Goal: Transaction & Acquisition: Purchase product/service

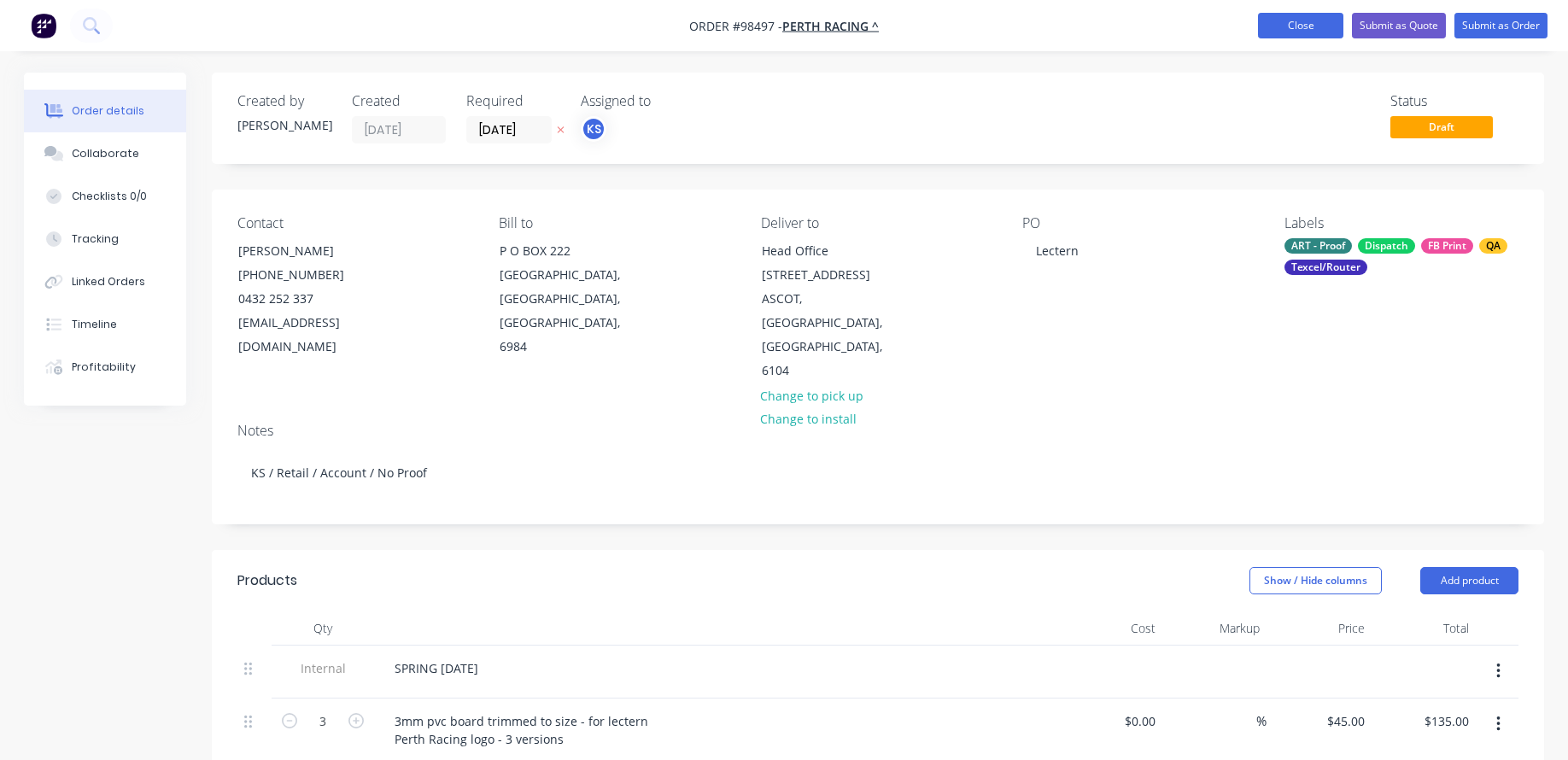
click at [1280, 24] on button "Close" at bounding box center [1300, 25] width 86 height 25
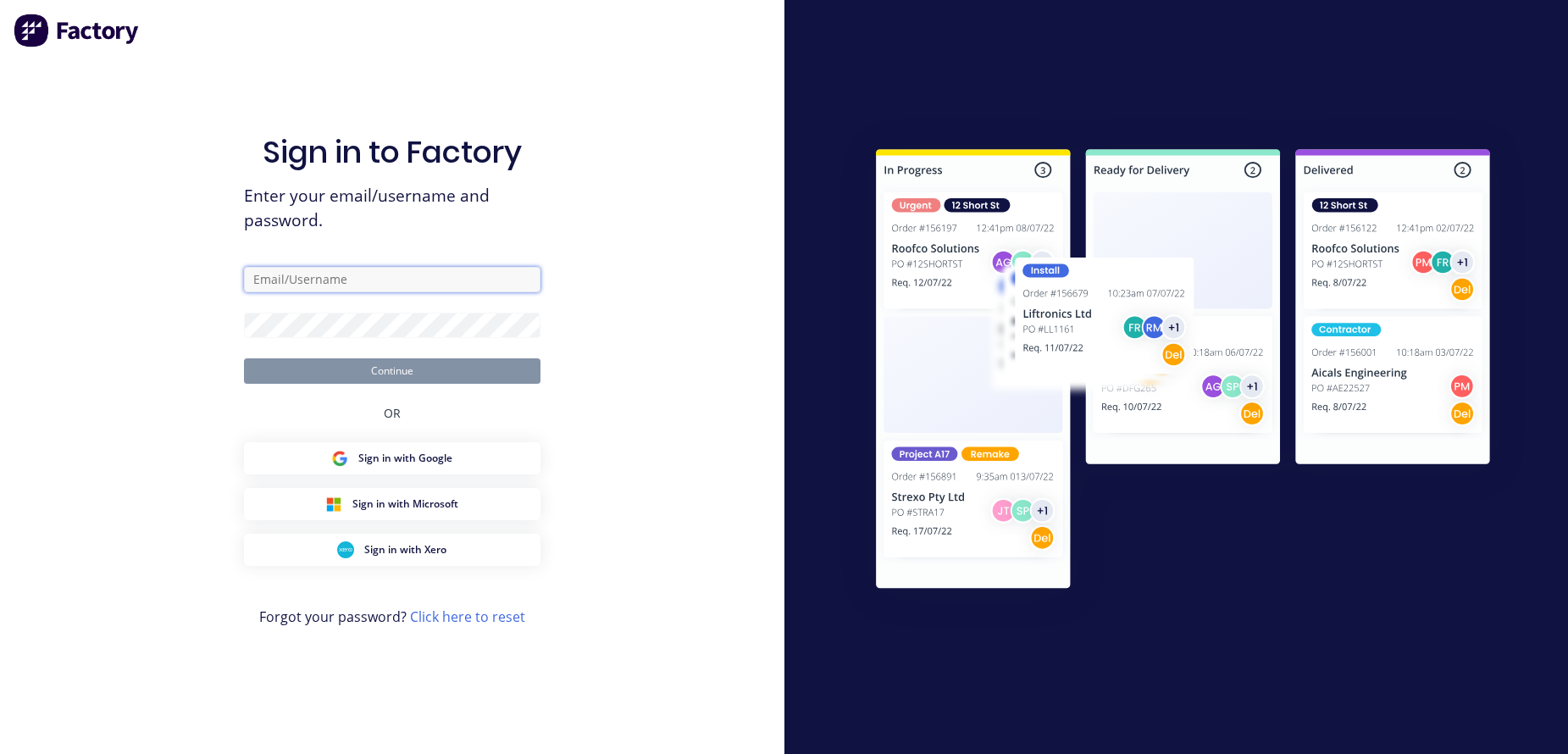
click at [354, 267] on input "text" at bounding box center [392, 280] width 296 height 25
type input "[EMAIL_ADDRESS][DOMAIN_NAME]"
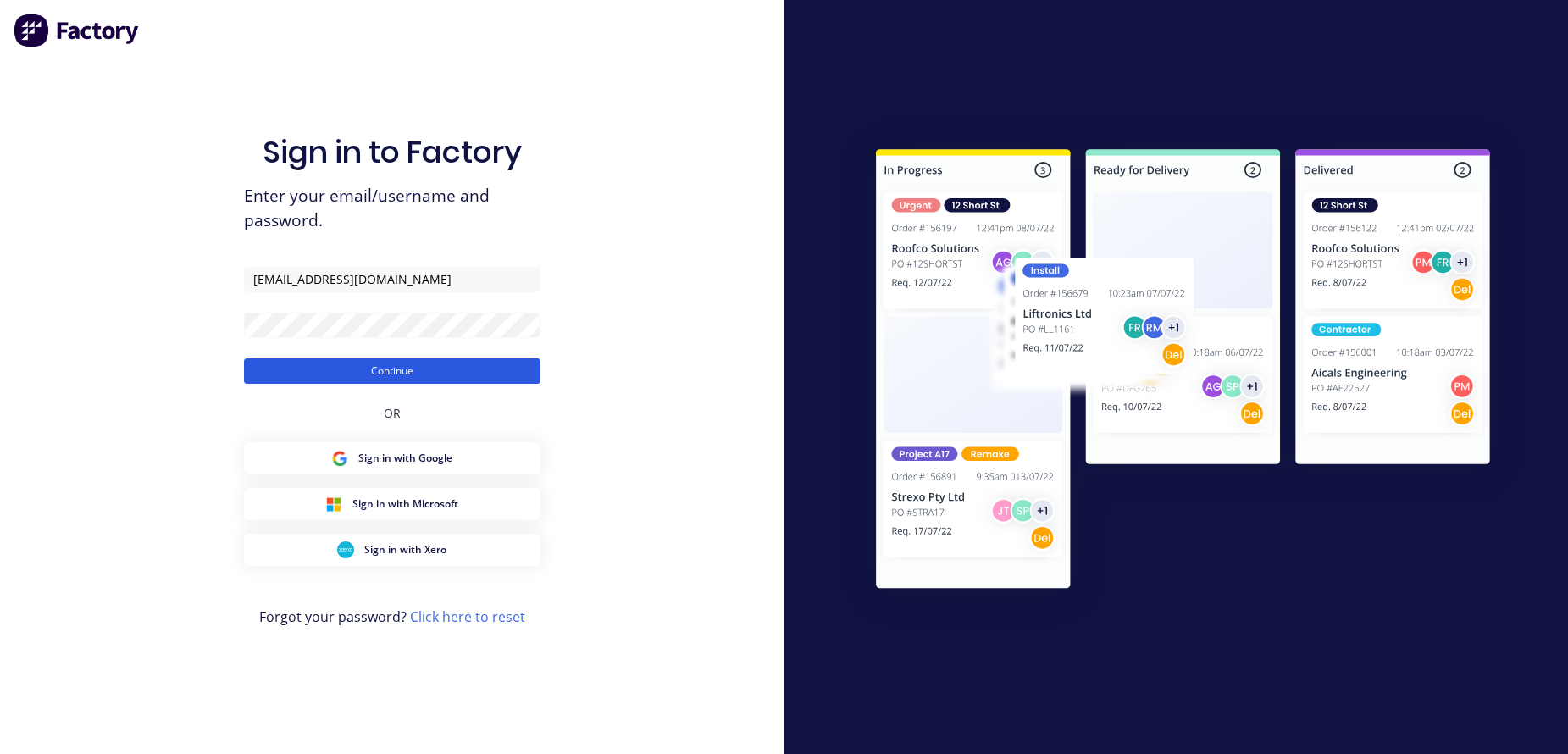
click at [299, 377] on button "Continue" at bounding box center [392, 371] width 296 height 25
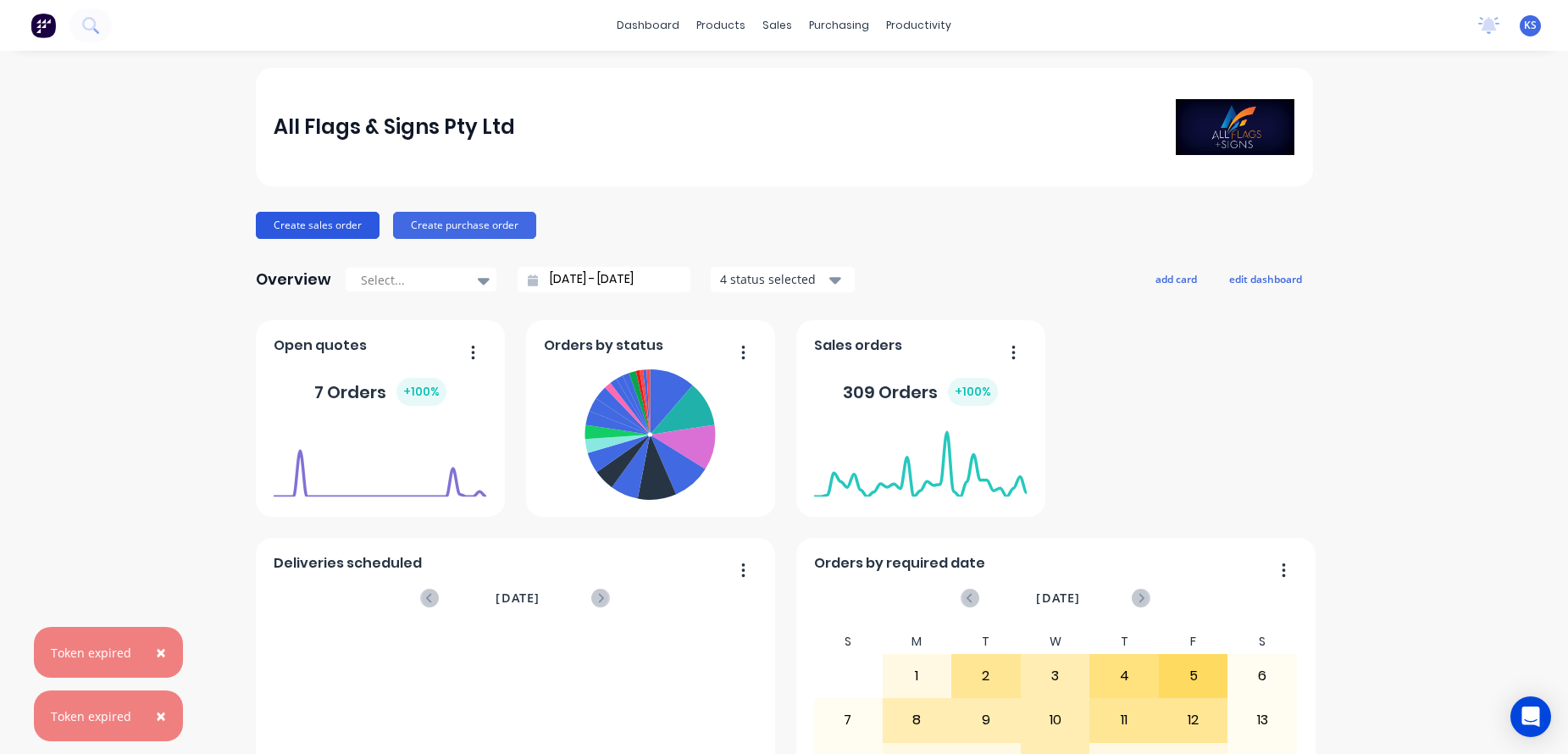
click at [302, 227] on button "Create sales order" at bounding box center [317, 226] width 124 height 27
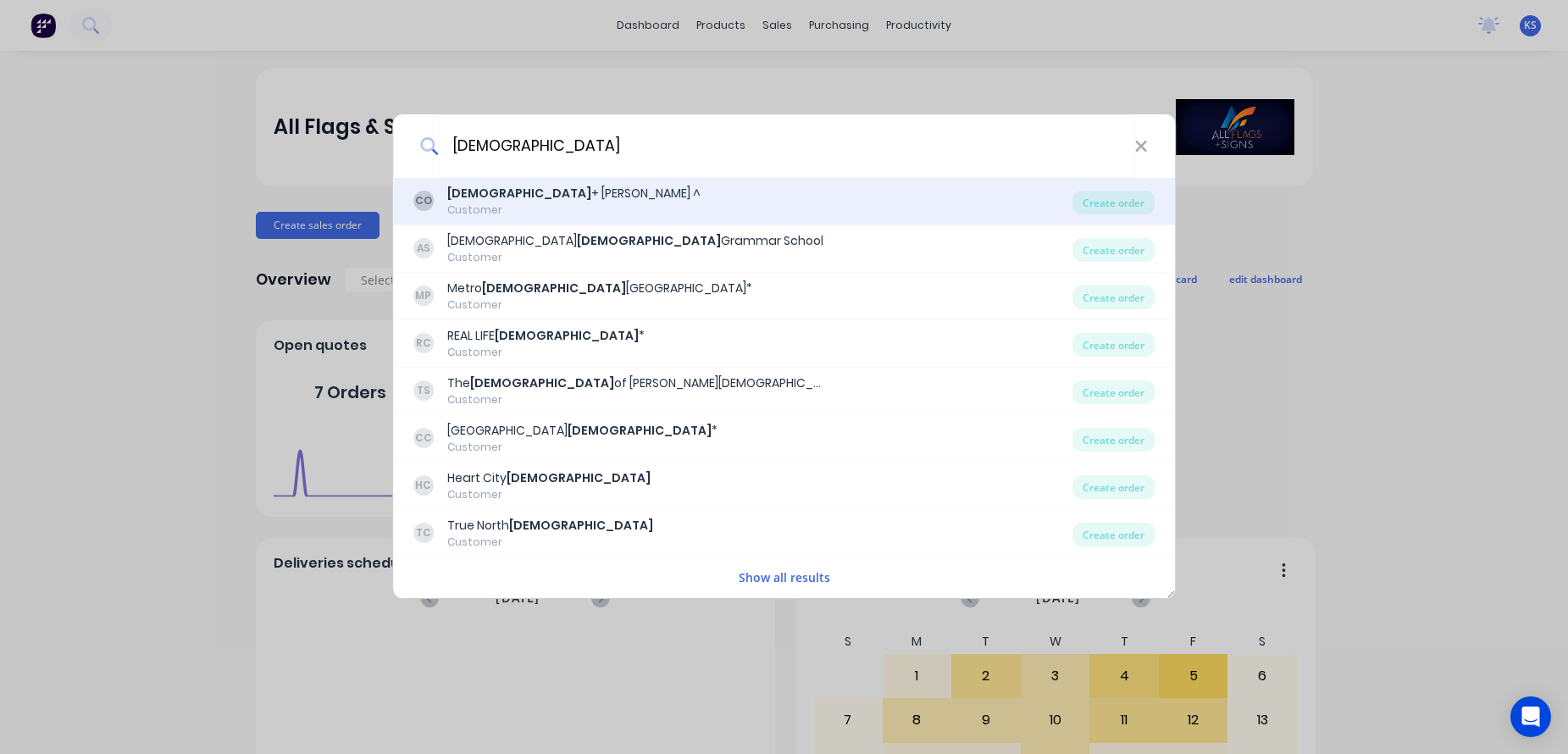
type input "[DEMOGRAPHIC_DATA]"
click at [508, 207] on div "Customer" at bounding box center [573, 209] width 254 height 15
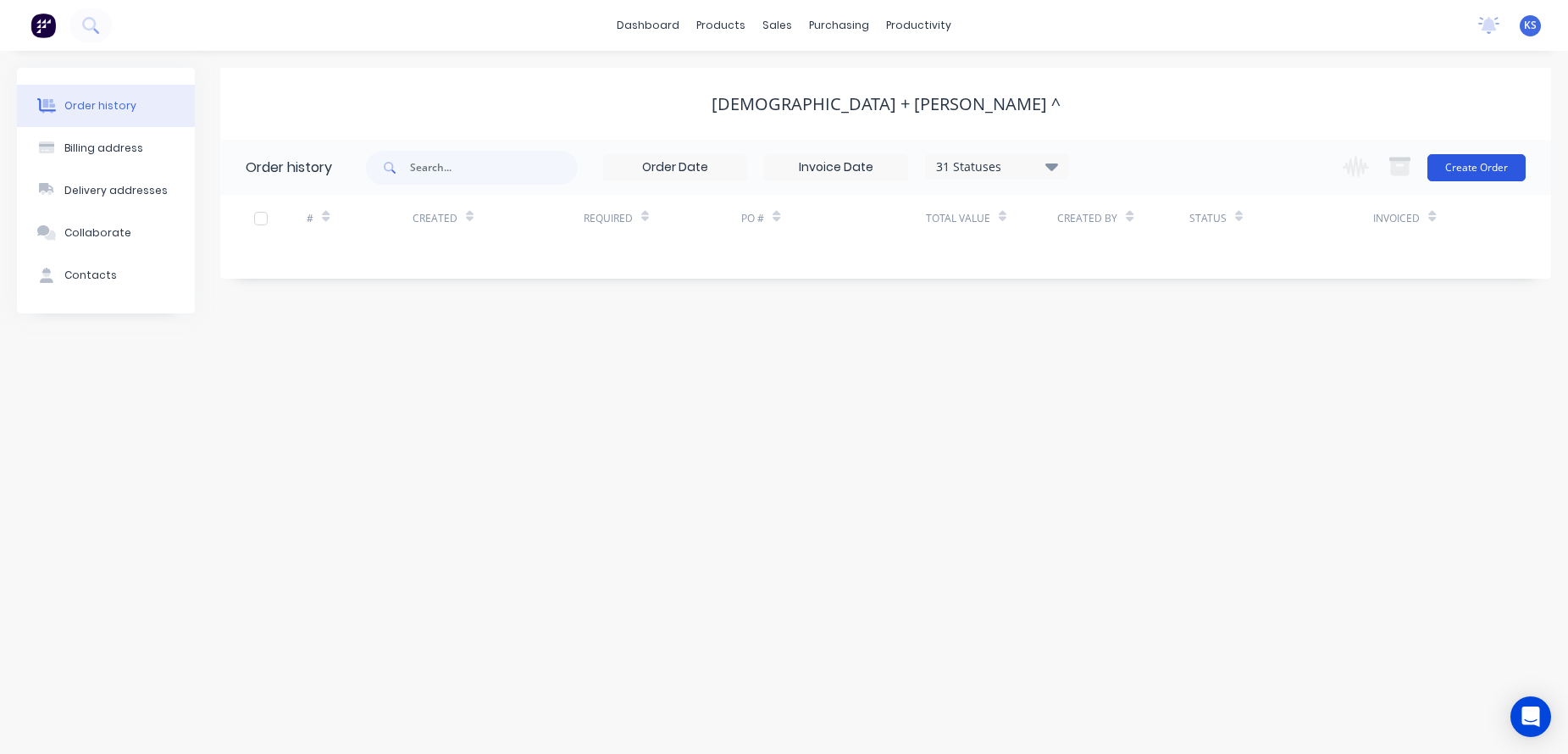
click at [1471, 166] on button "Create Order" at bounding box center [1476, 168] width 98 height 27
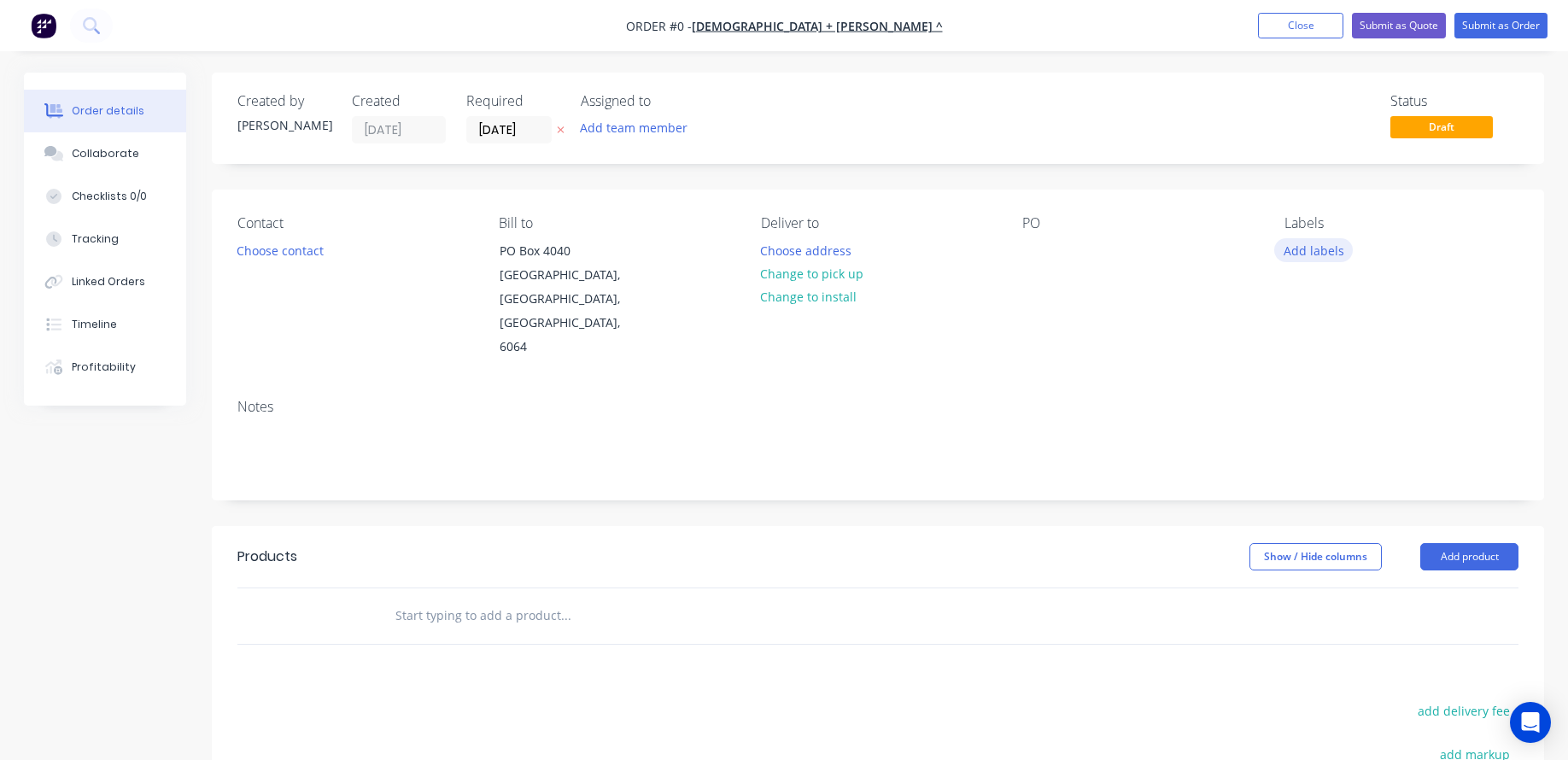
click at [1324, 247] on button "Add labels" at bounding box center [1313, 249] width 78 height 23
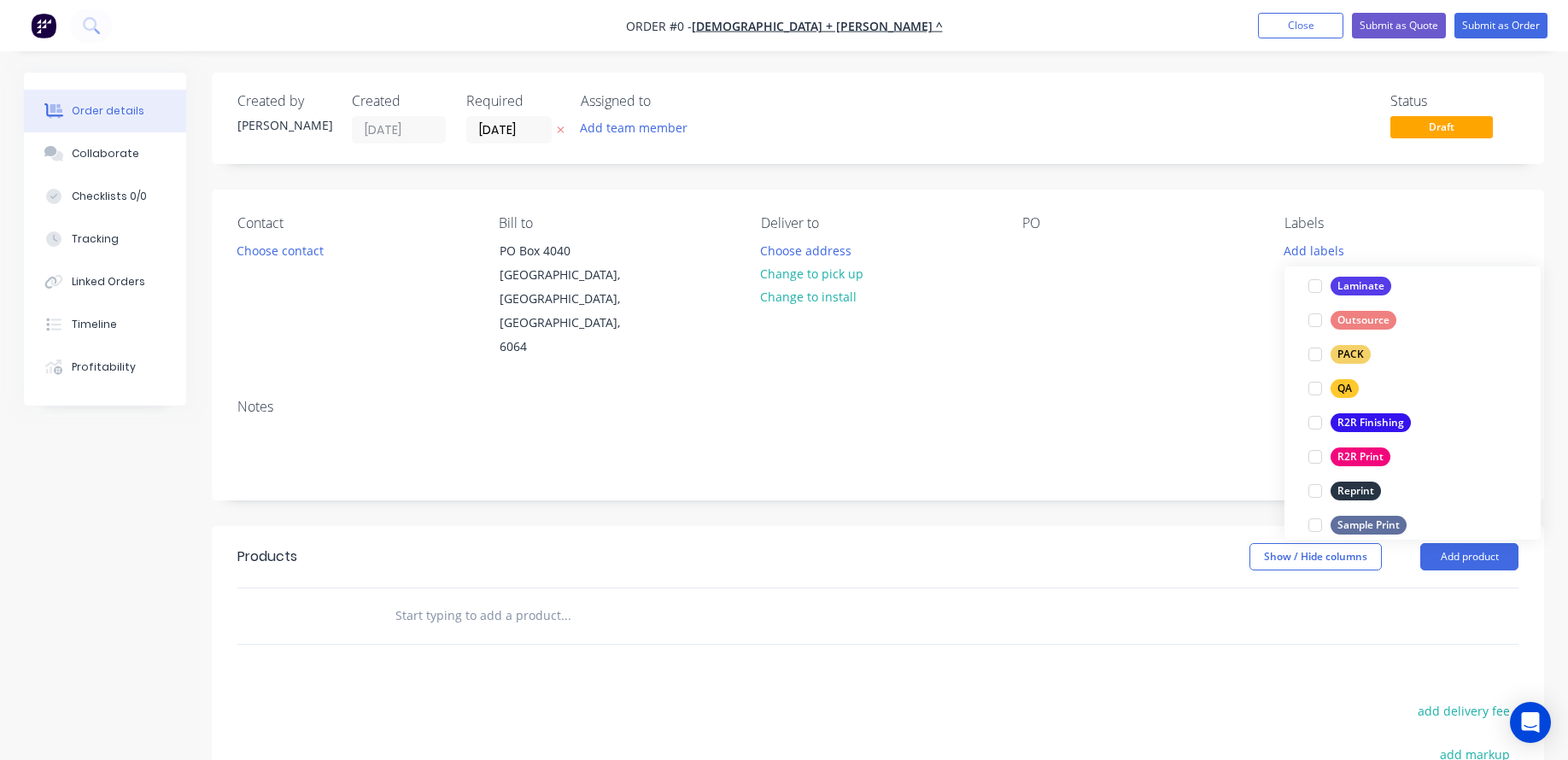
scroll to position [684, 0]
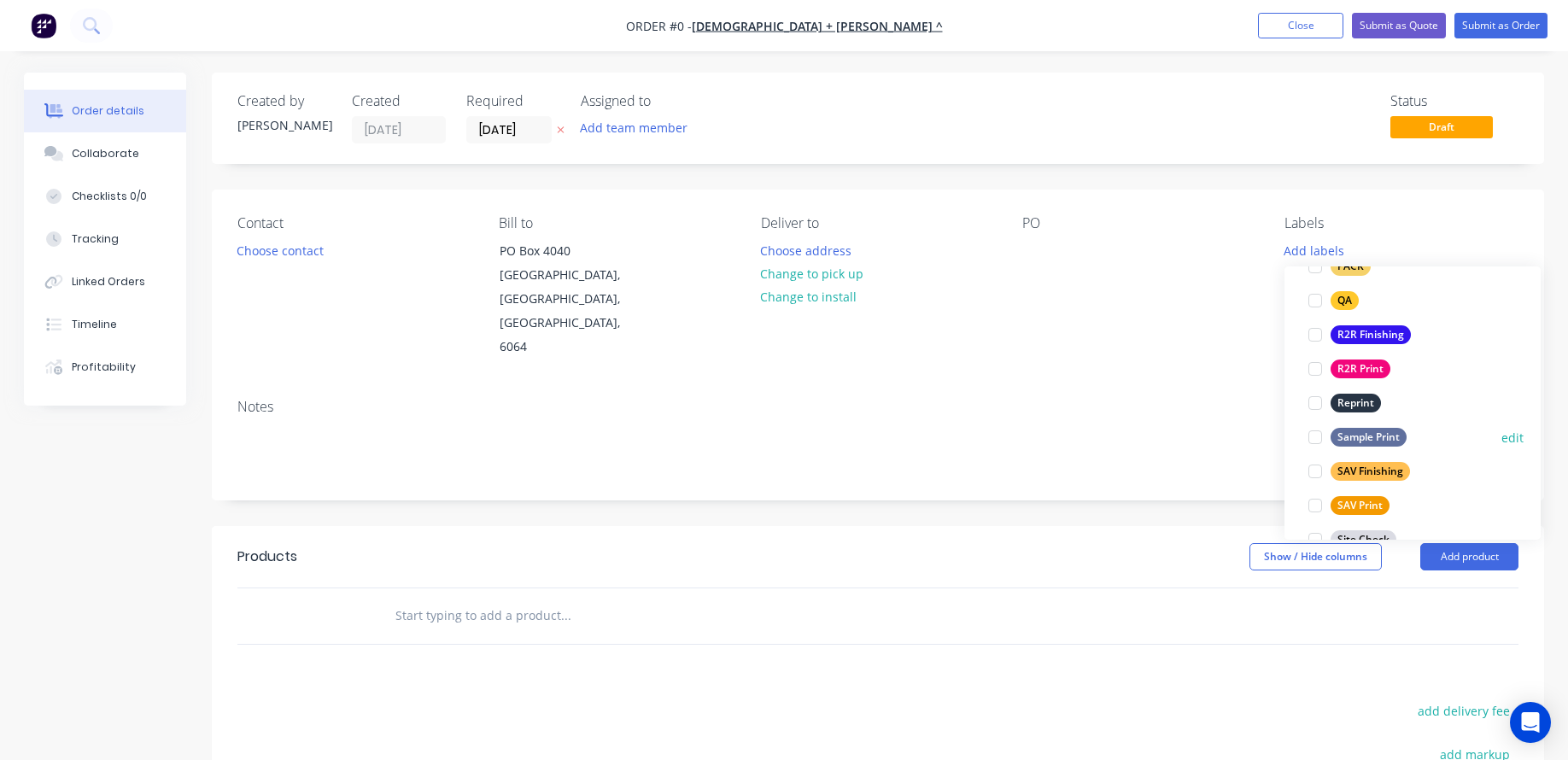
click at [1314, 439] on div at bounding box center [1315, 438] width 35 height 35
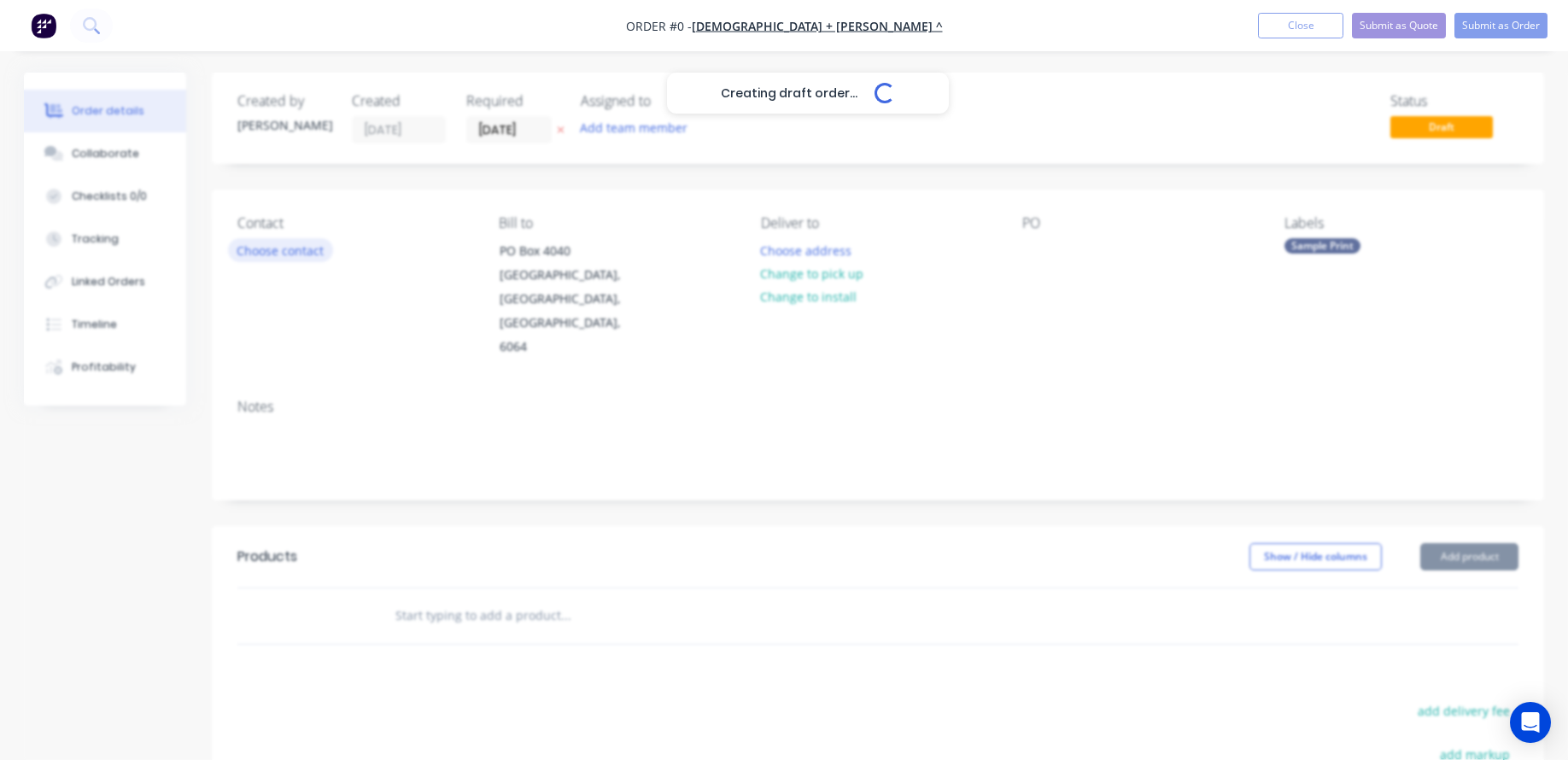
click at [248, 254] on div "Creating draft order... Loading... Order details Collaborate Checklists 0/0 Tra…" at bounding box center [784, 576] width 1554 height 1008
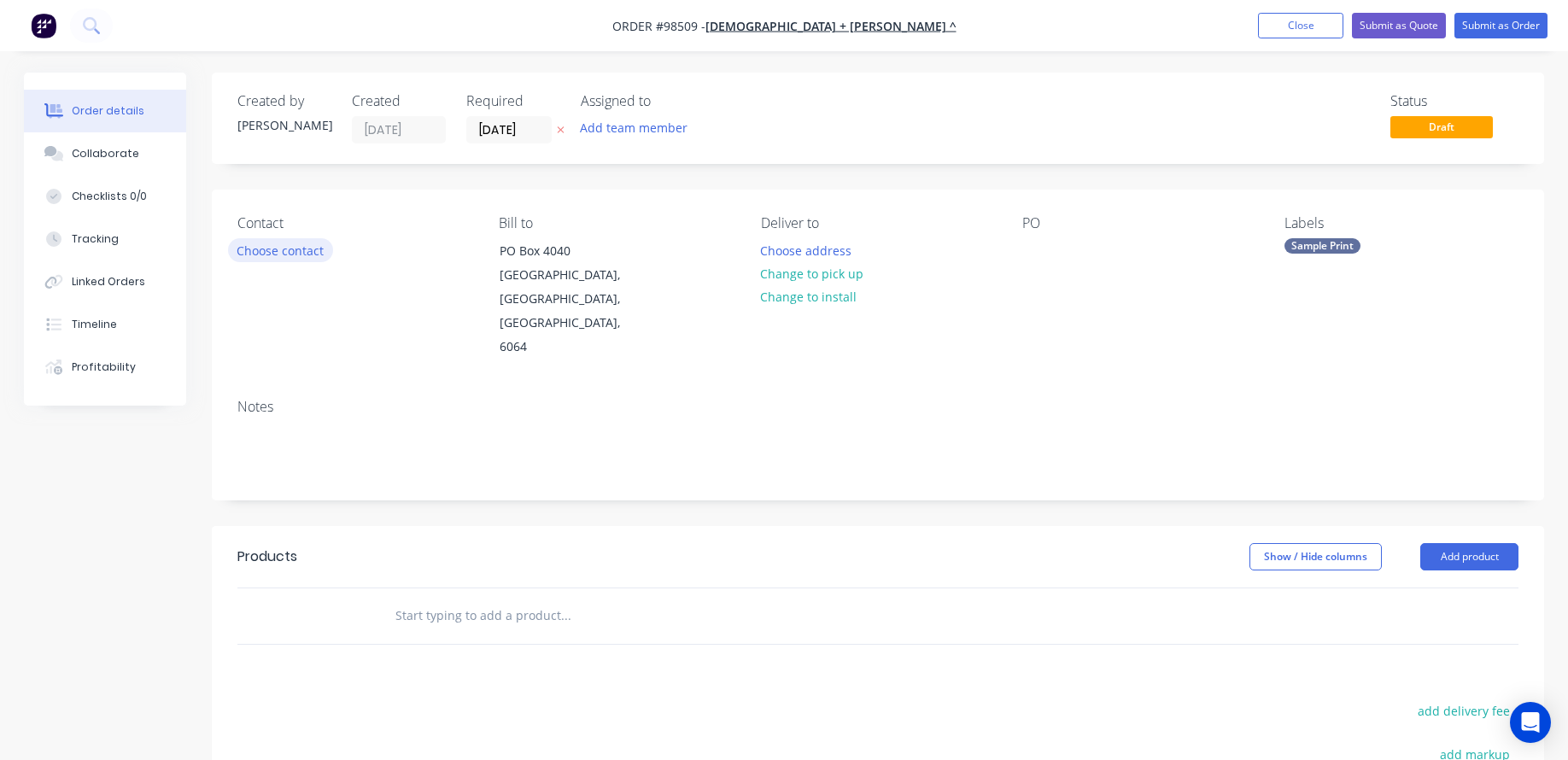
click at [267, 248] on button "Choose contact" at bounding box center [280, 249] width 105 height 23
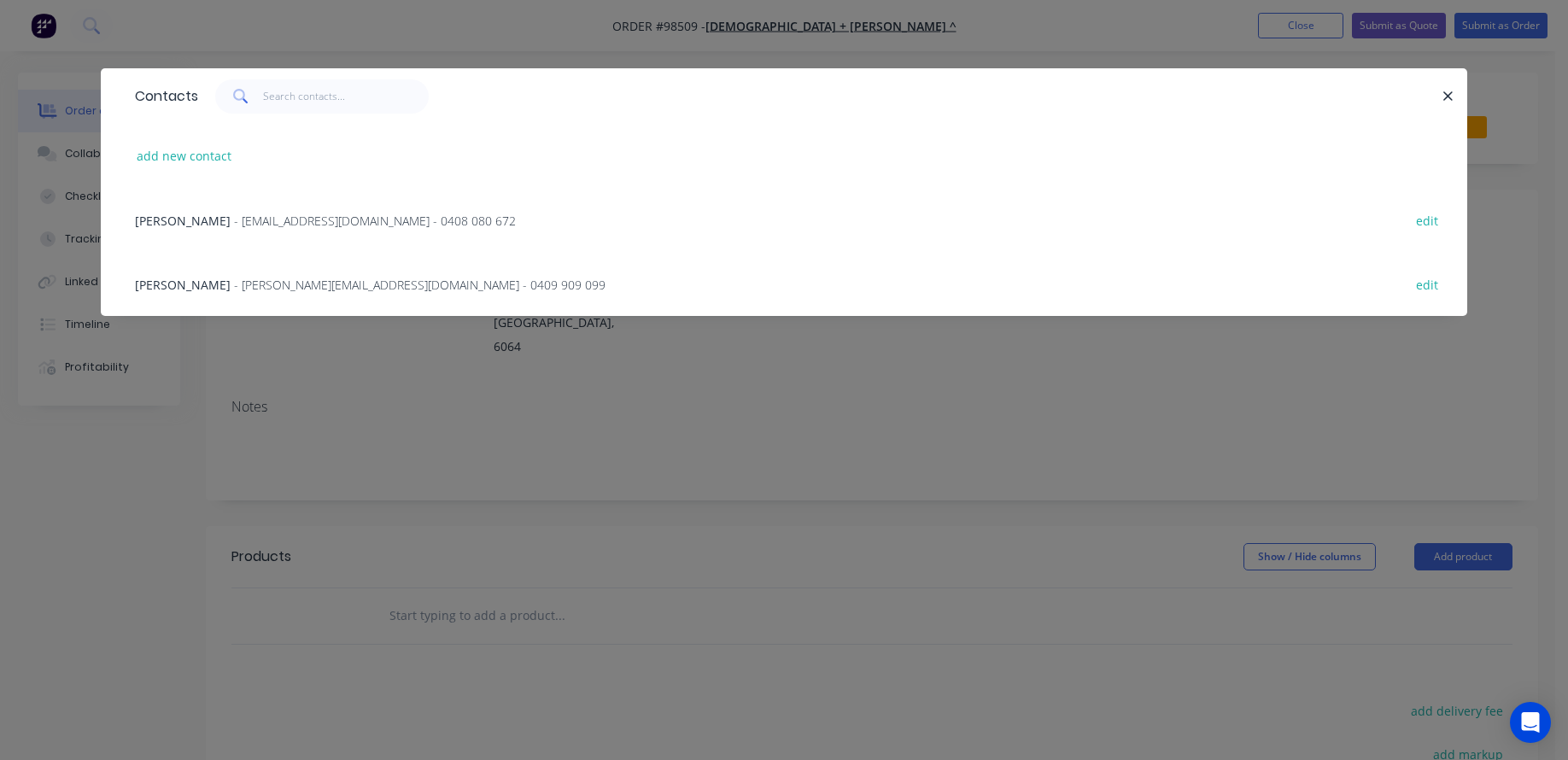
click at [234, 213] on span "- [EMAIL_ADDRESS][DOMAIN_NAME] - 0408 080 672" at bounding box center [375, 221] width 282 height 16
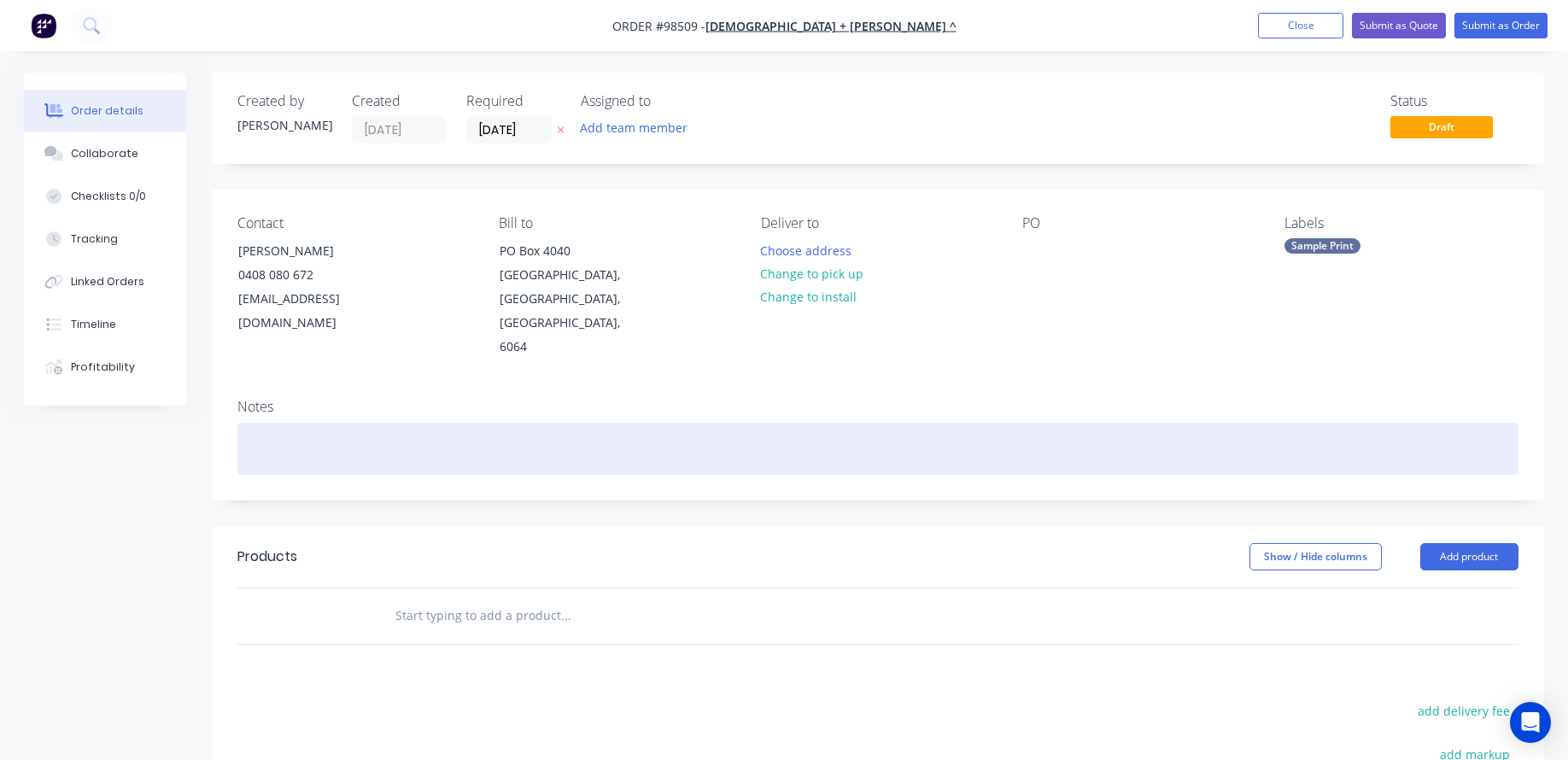
click at [258, 422] on div at bounding box center [877, 448] width 1280 height 52
drag, startPoint x: 459, startPoint y: 428, endPoint x: 389, endPoint y: 421, distance: 70.3
click at [389, 422] on div "KS / Reseller / Account / No Proof" at bounding box center [877, 448] width 1280 height 52
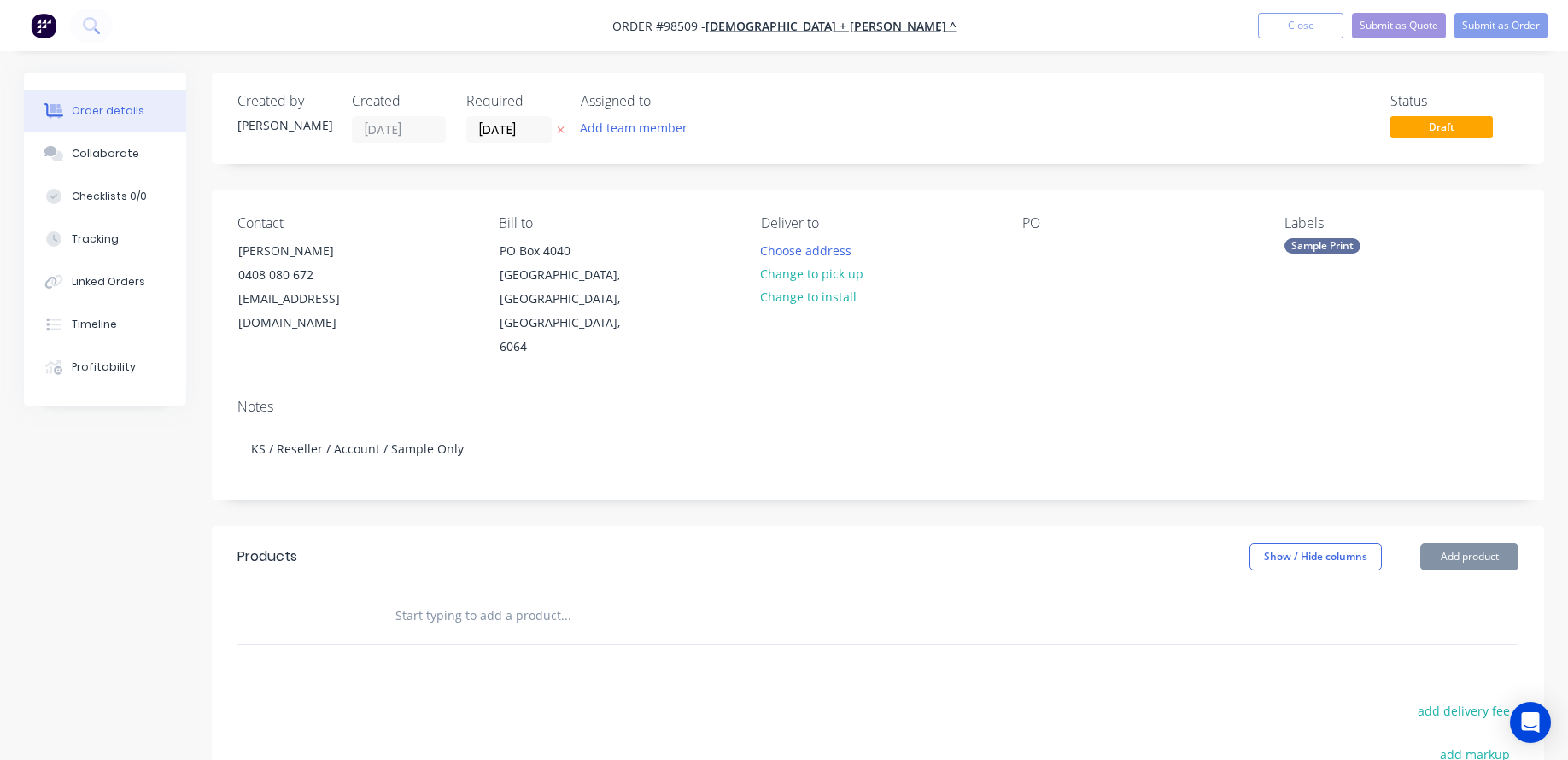
click at [413, 599] on input "text" at bounding box center [564, 616] width 341 height 35
type input "U"
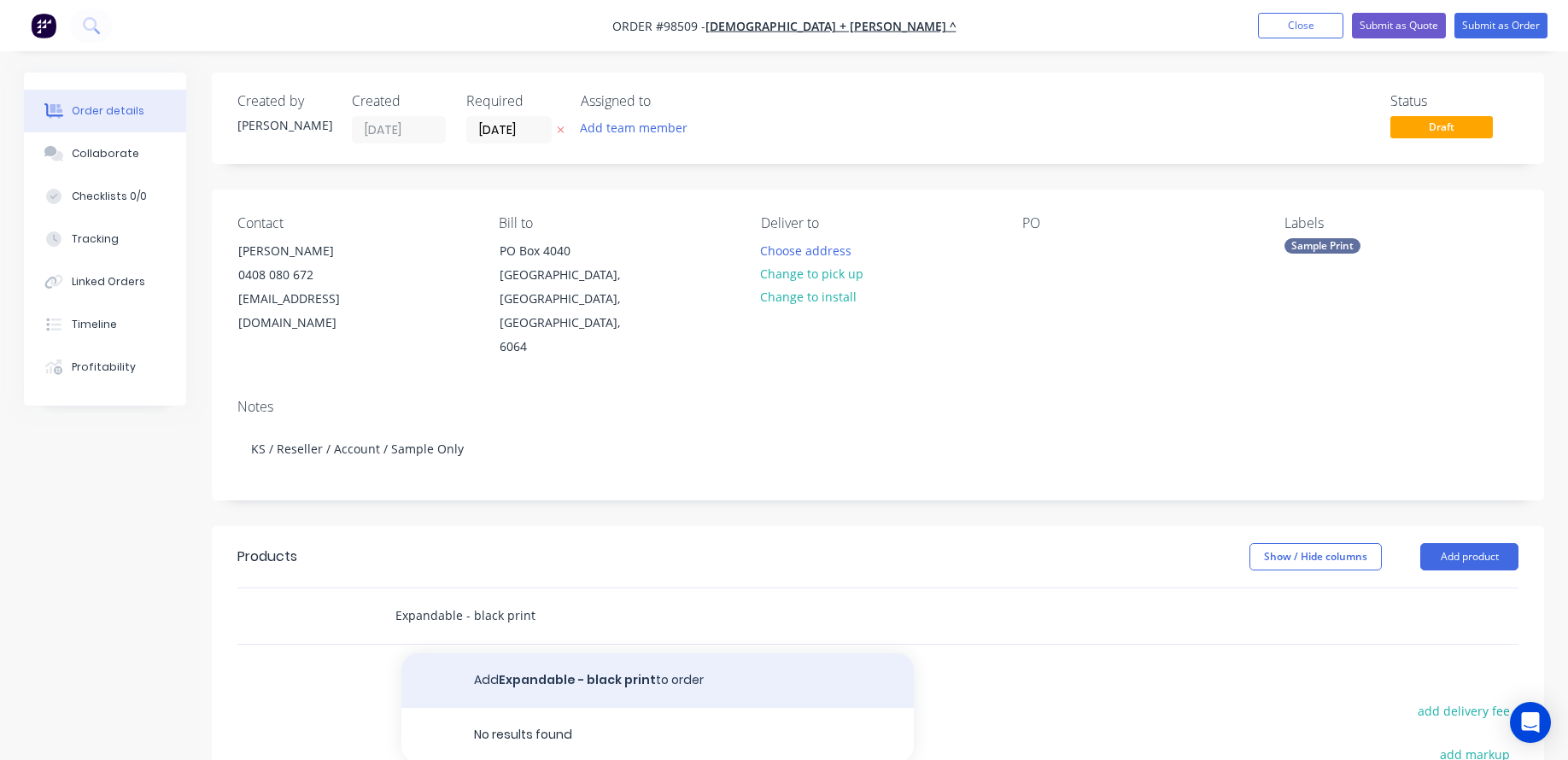
type input "Expandable - black print"
click at [481, 658] on button "Add Expandable - black print to order" at bounding box center [657, 681] width 512 height 55
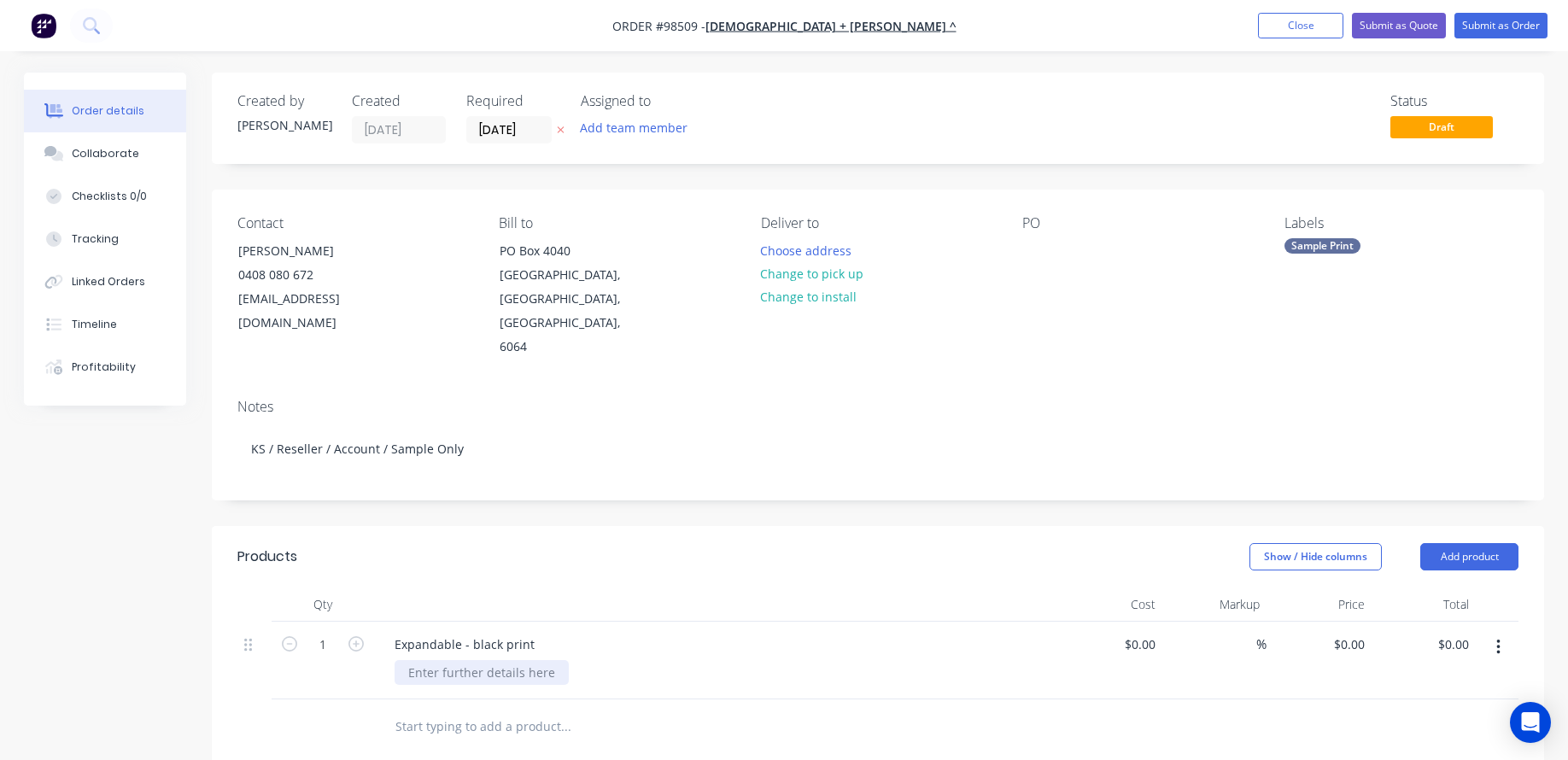
click at [480, 660] on div at bounding box center [481, 672] width 174 height 25
drag, startPoint x: 574, startPoint y: 641, endPoint x: 559, endPoint y: 648, distance: 16.6
click at [574, 660] on div "Use UFC artwork from Job" at bounding box center [722, 672] width 656 height 25
click at [559, 660] on div "Use UFC artwork from Job" at bounding box center [481, 672] width 173 height 25
click at [532, 632] on div "Expandable - black print" at bounding box center [464, 643] width 167 height 25
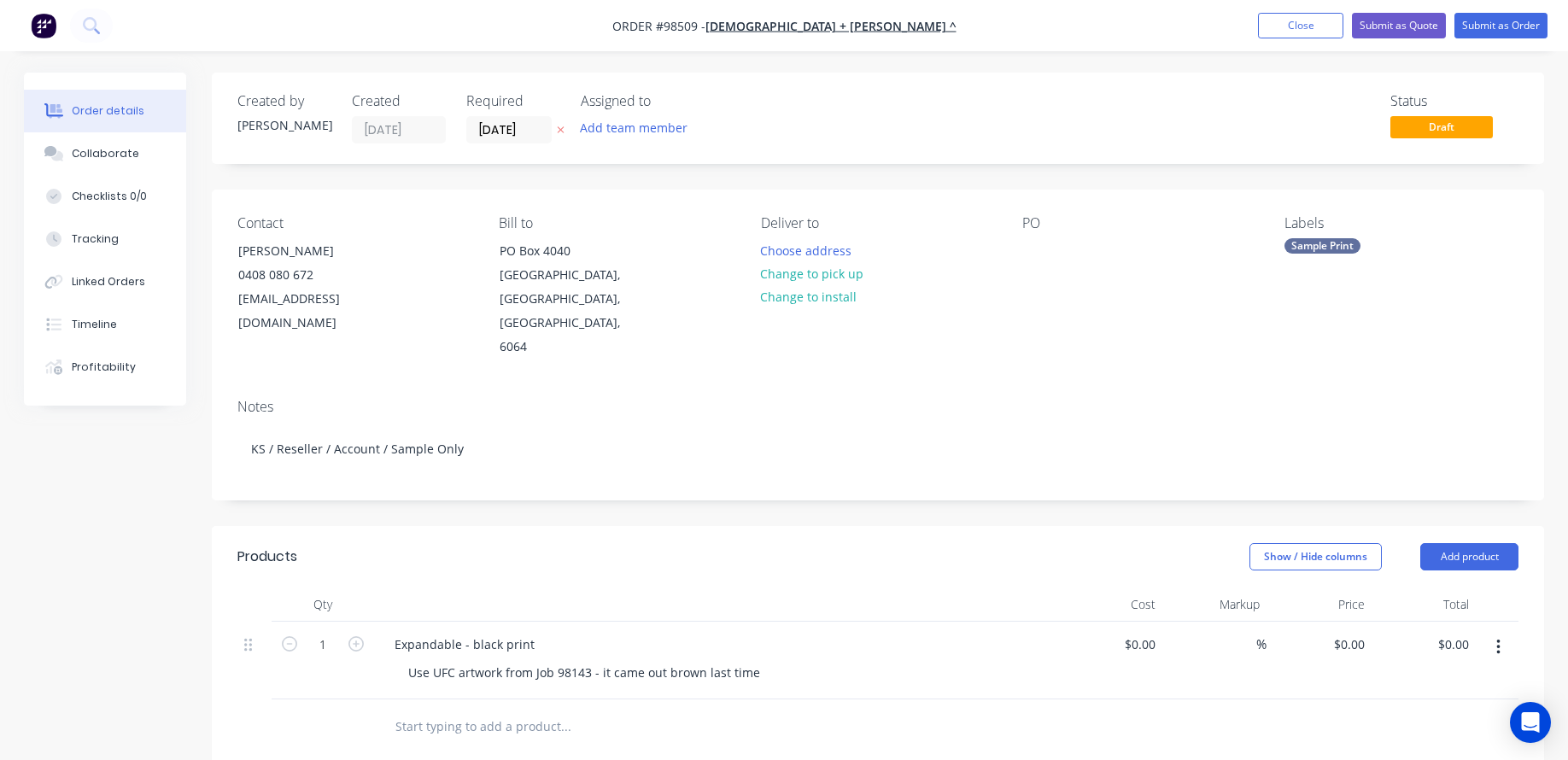
click at [505, 710] on input "text" at bounding box center [564, 727] width 341 height 35
type input "L"
click at [1458, 543] on button "Add product" at bounding box center [1469, 557] width 98 height 27
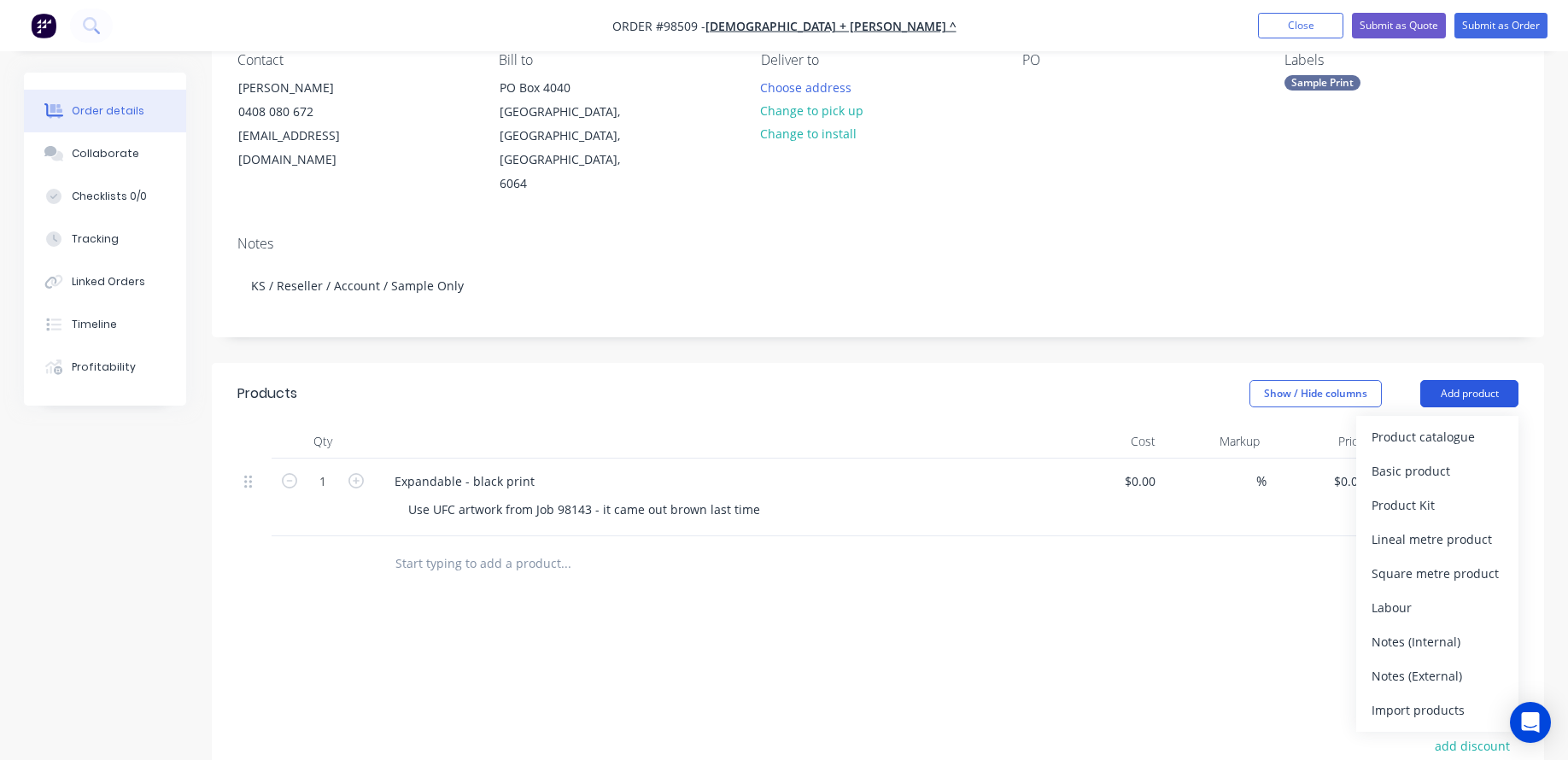
scroll to position [171, 0]
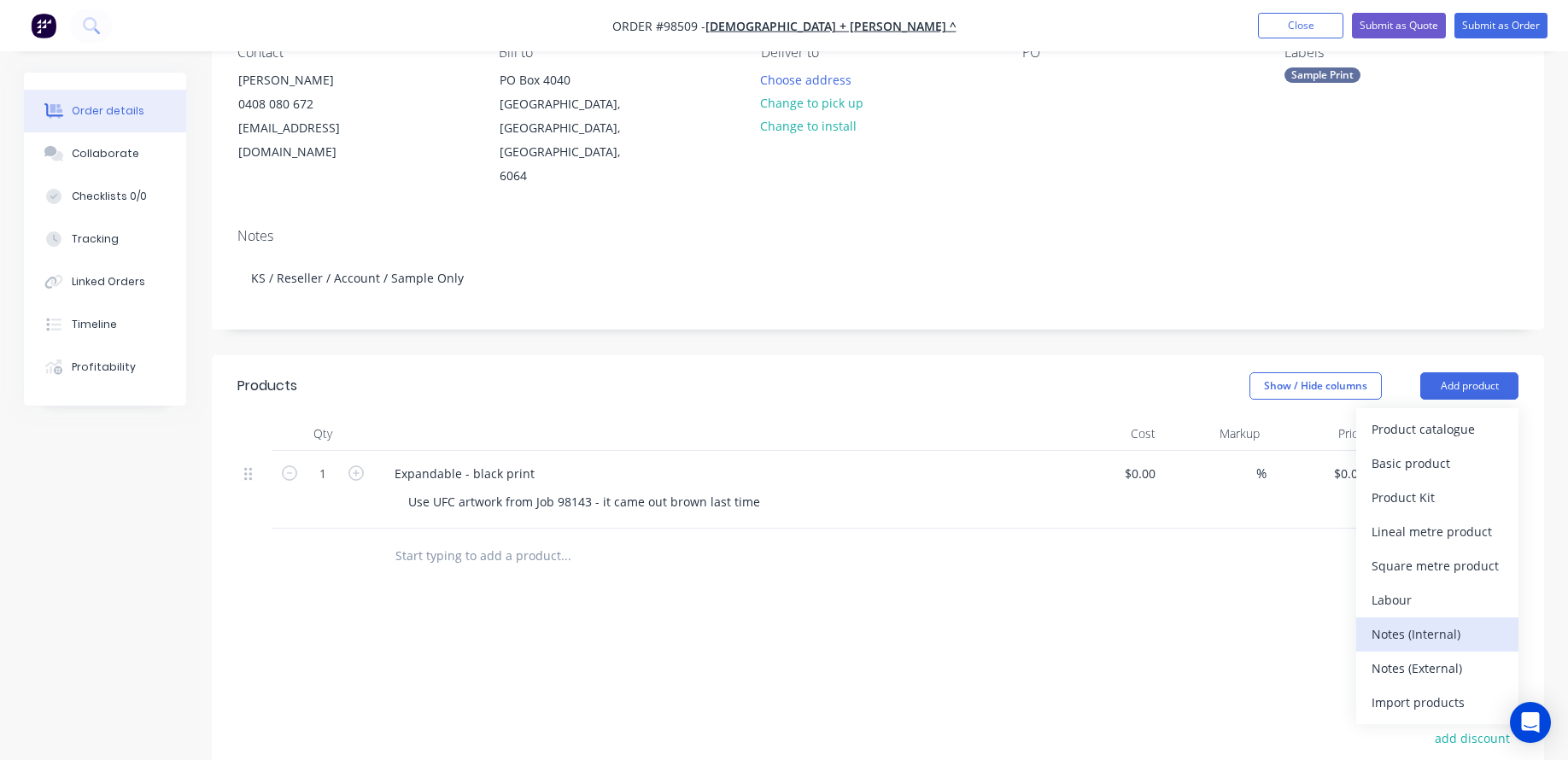
click at [1416, 622] on div "Notes (Internal)" at bounding box center [1437, 633] width 131 height 25
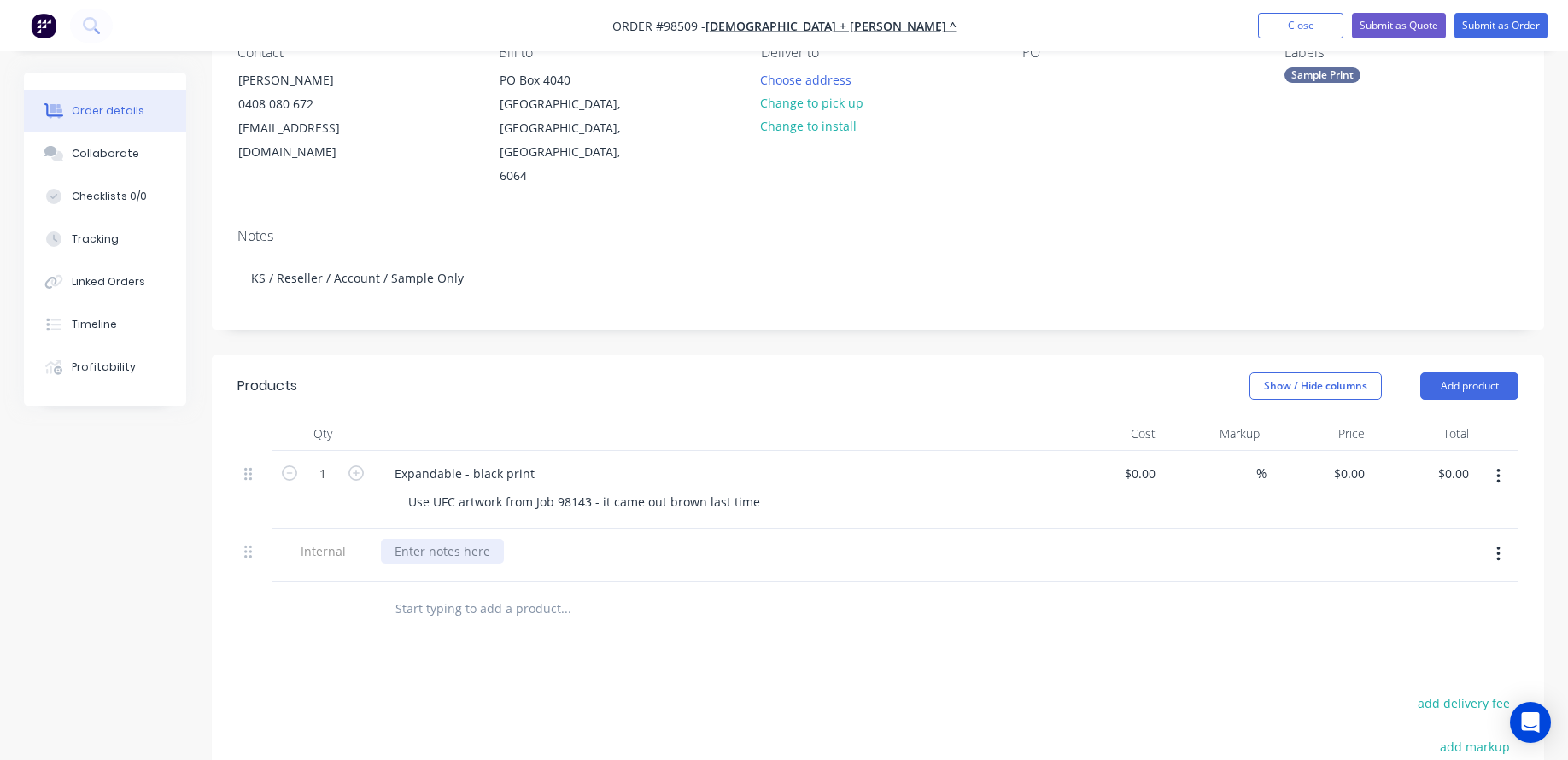
click at [478, 539] on div at bounding box center [441, 551] width 123 height 25
click at [480, 592] on input "text" at bounding box center [564, 609] width 341 height 35
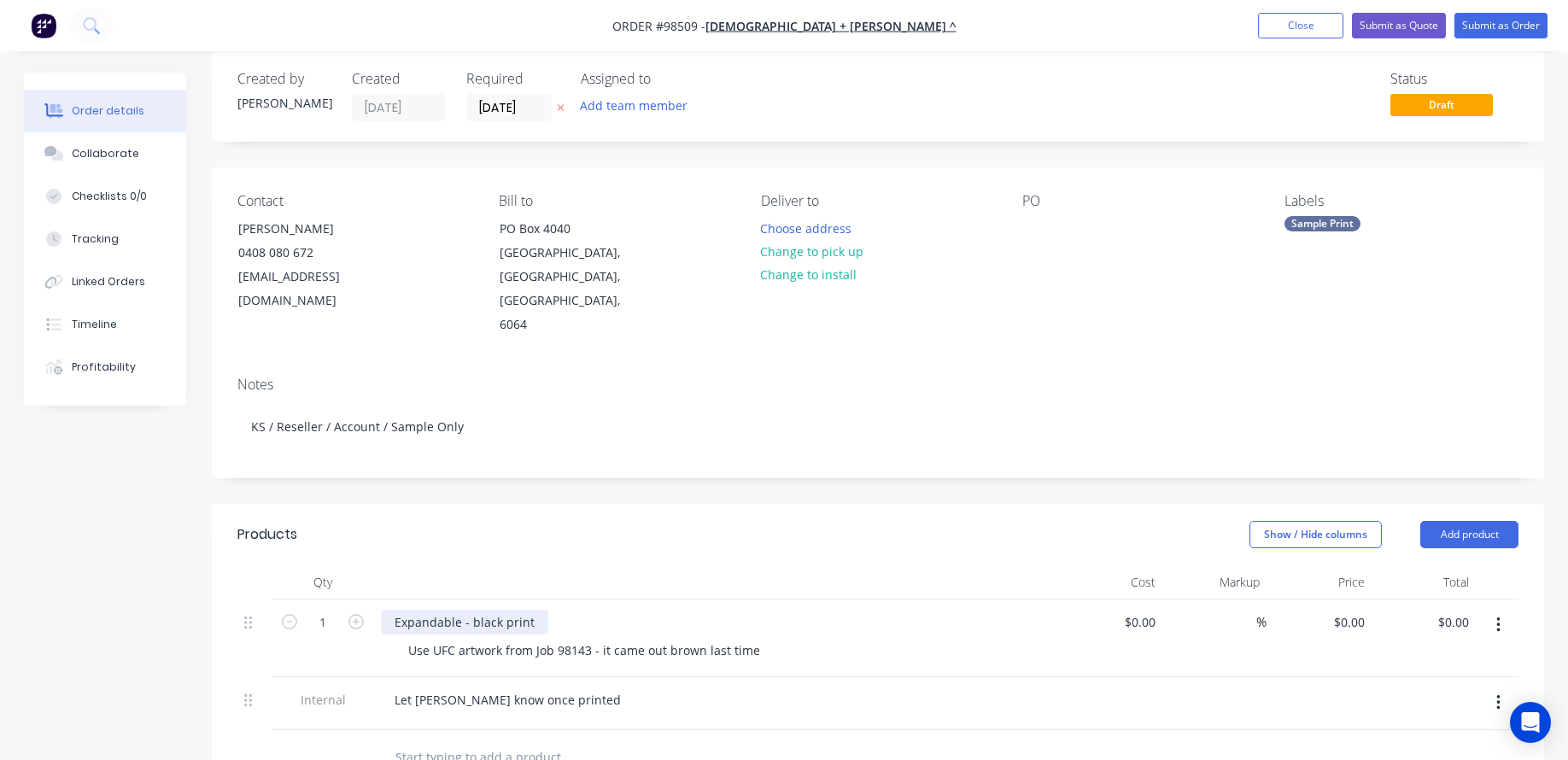
scroll to position [0, 0]
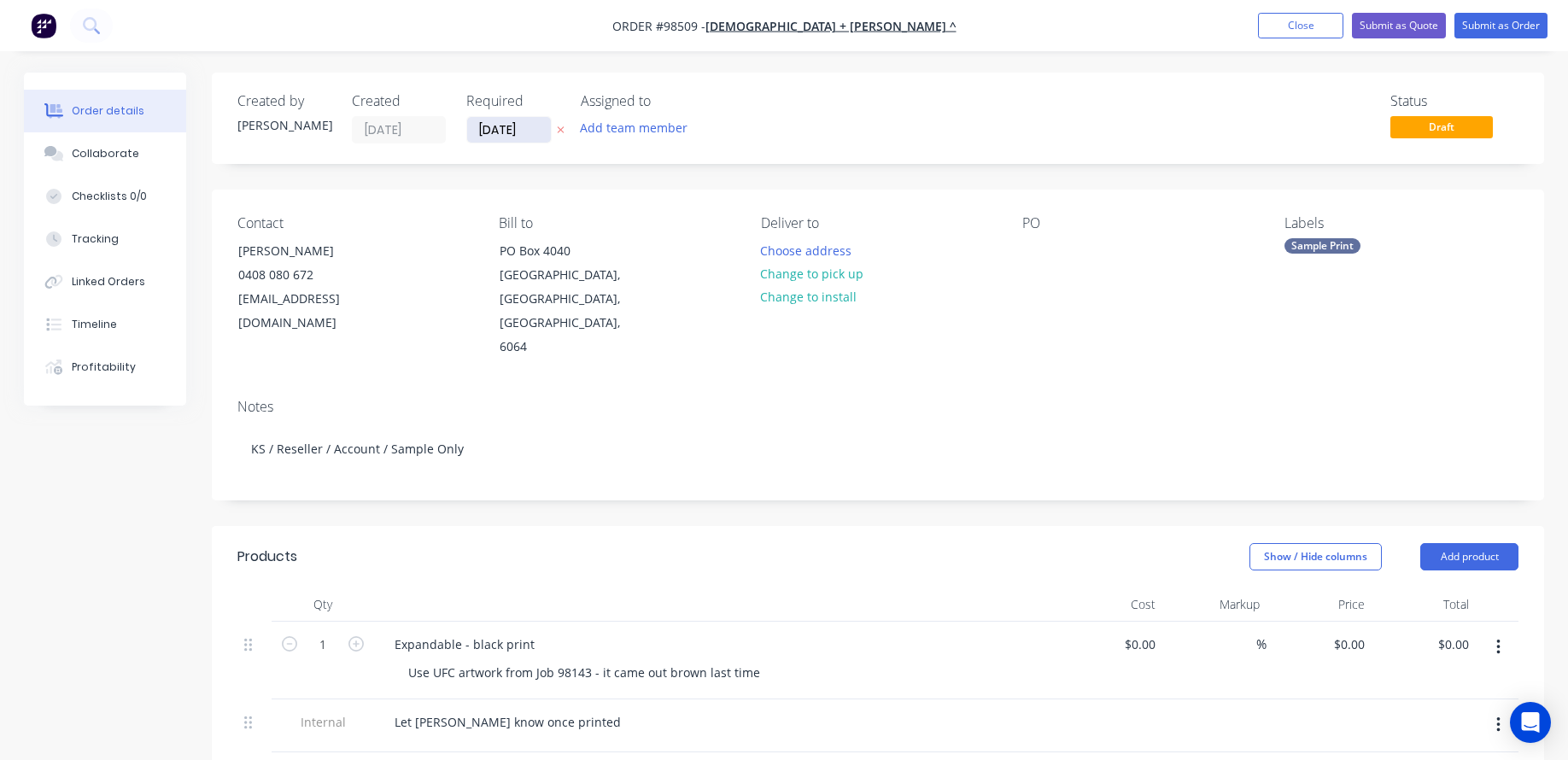
click at [503, 131] on input "[DATE]" at bounding box center [509, 130] width 84 height 25
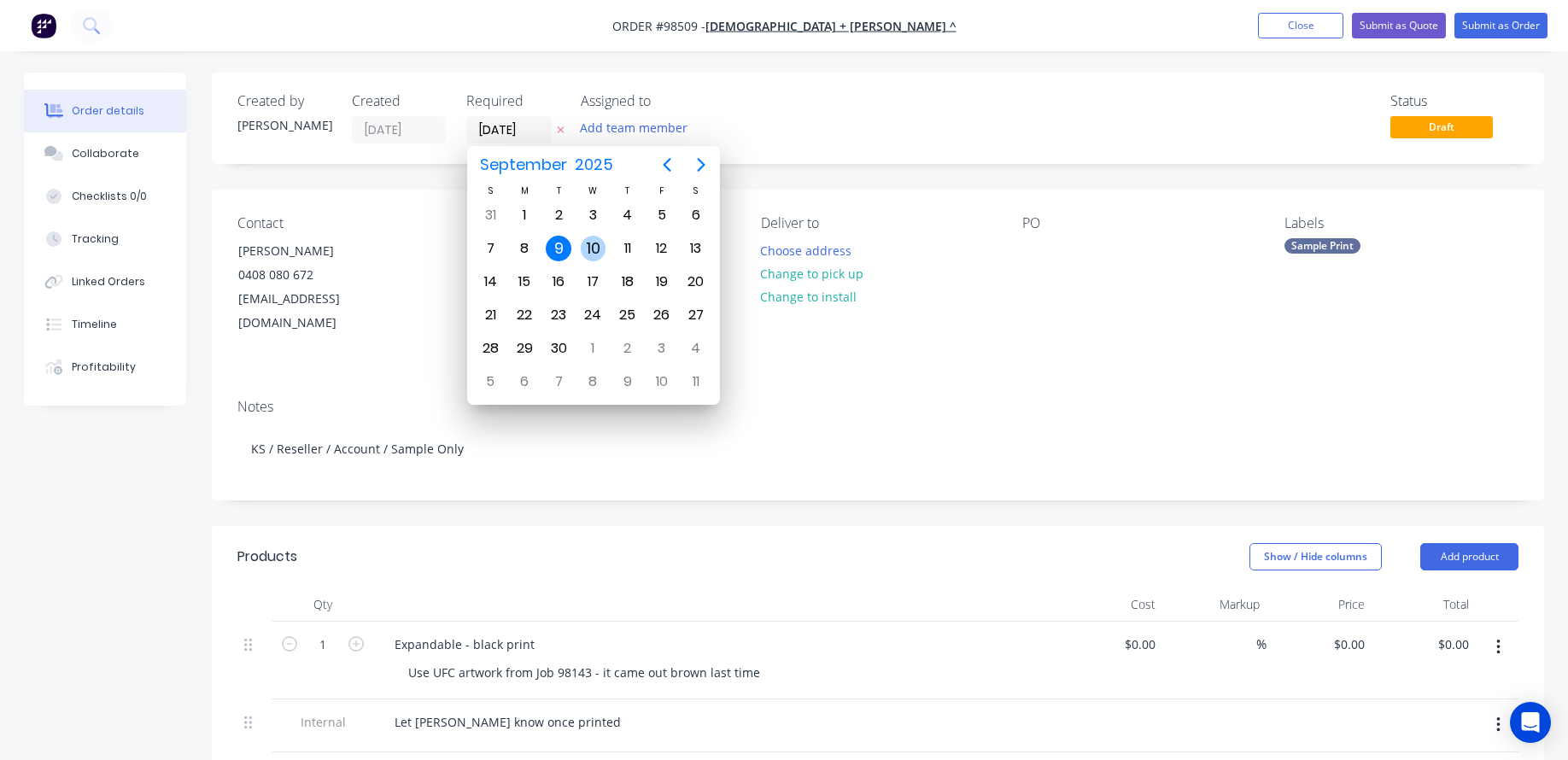
click at [605, 244] on div "10" at bounding box center [592, 248] width 35 height 33
type input "[DATE]"
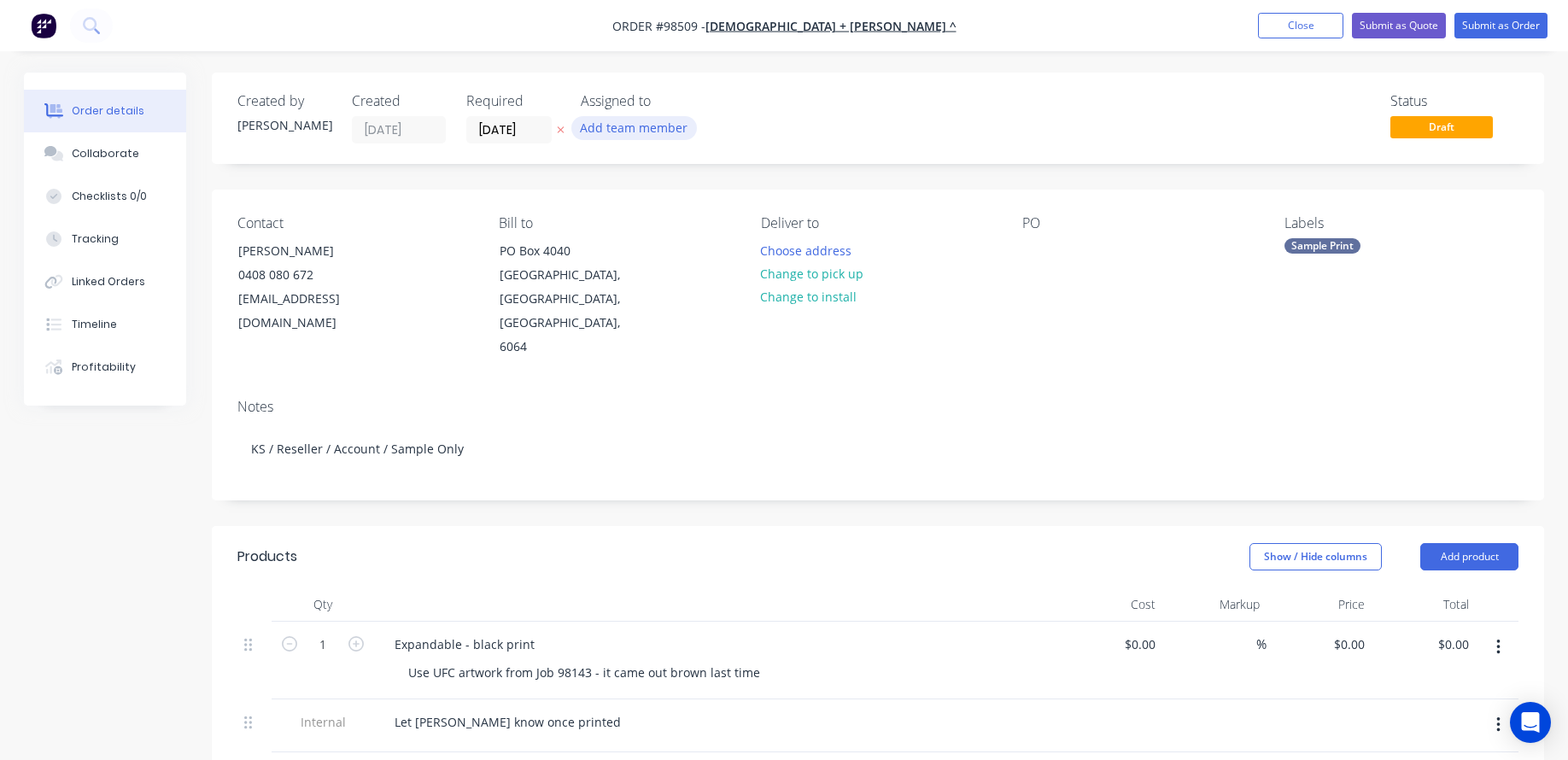
click at [628, 131] on button "Add team member" at bounding box center [634, 127] width 126 height 23
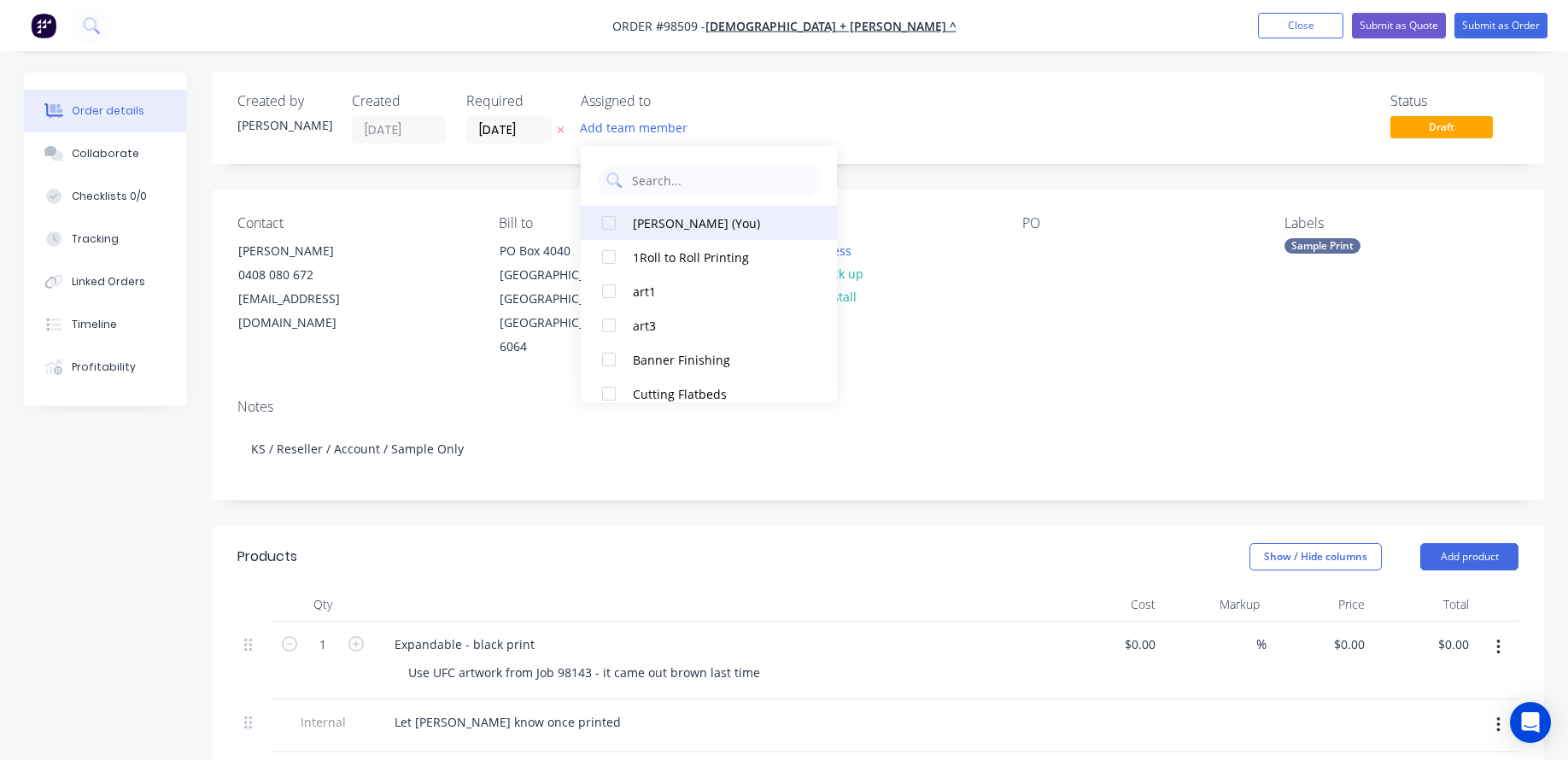
click at [648, 222] on div "[PERSON_NAME] (You)" at bounding box center [718, 223] width 171 height 18
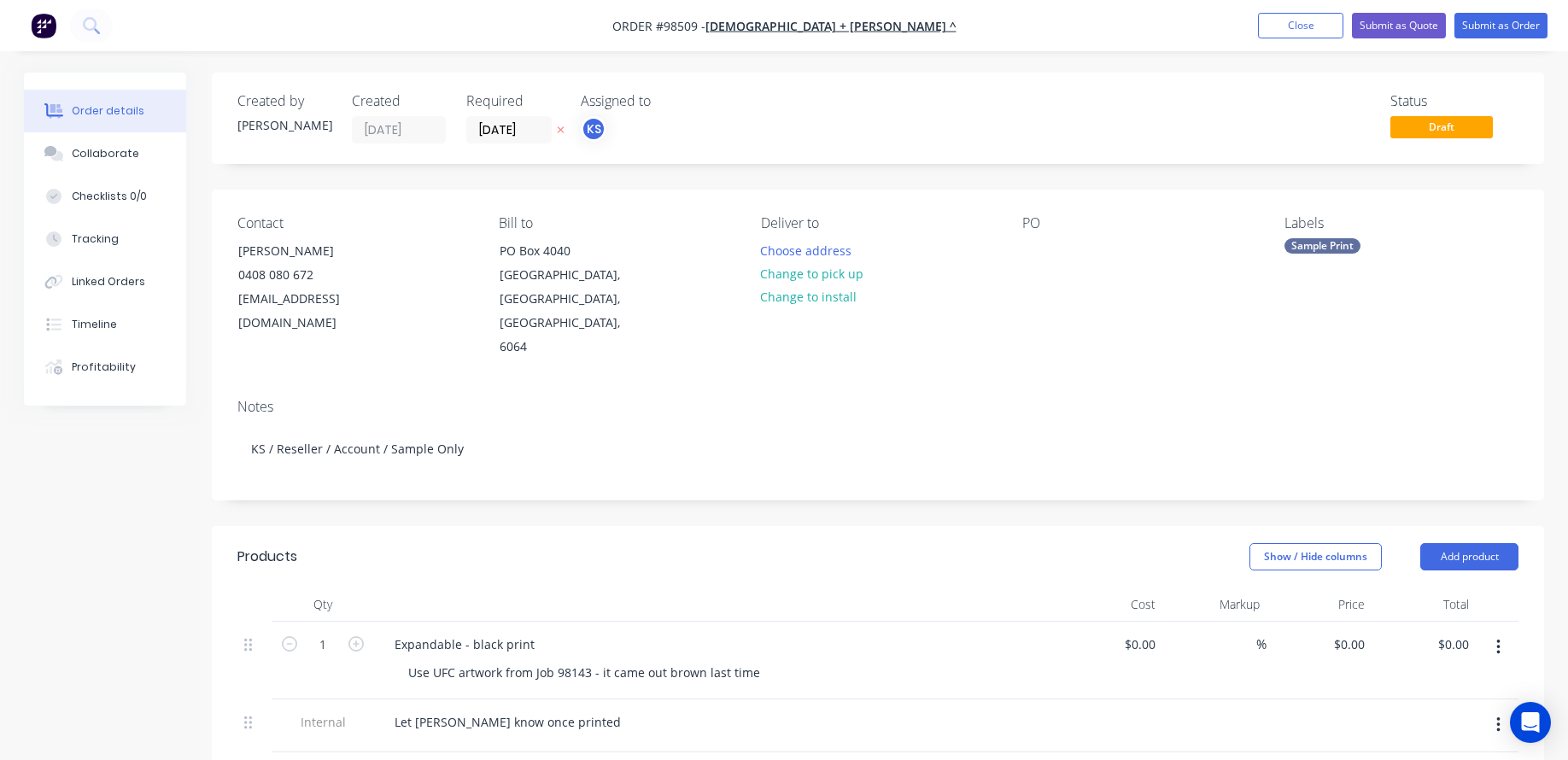
click at [567, 555] on header "Products Show / Hide columns Add product" at bounding box center [878, 557] width 1332 height 62
click at [838, 276] on button "Change to pick up" at bounding box center [812, 273] width 121 height 23
click at [1044, 253] on div at bounding box center [1036, 250] width 27 height 25
click at [603, 632] on div "Expandable - black print" at bounding box center [715, 643] width 670 height 25
click at [551, 632] on div "Expandable - black print" at bounding box center [715, 643] width 670 height 25
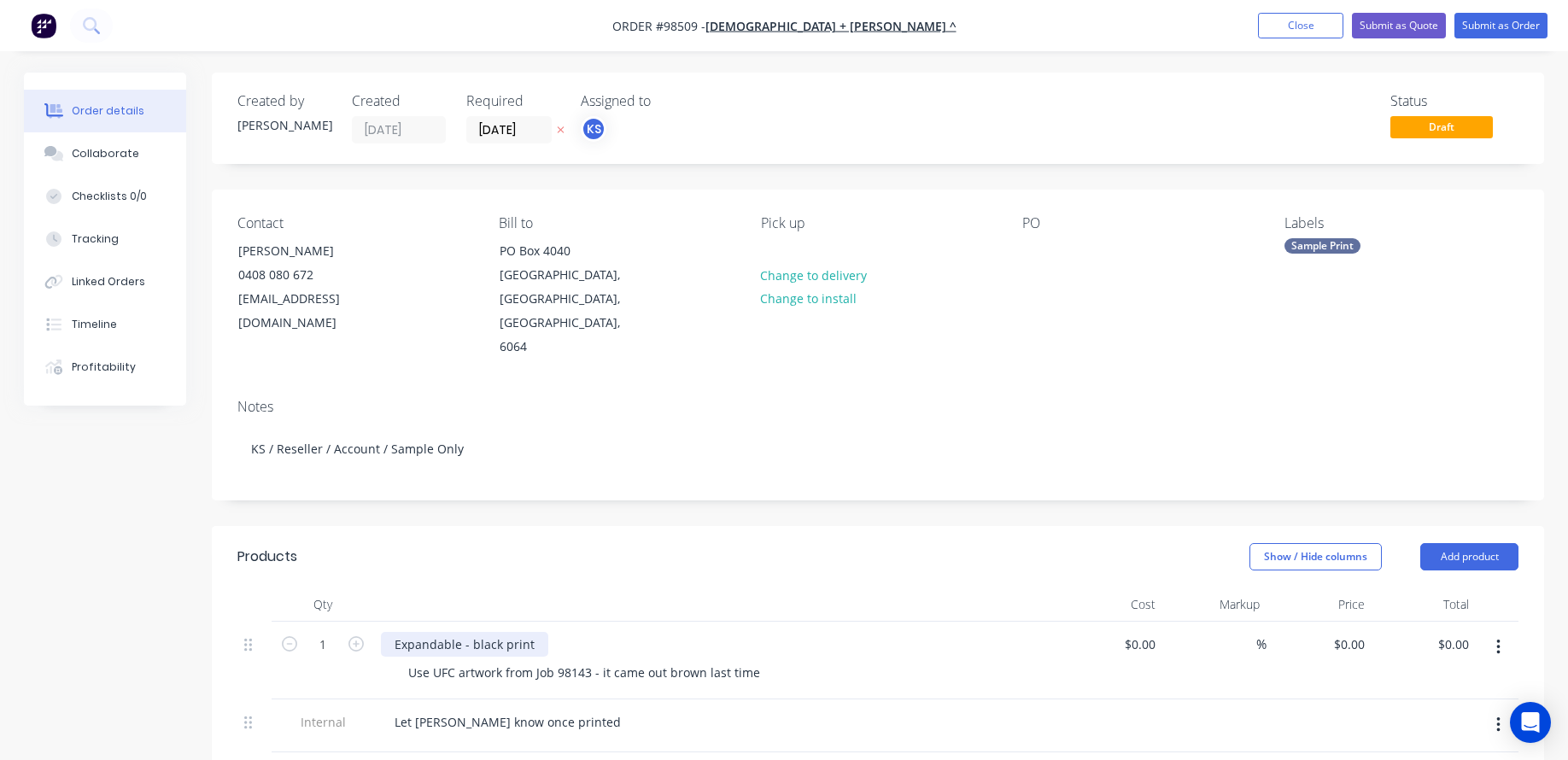
click at [525, 632] on div "Expandable - black print" at bounding box center [464, 643] width 167 height 25
click at [532, 632] on div "Expandable - black print" at bounding box center [464, 643] width 167 height 25
click at [534, 632] on div "Expandable - black print" at bounding box center [464, 643] width 167 height 25
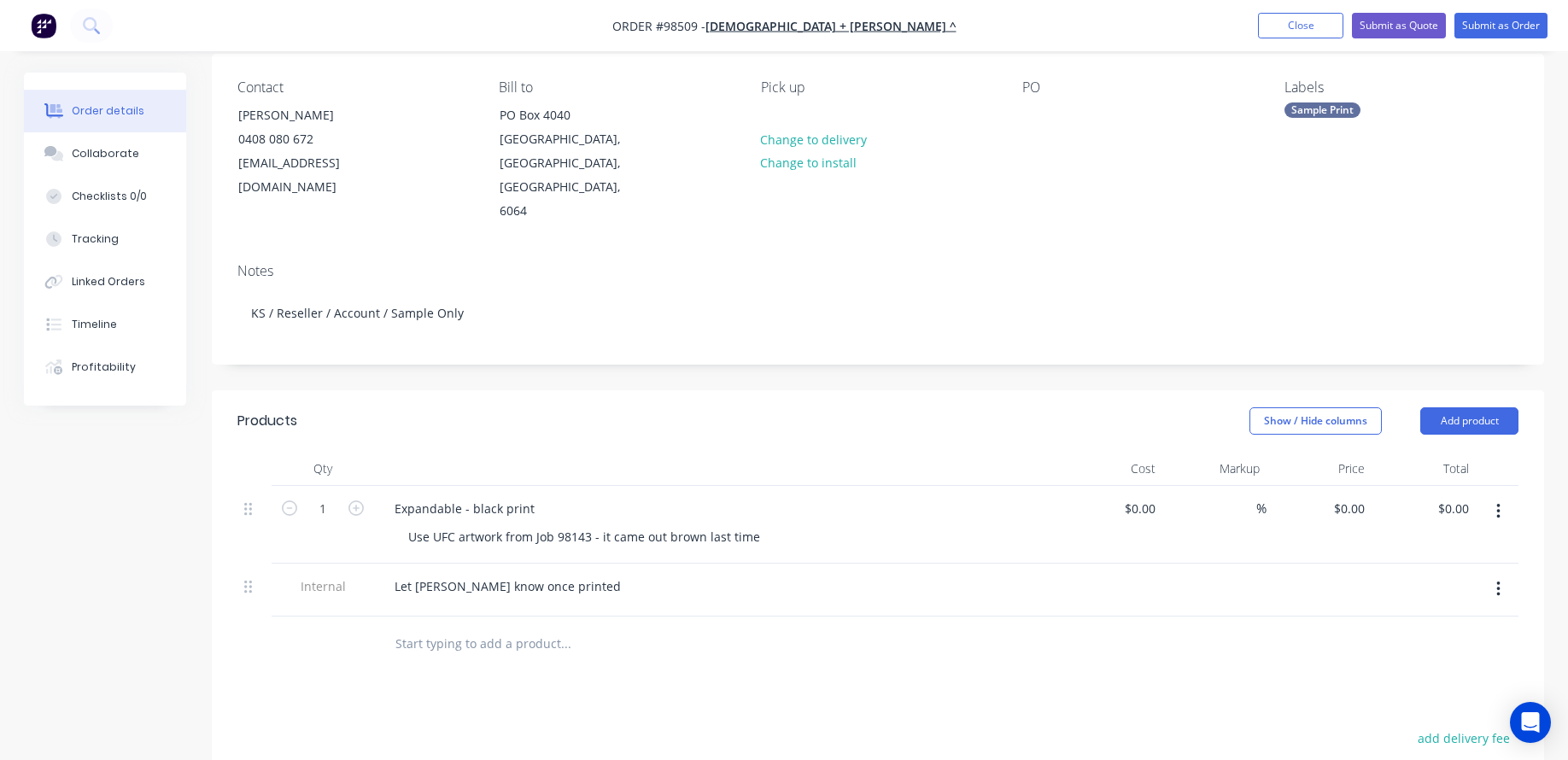
scroll to position [171, 0]
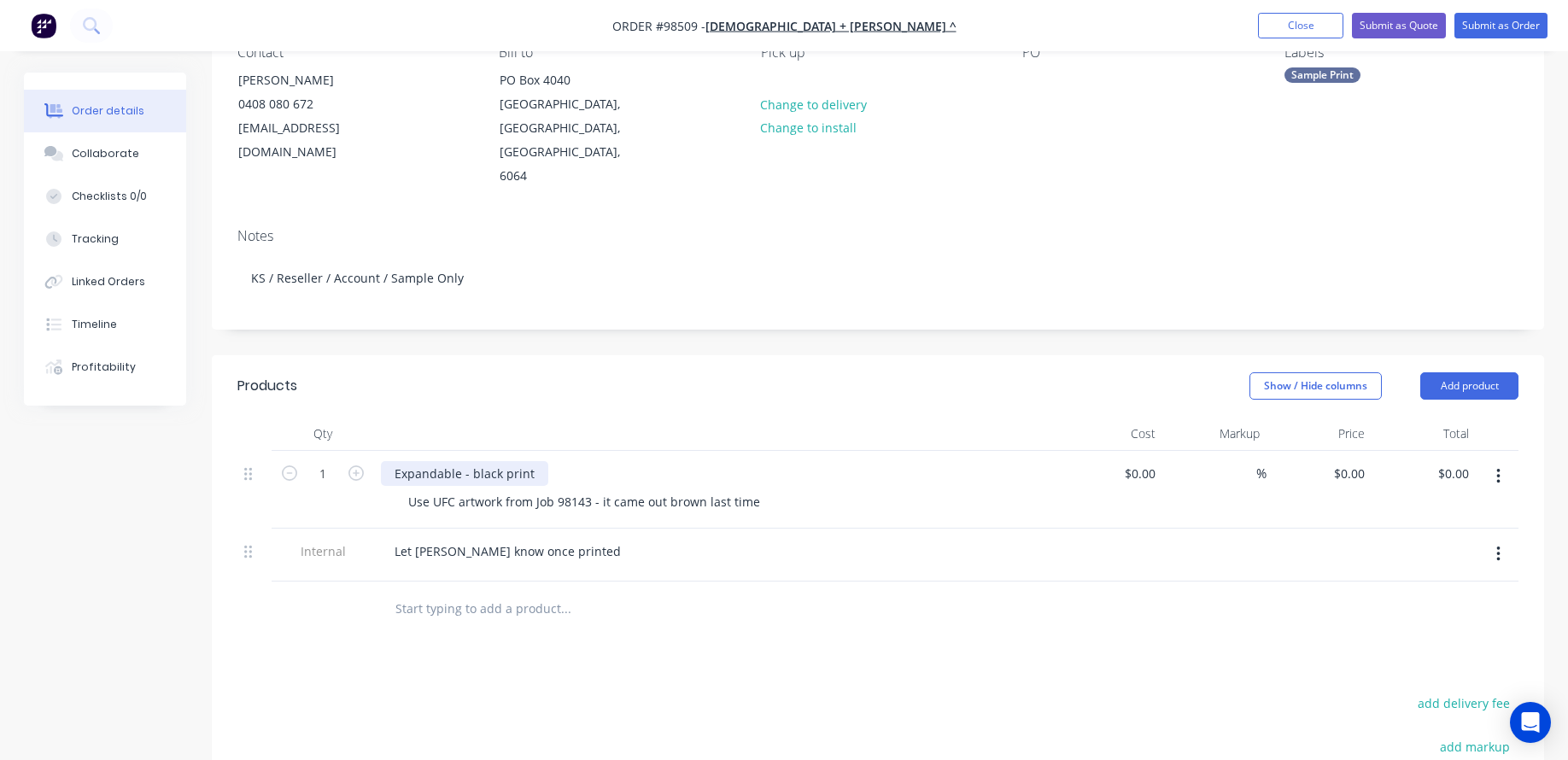
click at [532, 461] on div "Expandable - black print" at bounding box center [464, 473] width 167 height 25
click at [474, 490] on div "Use UFC artwork from Job 98143 - it came out brown last time" at bounding box center [583, 502] width 379 height 25
click at [434, 490] on div "Use UFC artwork from Job 98143 - it came out brown last time" at bounding box center [583, 502] width 379 height 25
click at [355, 465] on icon "button" at bounding box center [356, 472] width 15 height 15
type input "2"
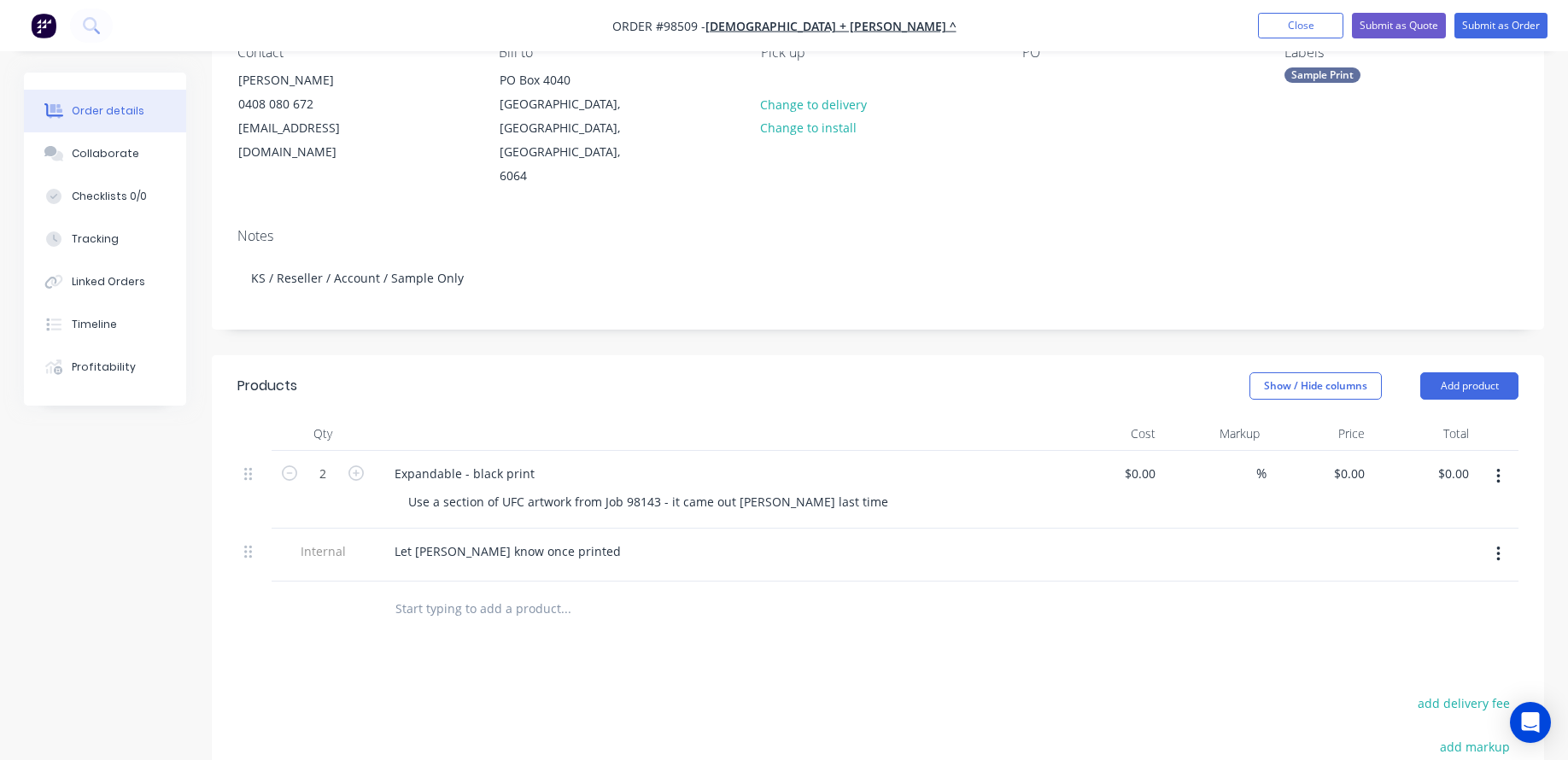
click at [560, 461] on div "Expandable - black print" at bounding box center [715, 473] width 670 height 25
click at [545, 461] on div "Expandable - black print" at bounding box center [715, 473] width 670 height 25
click at [532, 461] on div "Expandable - black print" at bounding box center [464, 473] width 167 height 25
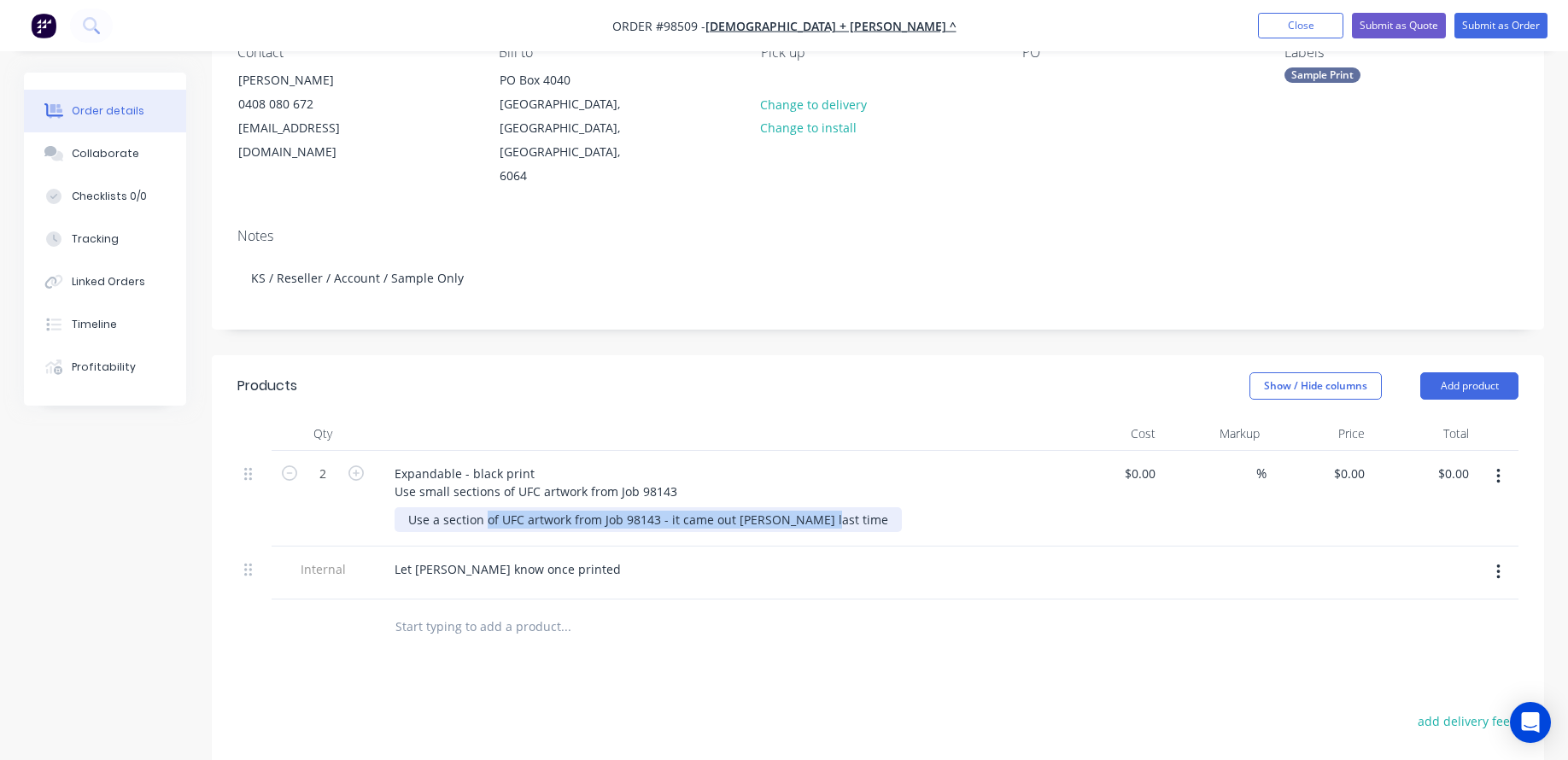
drag, startPoint x: 824, startPoint y: 494, endPoint x: 425, endPoint y: 491, distance: 399.0
click at [425, 507] on div "Use a section of UFC artwork from Job 98143 - it came out [PERSON_NAME] last ti…" at bounding box center [647, 519] width 507 height 25
click at [551, 507] on div "Use a section of UFC artwork from Job 98143 - it came out [PERSON_NAME] last ti…" at bounding box center [647, 519] width 507 height 25
drag, startPoint x: 551, startPoint y: 497, endPoint x: 460, endPoint y: 488, distance: 91.4
click at [460, 507] on div "Use a section of UFC artwork from Job 98143 - it came out [PERSON_NAME] last ti…" at bounding box center [647, 519] width 507 height 25
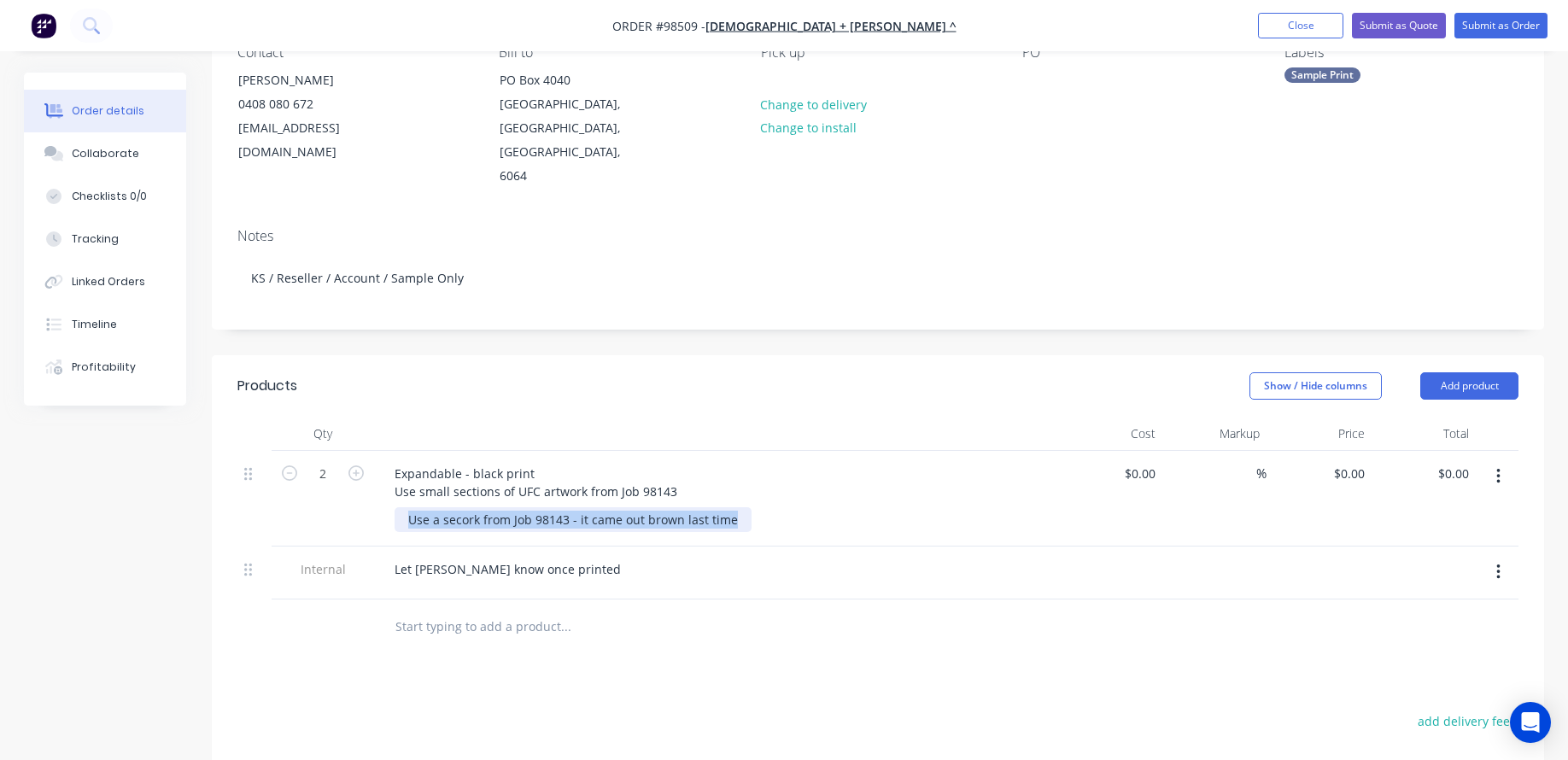
drag, startPoint x: 389, startPoint y: 496, endPoint x: 363, endPoint y: 493, distance: 26.2
click at [363, 493] on div "2 Expandable - black print Use small sections of UFC artwork from Job 98143 Use…" at bounding box center [877, 498] width 1280 height 96
click at [429, 619] on input "text" at bounding box center [564, 627] width 341 height 35
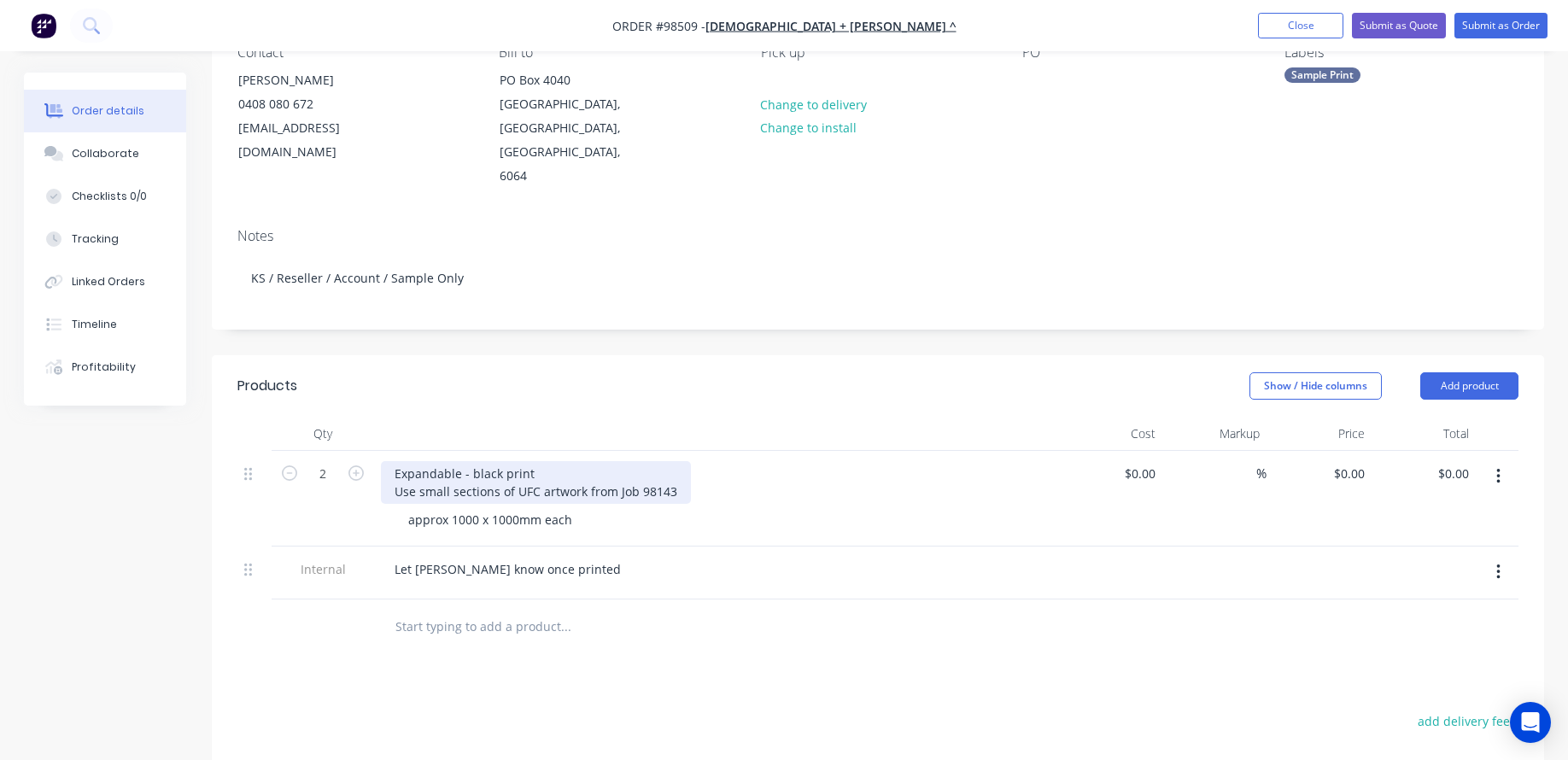
click at [421, 471] on div "Expandable - black print Use small sections of UFC artwork from Job 98143" at bounding box center [535, 482] width 310 height 43
click at [695, 463] on div "Expandable - black print Use two small sections of UFC artwork from Job 98143" at bounding box center [547, 482] width 334 height 43
click at [707, 467] on div "Expandable - black print Use two small sections of UFC artwork from Job 98143 -…" at bounding box center [683, 482] width 604 height 43
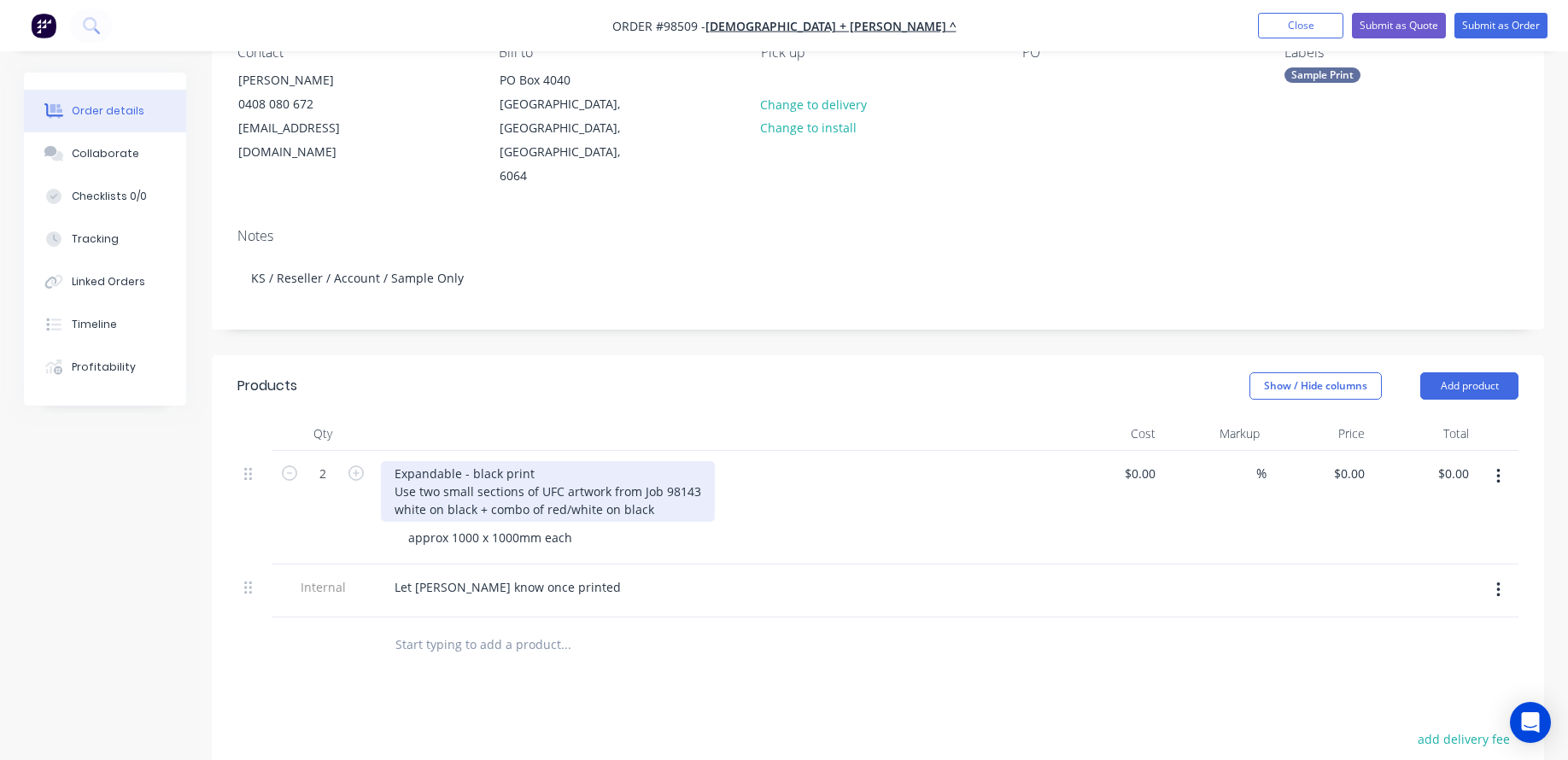
click at [658, 487] on div "Expandable - black print Use two small sections of UFC artwork from Job 98143 w…" at bounding box center [547, 491] width 334 height 61
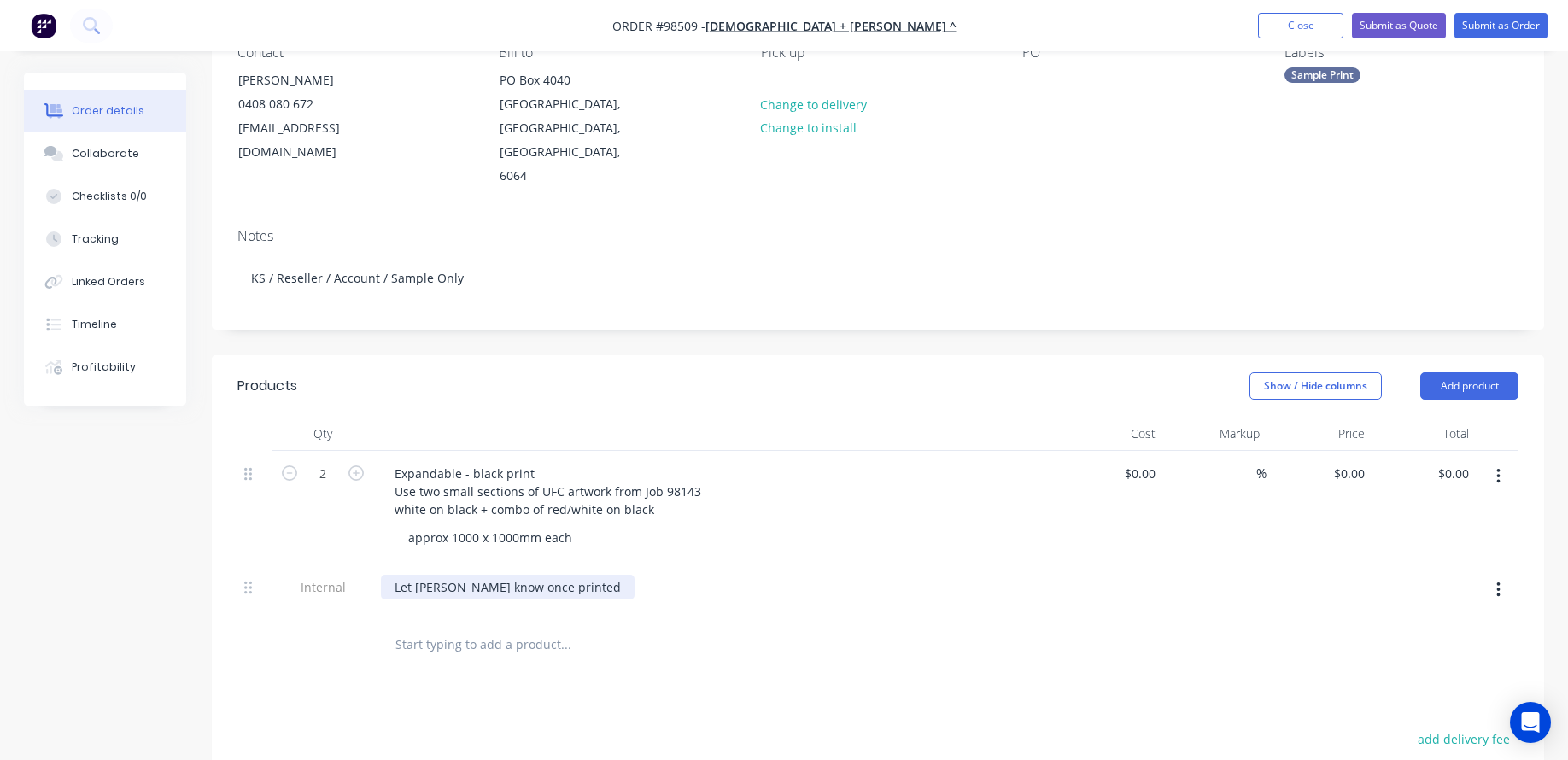
click at [400, 574] on div "Let [PERSON_NAME] know once printed" at bounding box center [507, 586] width 254 height 25
click at [498, 628] on input "text" at bounding box center [564, 645] width 341 height 35
click at [394, 574] on div "Please let [PERSON_NAME] know once printed" at bounding box center [526, 586] width 291 height 25
click at [430, 628] on input "text" at bounding box center [564, 645] width 341 height 35
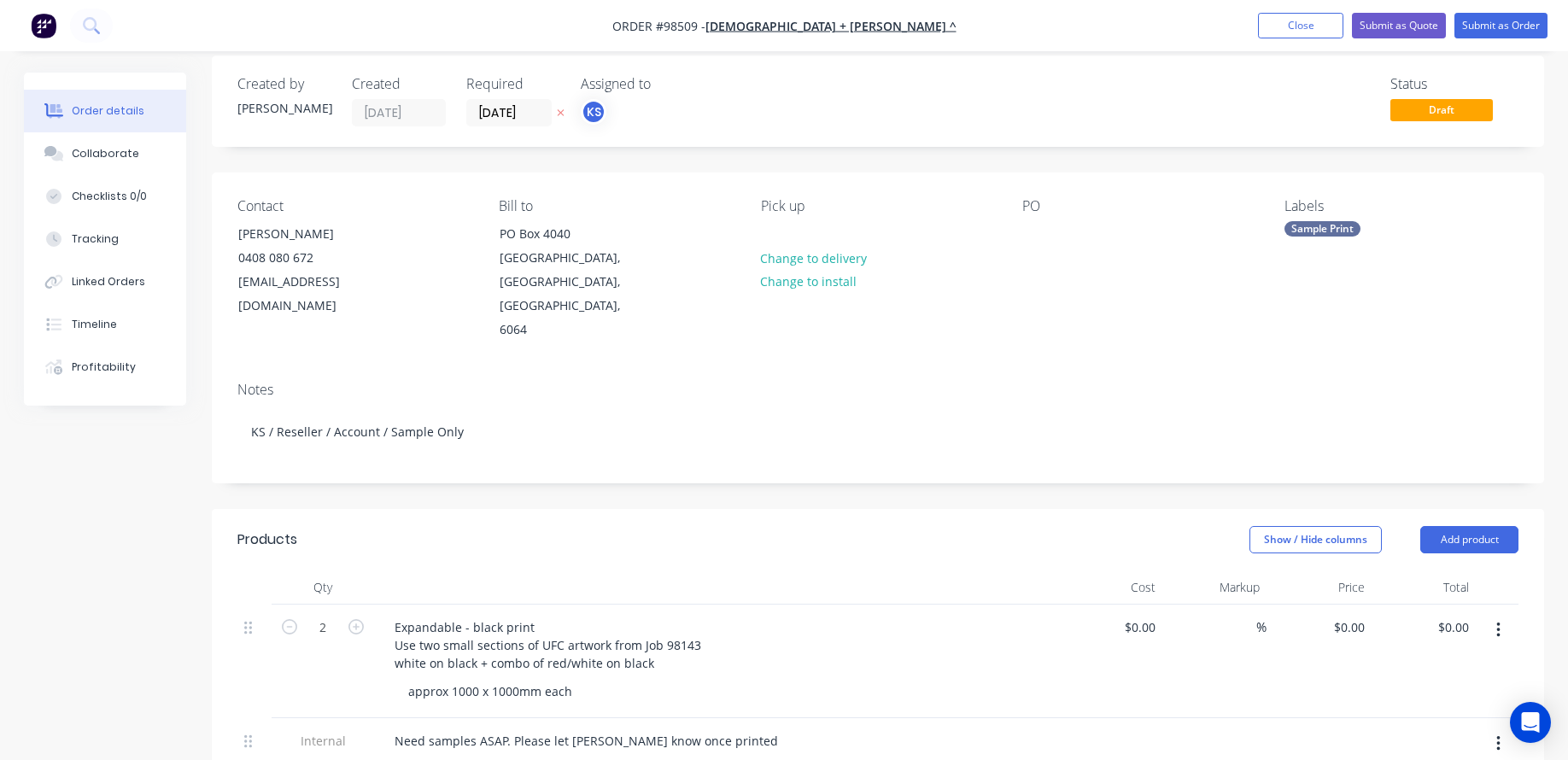
scroll to position [0, 0]
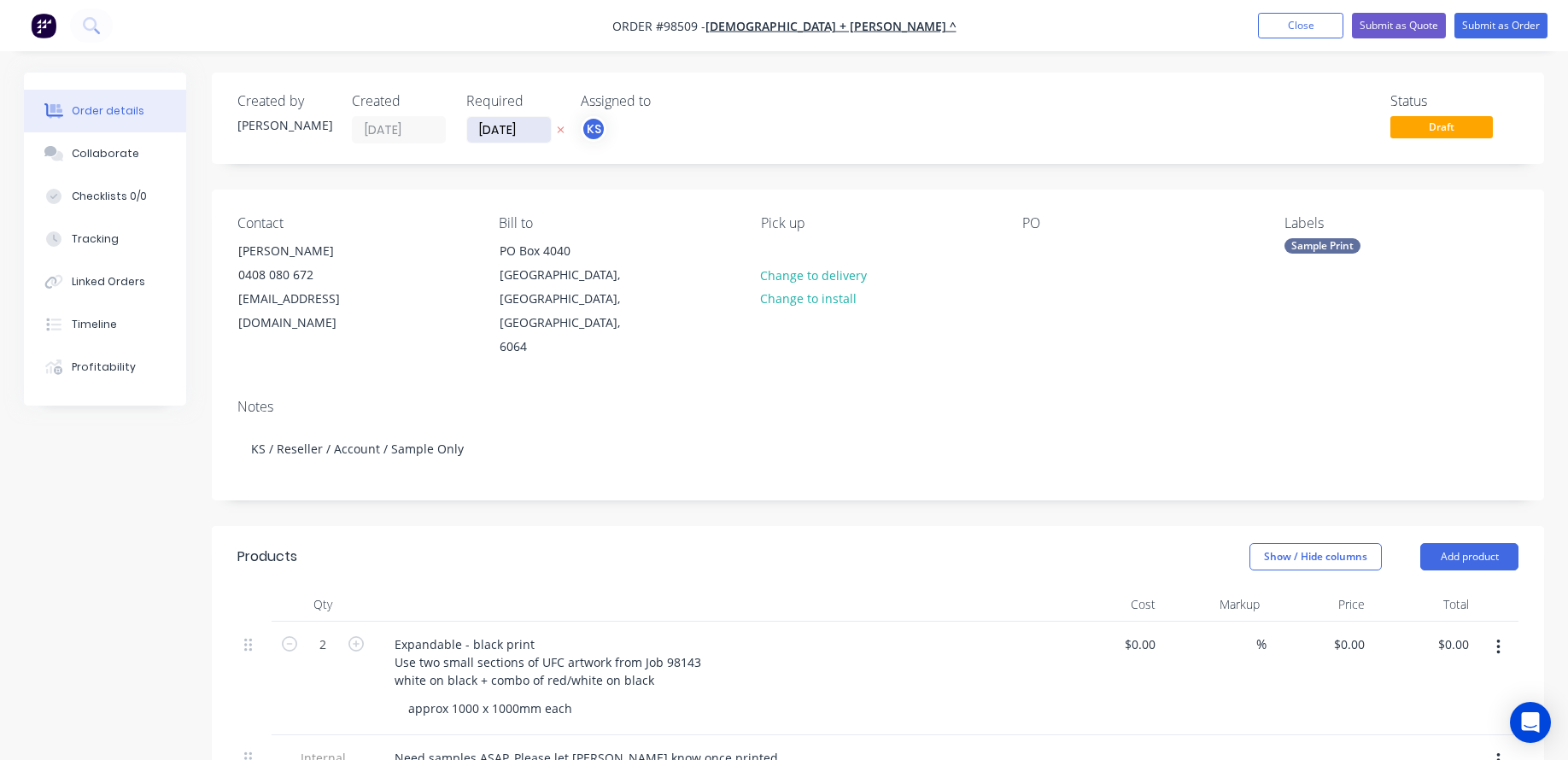
click at [526, 129] on input "[DATE]" at bounding box center [509, 130] width 84 height 25
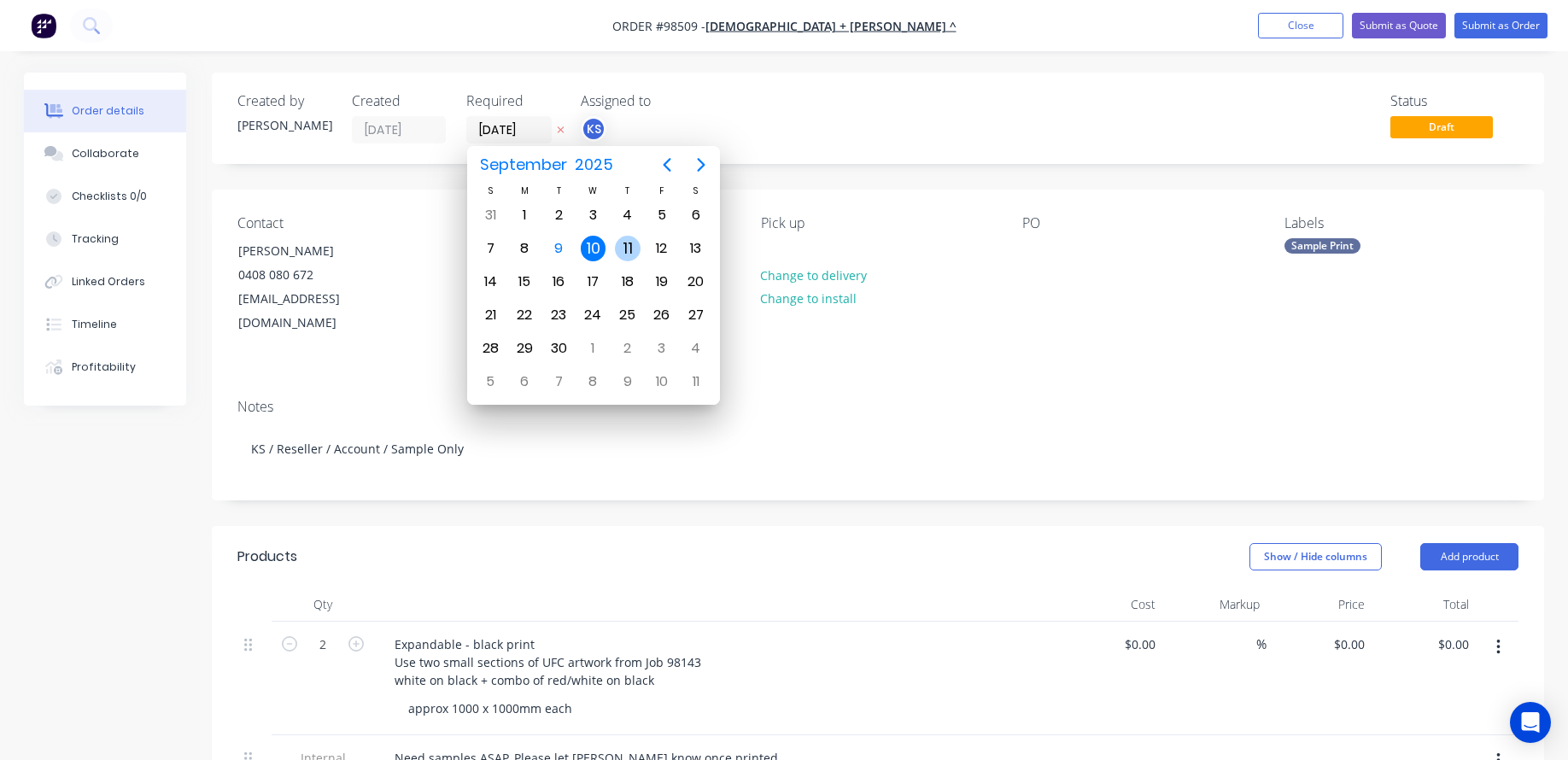
click at [622, 244] on div "11" at bounding box center [628, 248] width 25 height 25
type input "[DATE]"
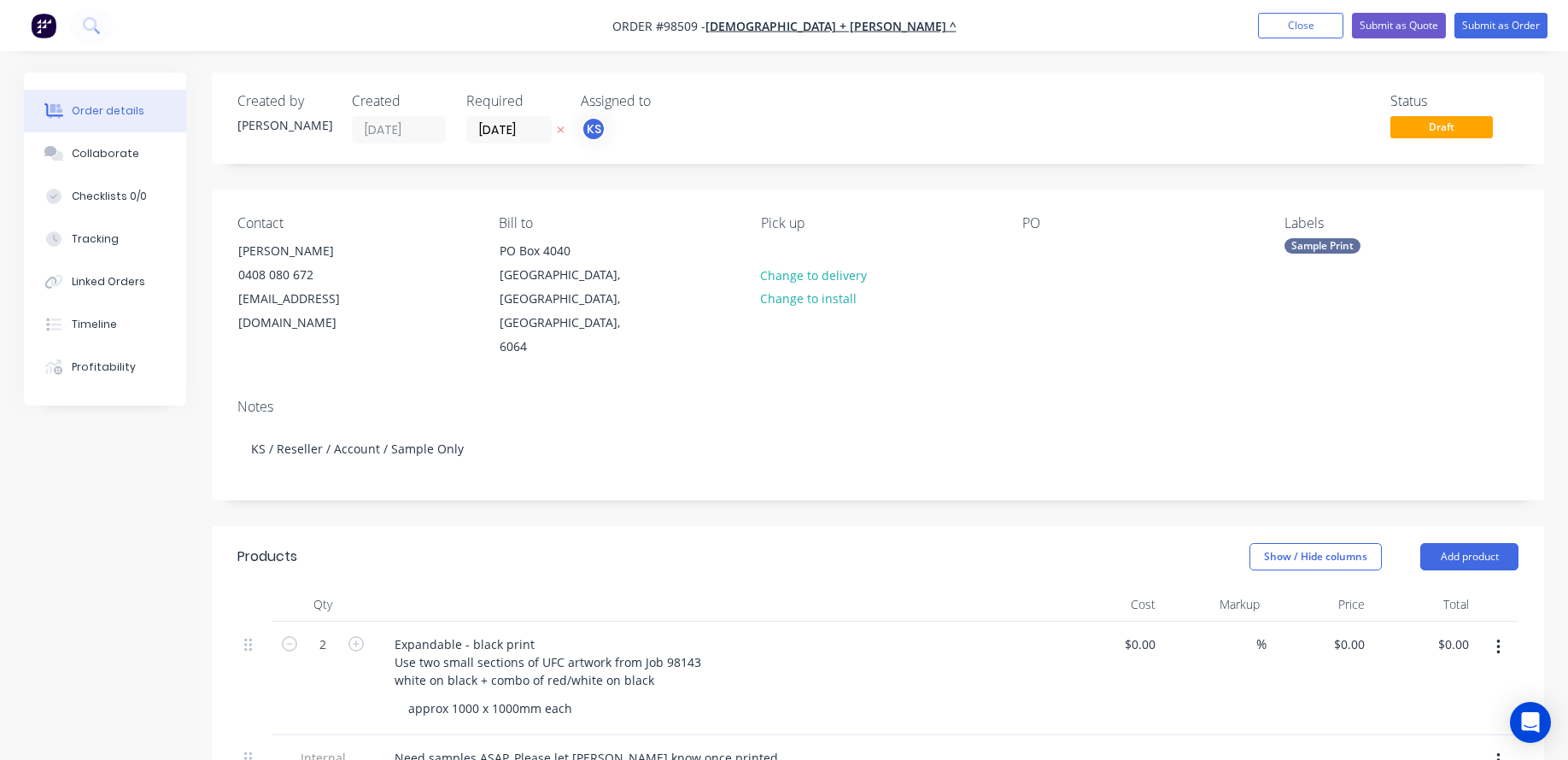
click at [1019, 255] on div "Contact [PERSON_NAME] [PHONE_NUMBER] [EMAIL_ADDRESS][DOMAIN_NAME] Bill to [STRE…" at bounding box center [878, 287] width 1332 height 196
click at [1030, 257] on div at bounding box center [1036, 250] width 27 height 25
click at [977, 299] on div "Pick up Change to delivery Change to install" at bounding box center [877, 287] width 234 height 145
click at [1307, 253] on div "Sample Print" at bounding box center [1322, 246] width 76 height 15
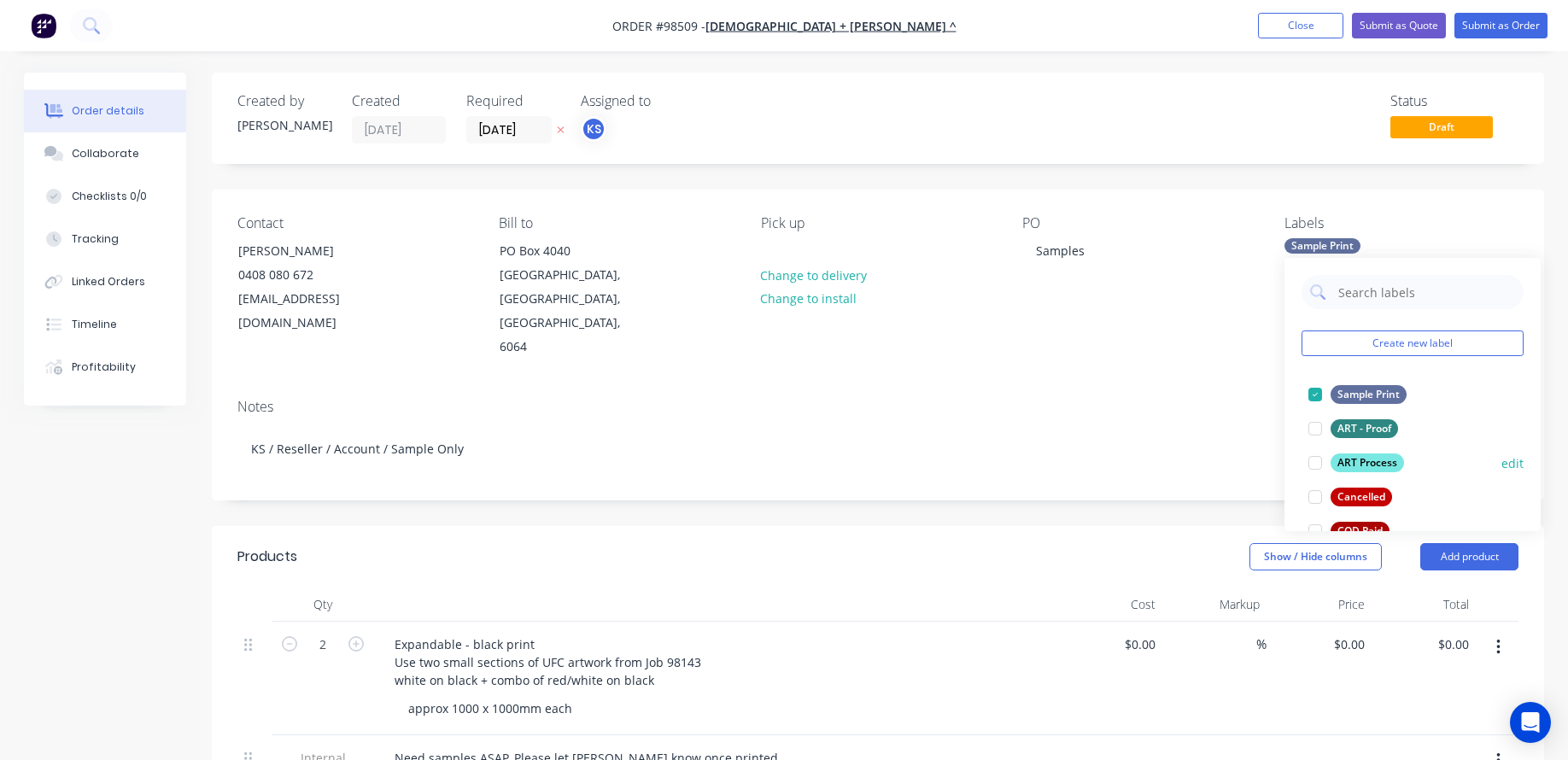
click at [1317, 460] on div at bounding box center [1315, 463] width 35 height 35
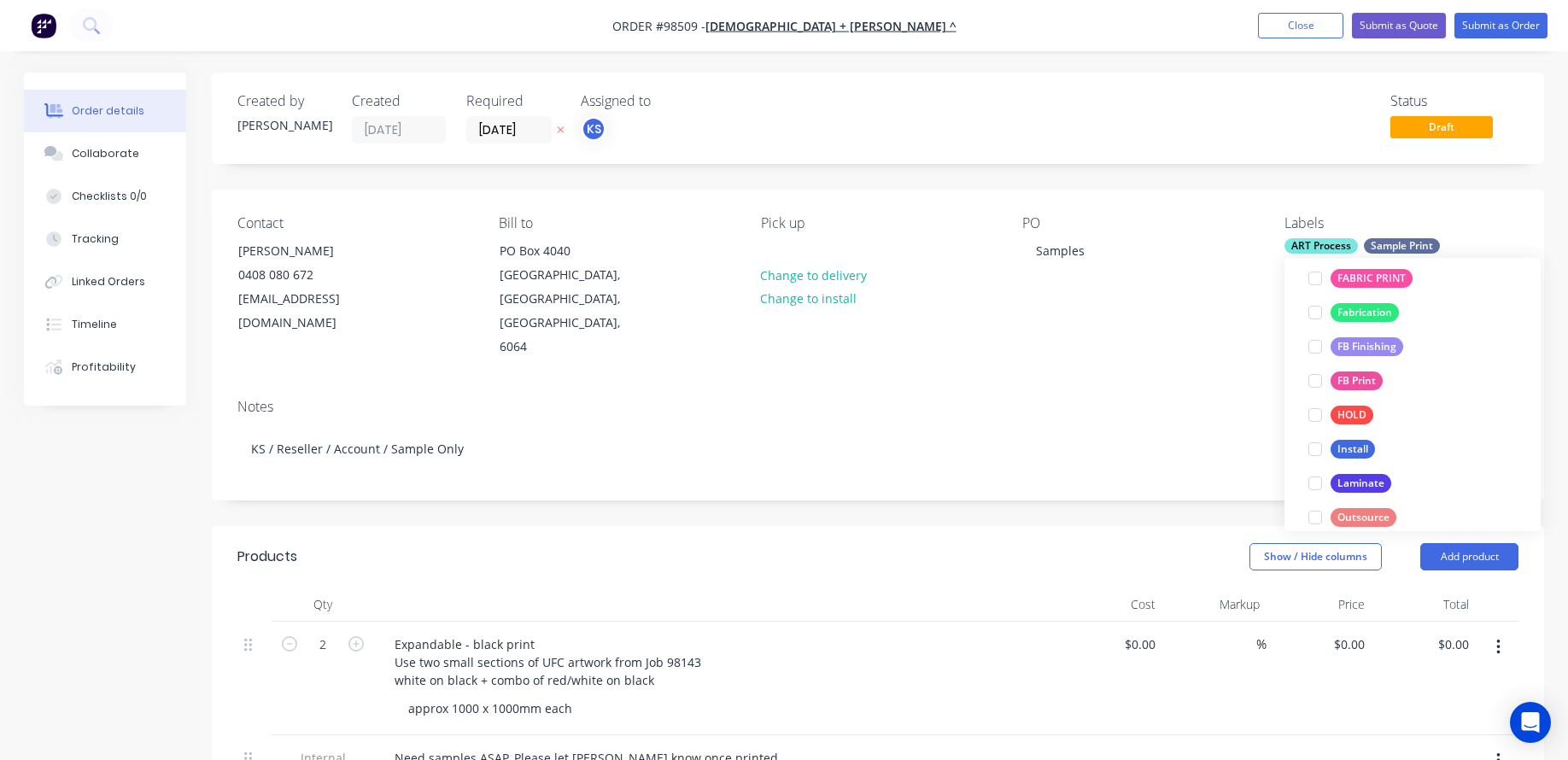
scroll to position [420, 0]
click at [1310, 280] on div at bounding box center [1315, 283] width 35 height 35
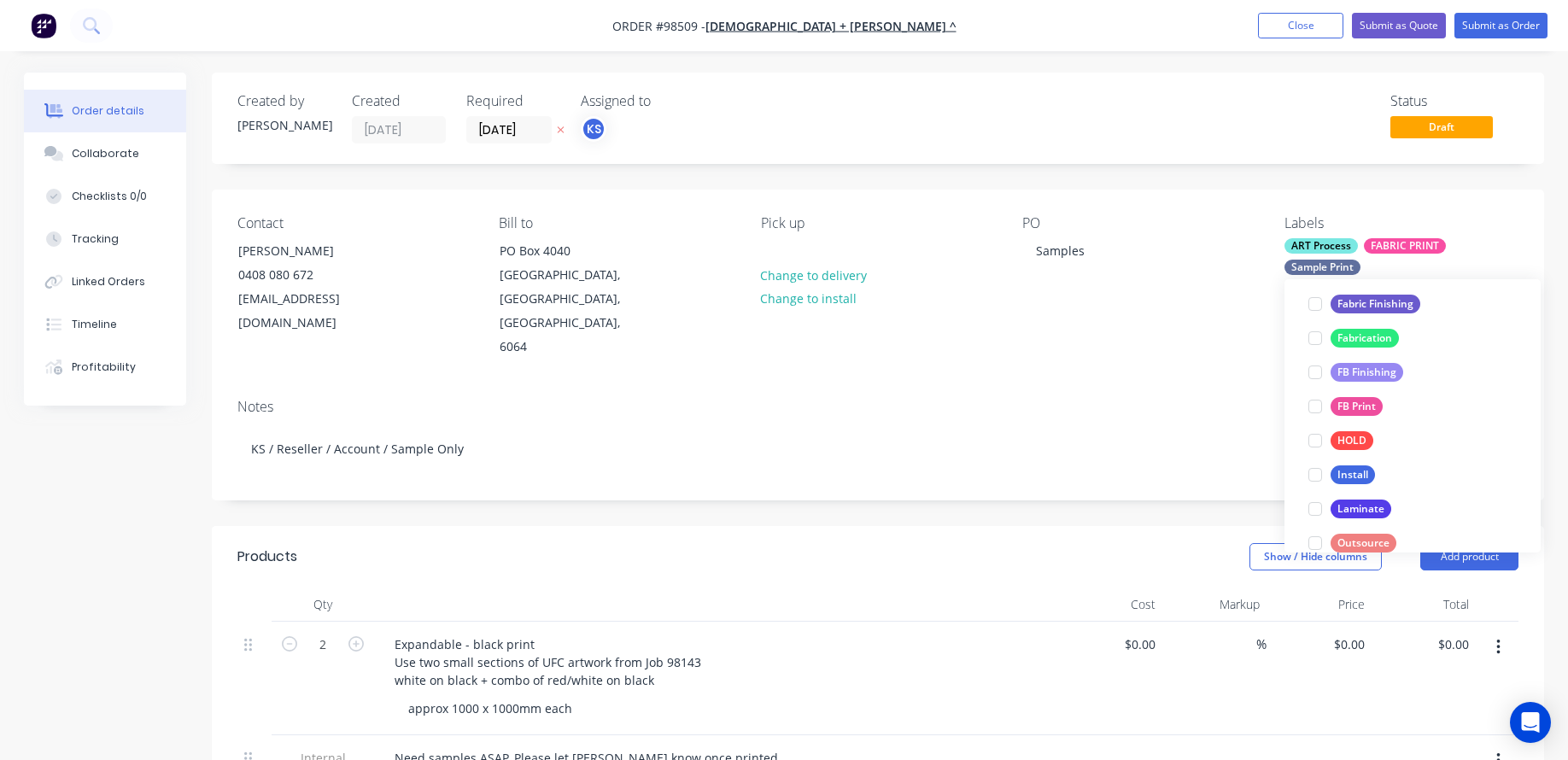
scroll to position [146, 0]
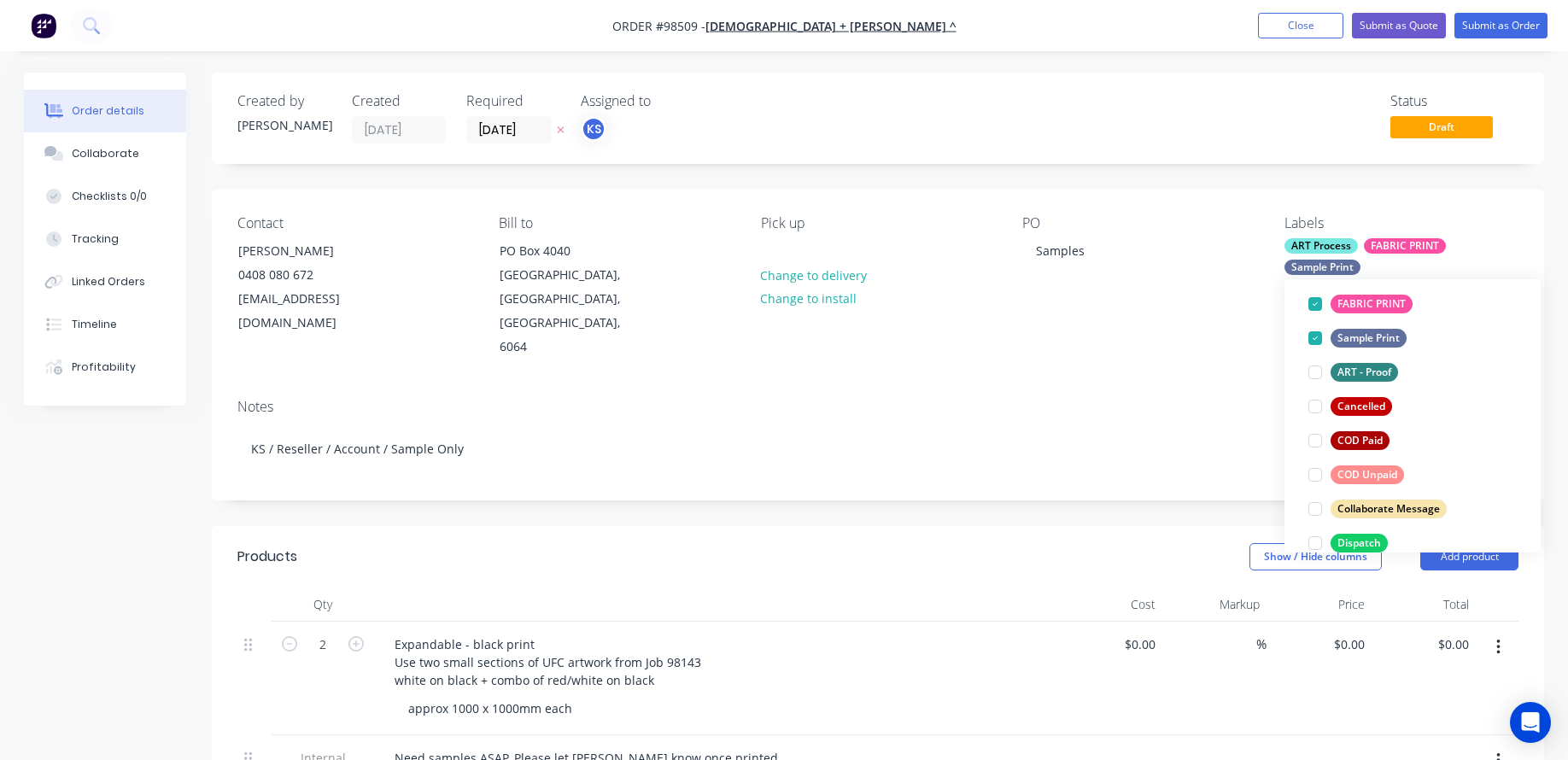
click at [1161, 399] on div "Notes" at bounding box center [877, 407] width 1280 height 16
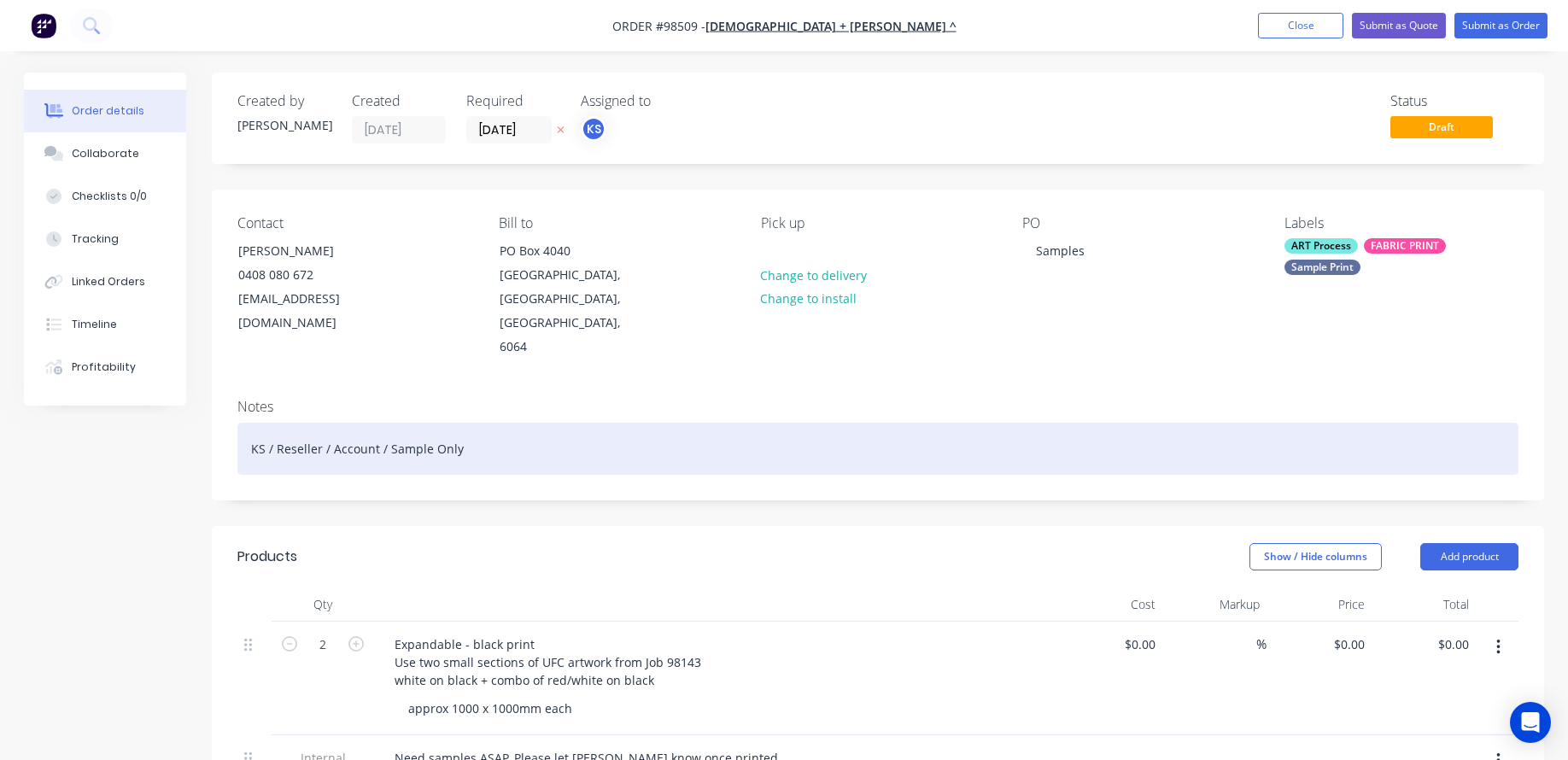
click at [425, 426] on div "KS / Reseller / Account / Sample Only" at bounding box center [877, 448] width 1280 height 52
click at [359, 422] on div "KS / Reseller / Account / Samples Only" at bounding box center [877, 448] width 1280 height 52
click at [389, 422] on div "KS / Reseller / Account / Samples Only" at bounding box center [877, 448] width 1280 height 52
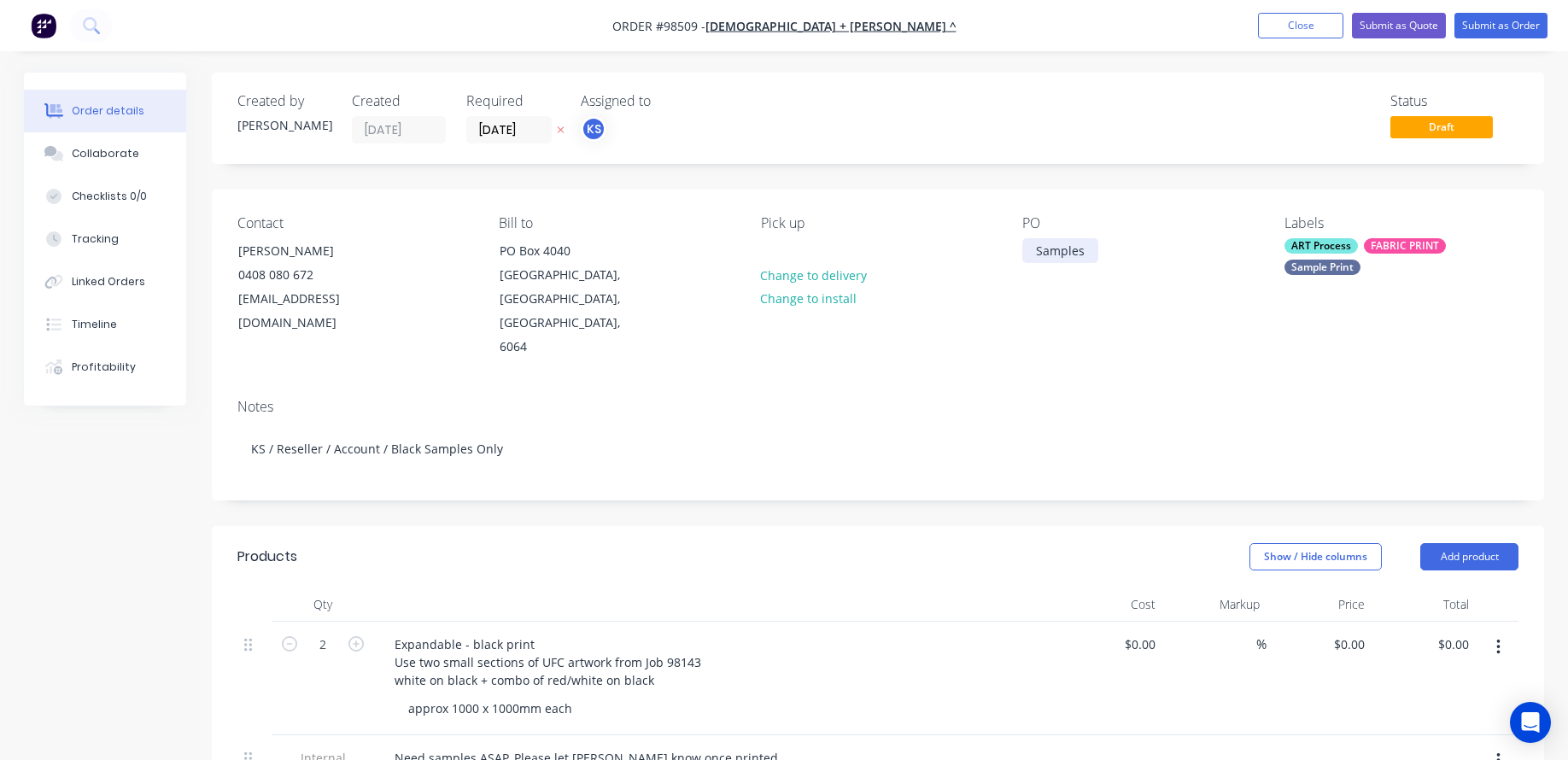
click at [1035, 246] on div "Samples" at bounding box center [1060, 250] width 76 height 25
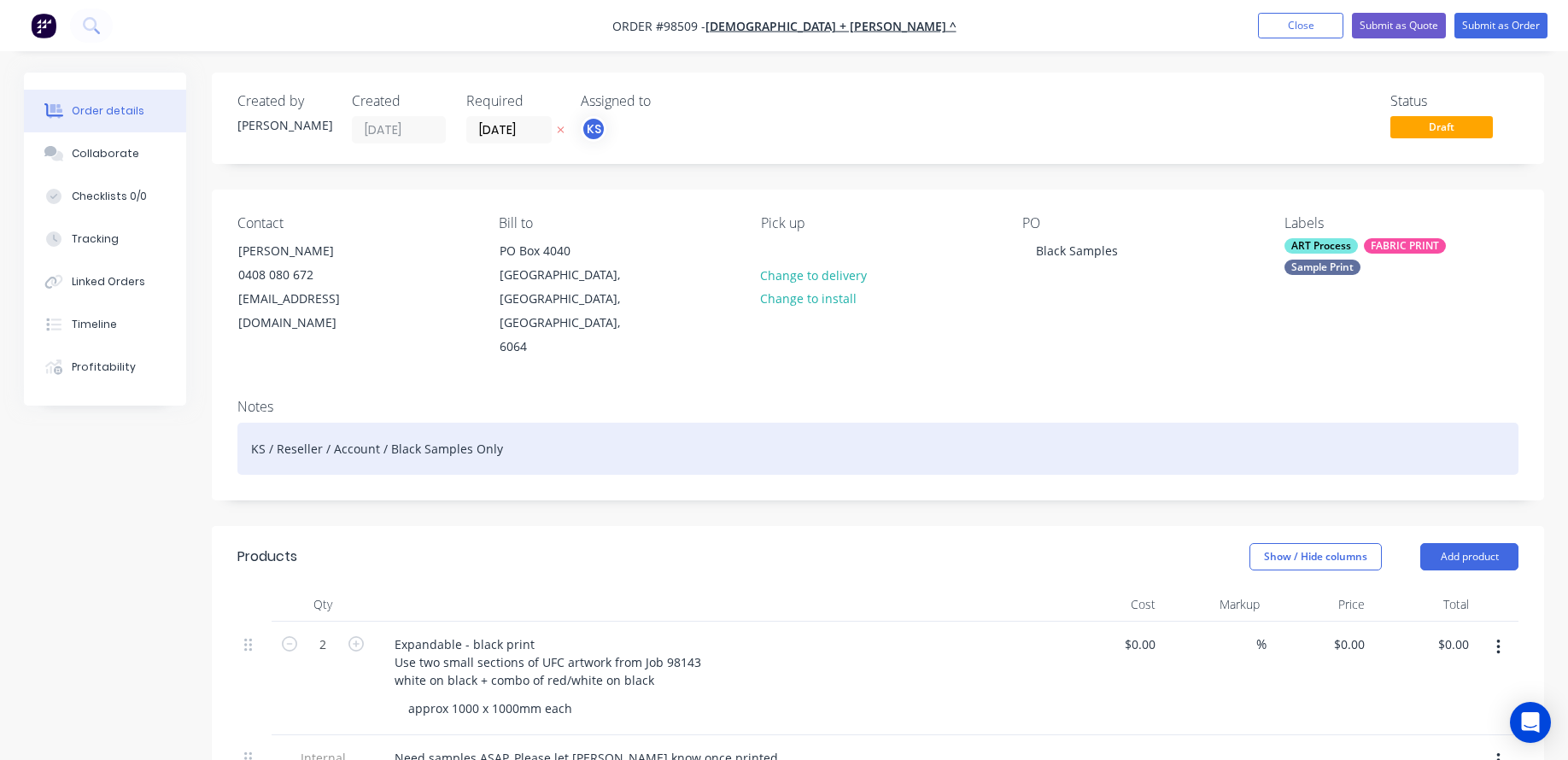
click at [421, 422] on div "KS / Reseller / Account / Black Samples Only" at bounding box center [877, 448] width 1280 height 52
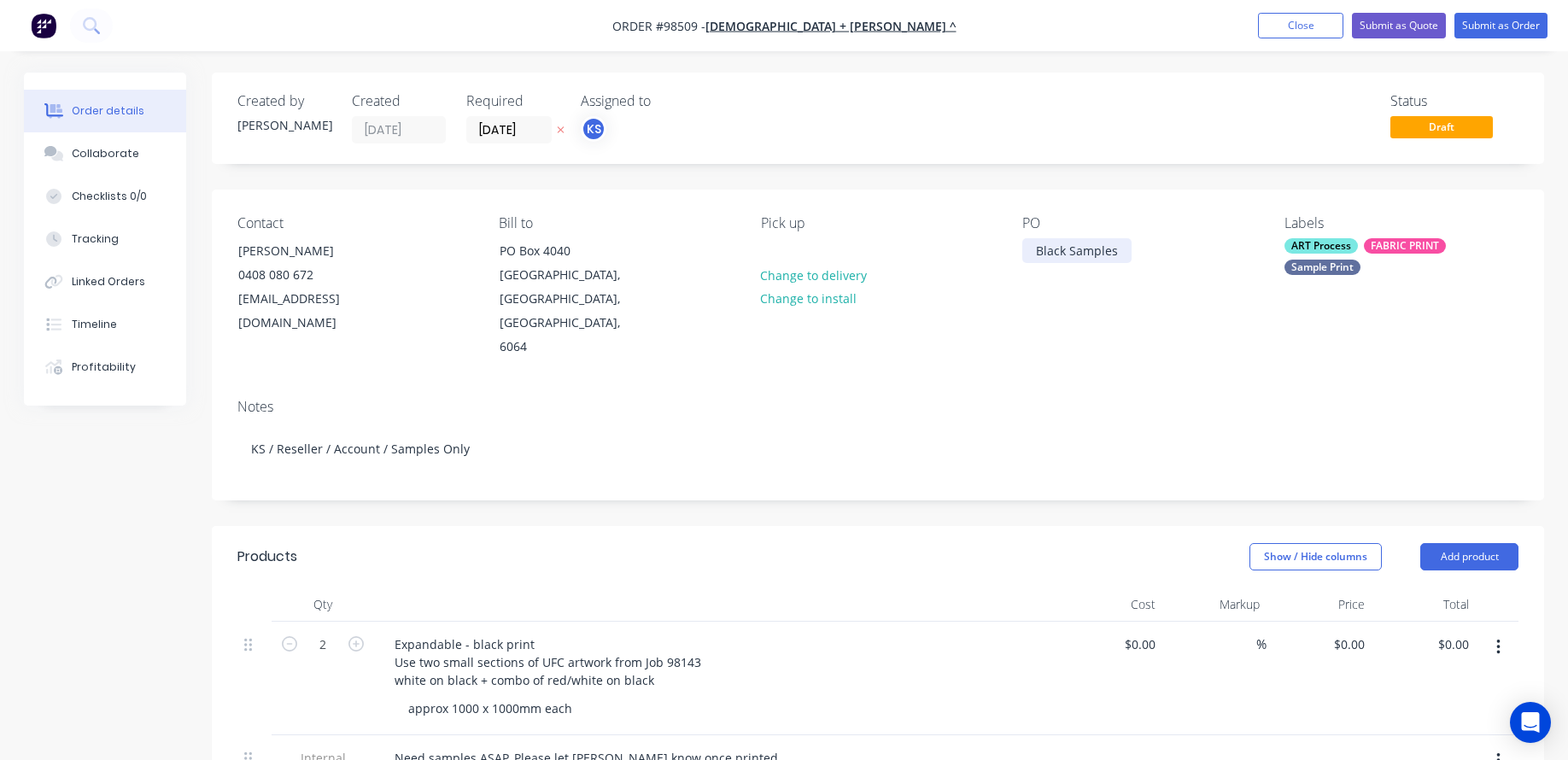
click at [1066, 251] on div "Black Samples" at bounding box center [1077, 250] width 109 height 25
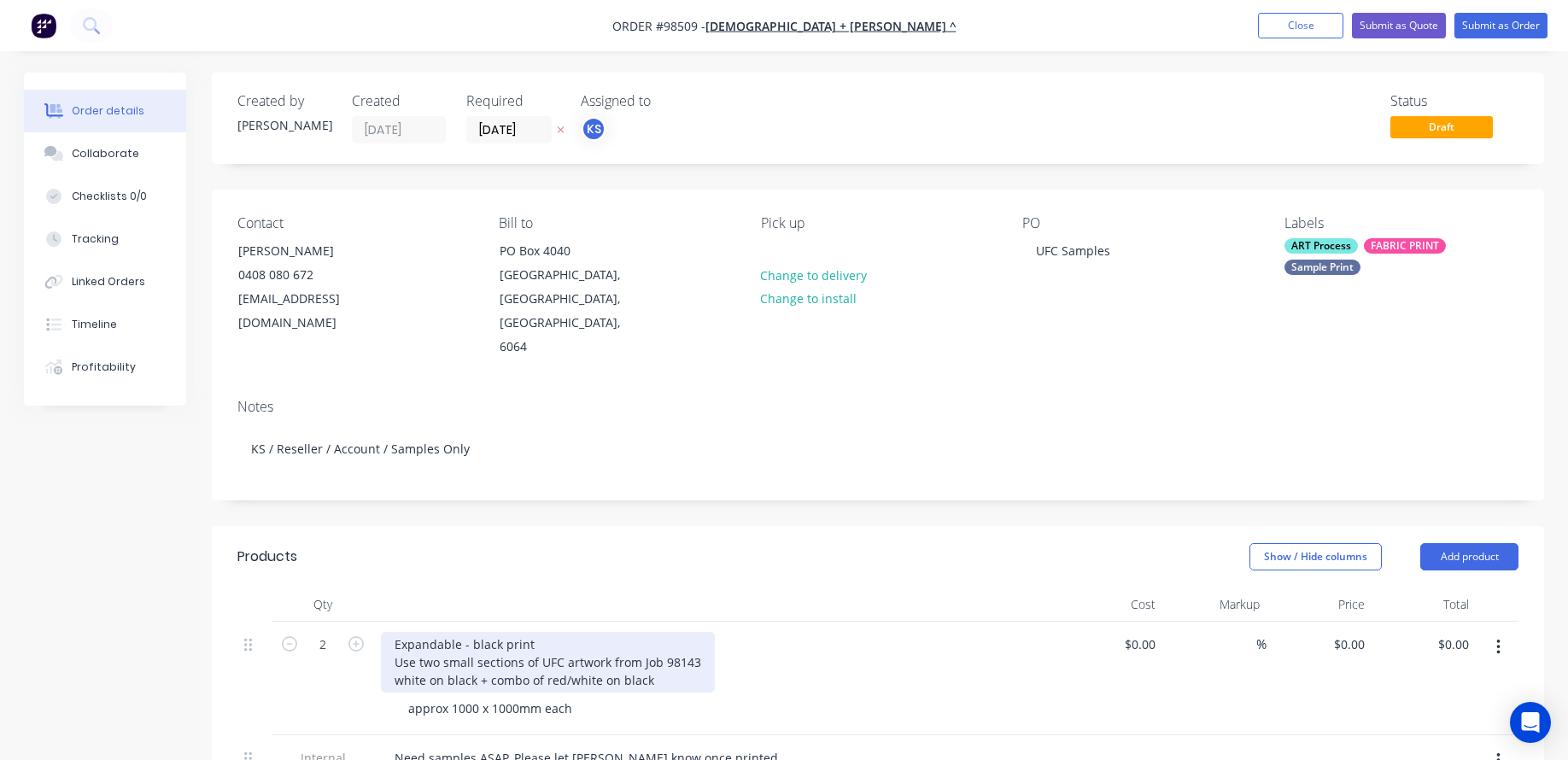
click at [541, 632] on div "Expandable - black print Use two small sections of UFC artwork from Job 98143 w…" at bounding box center [547, 662] width 334 height 61
click at [524, 632] on div "Expandable - black print Use two small sections of UFC artwork from Job 98143 w…" at bounding box center [547, 662] width 334 height 61
click at [531, 632] on div "Expandable - black print Use two small sections of UFC artwork from Job 98143 w…" at bounding box center [547, 662] width 334 height 61
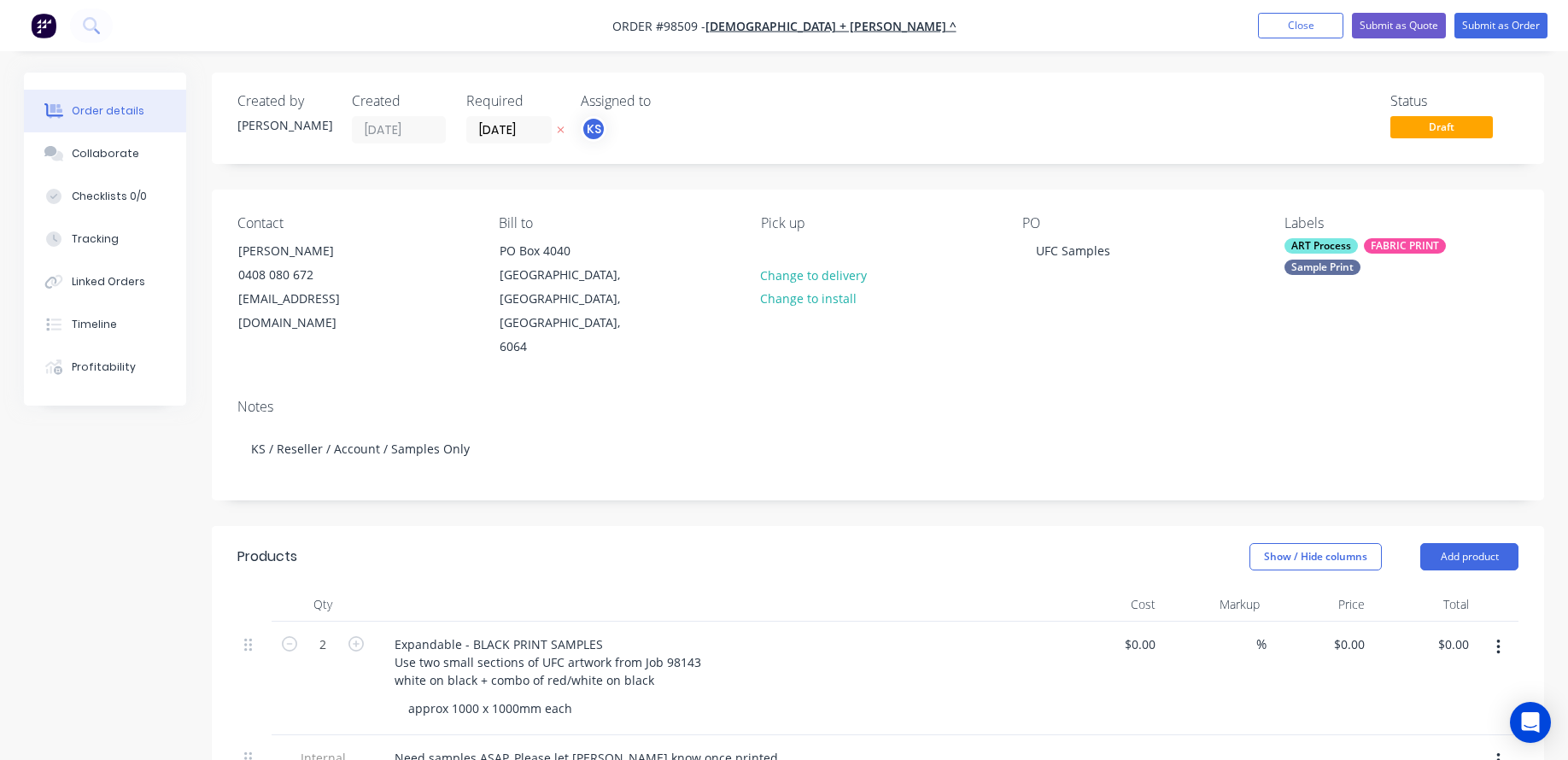
click at [749, 745] on div "Need samples ASAP. Please let [PERSON_NAME] know once printed" at bounding box center [715, 757] width 670 height 25
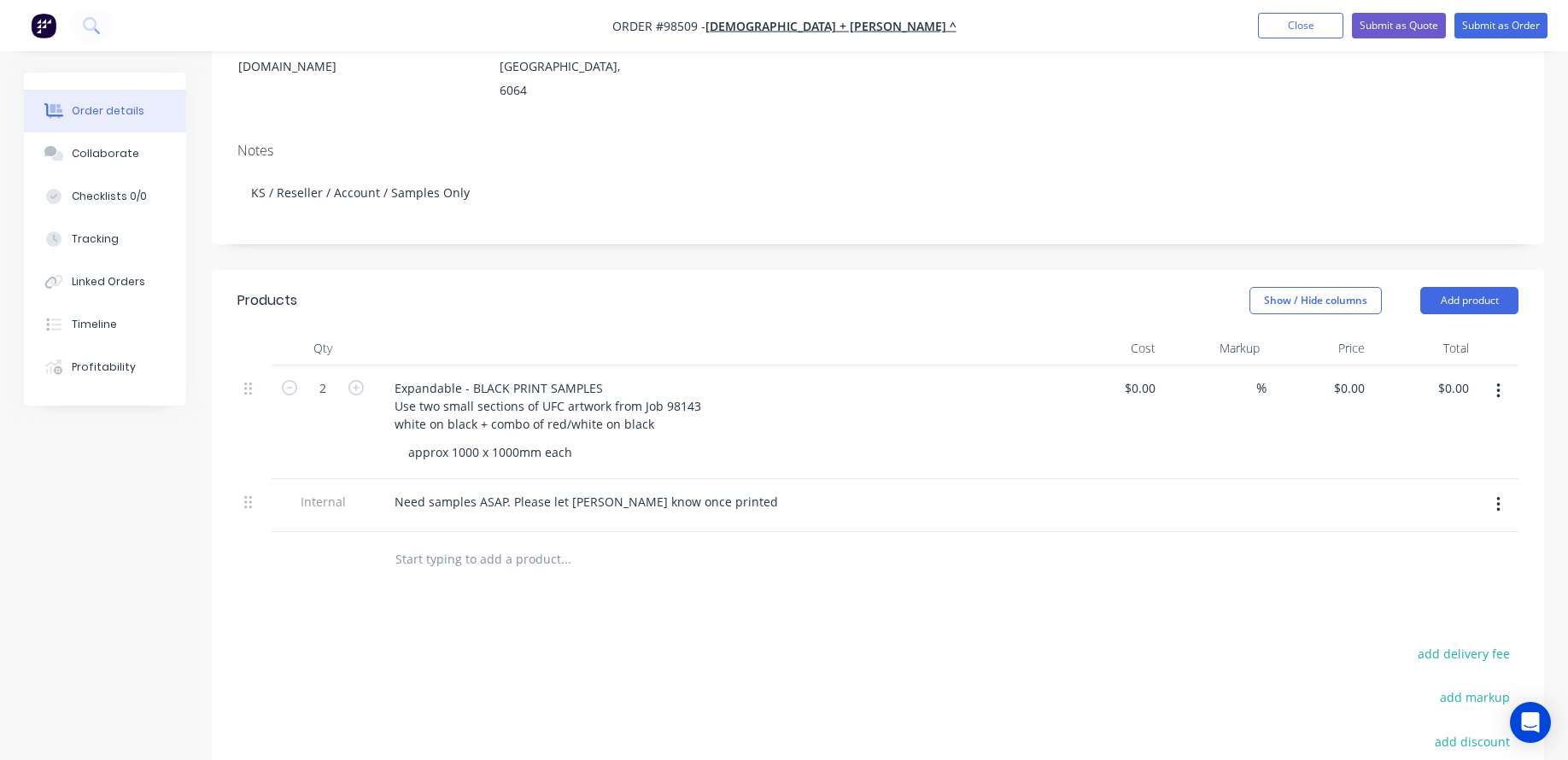
scroll to position [0, 0]
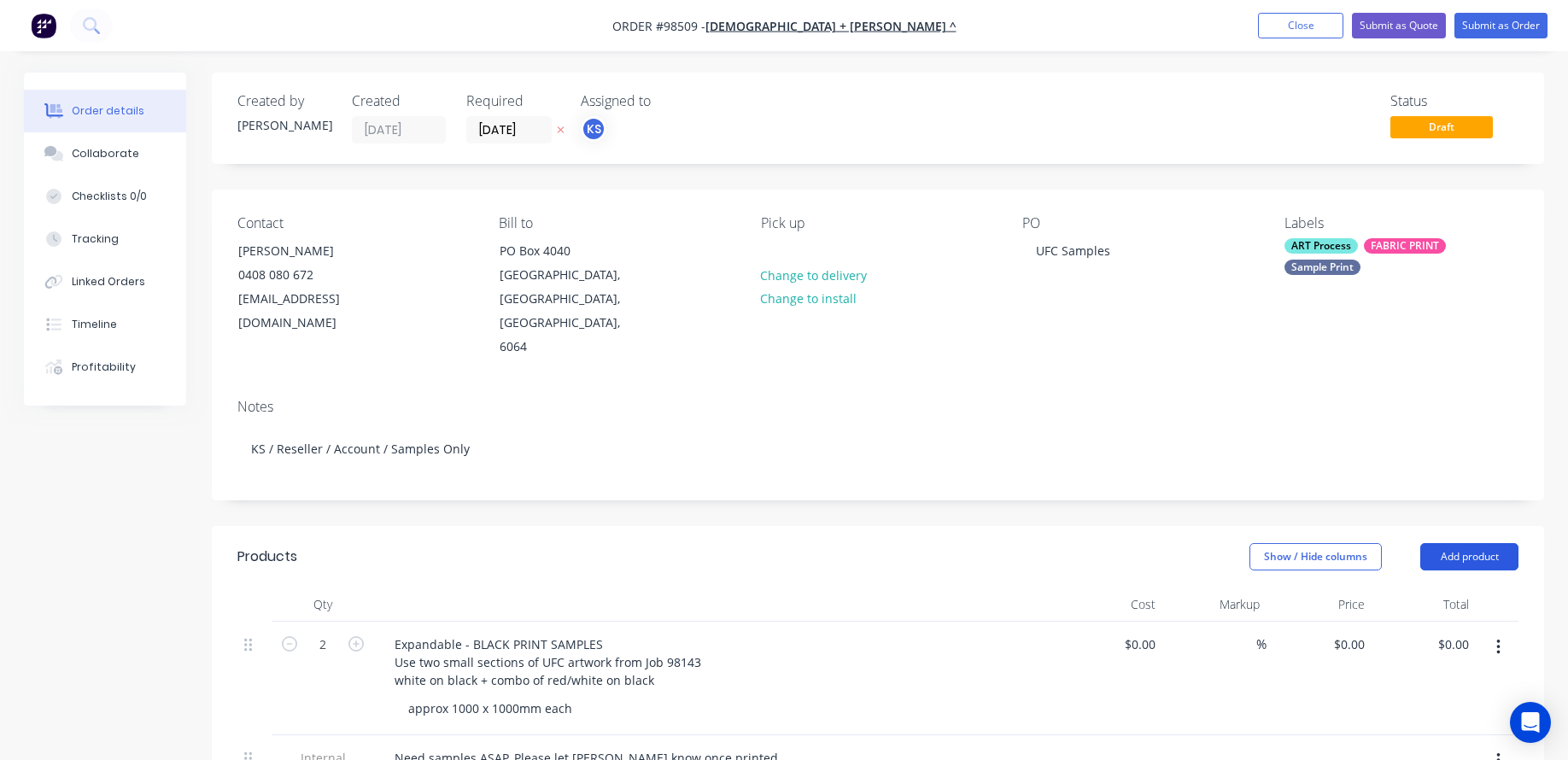
click at [1462, 543] on button "Add product" at bounding box center [1469, 557] width 98 height 27
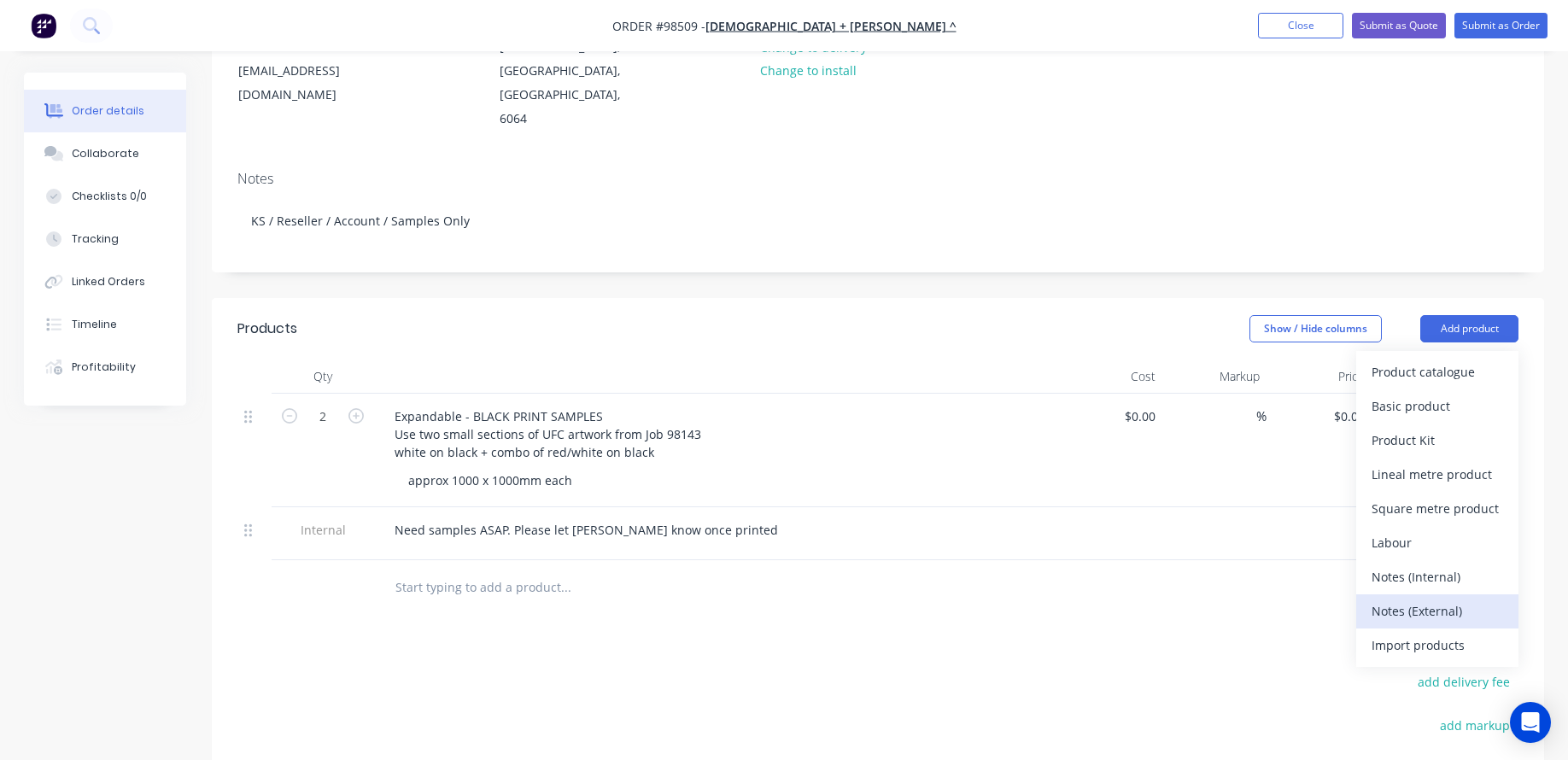
scroll to position [256, 0]
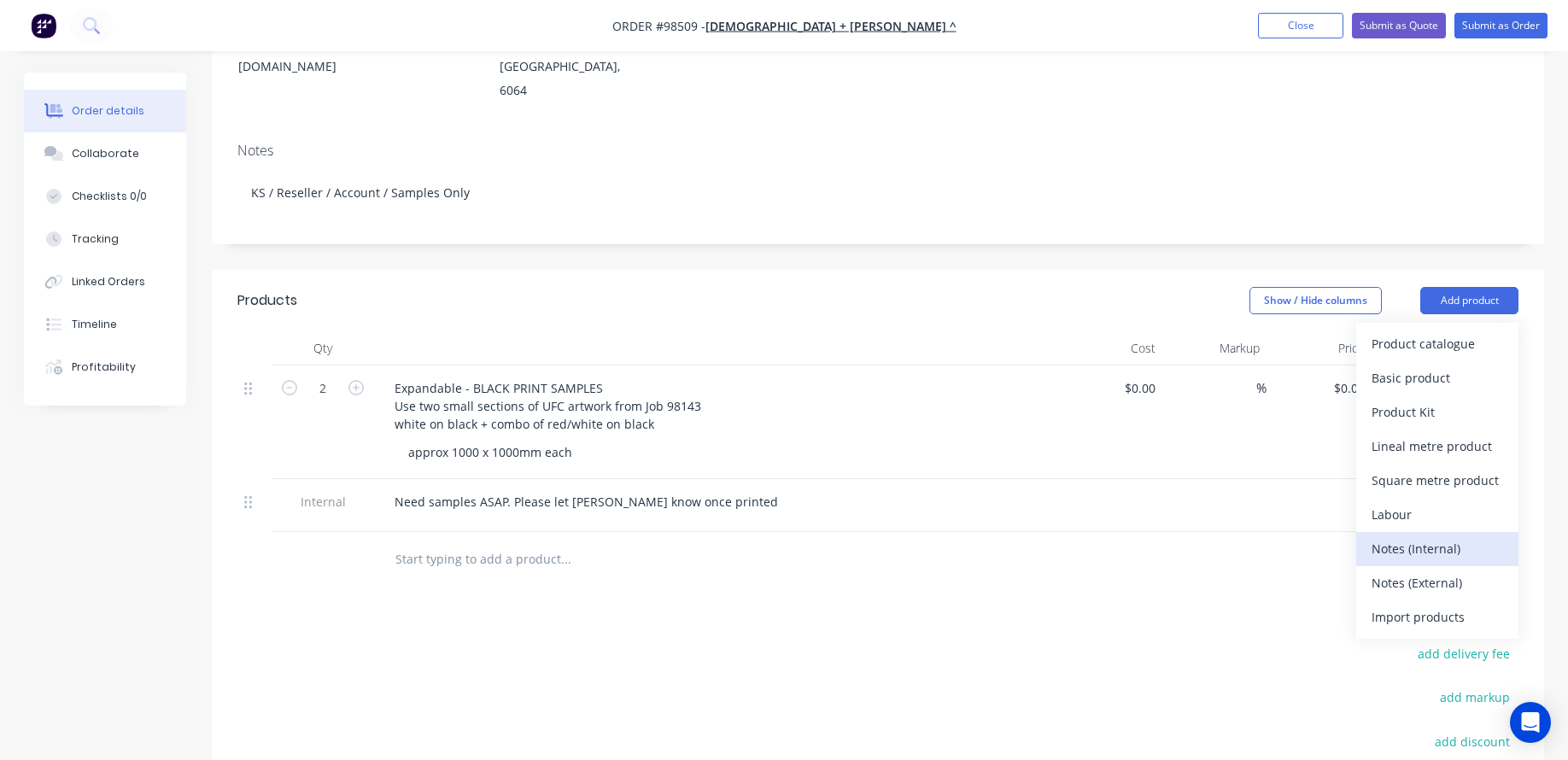
click at [1442, 536] on div "Notes (Internal)" at bounding box center [1437, 548] width 131 height 25
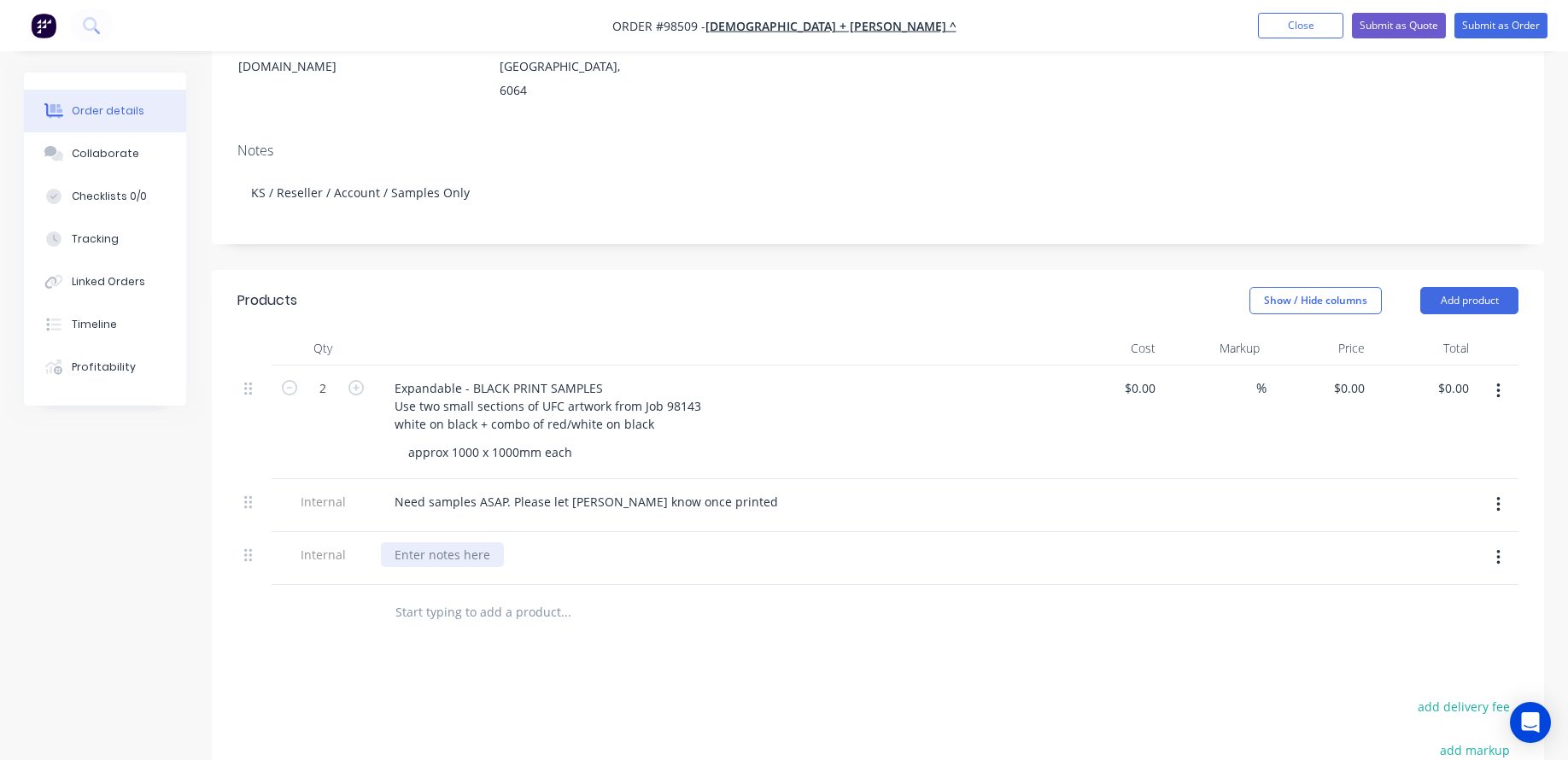
click at [451, 542] on div at bounding box center [441, 554] width 123 height 25
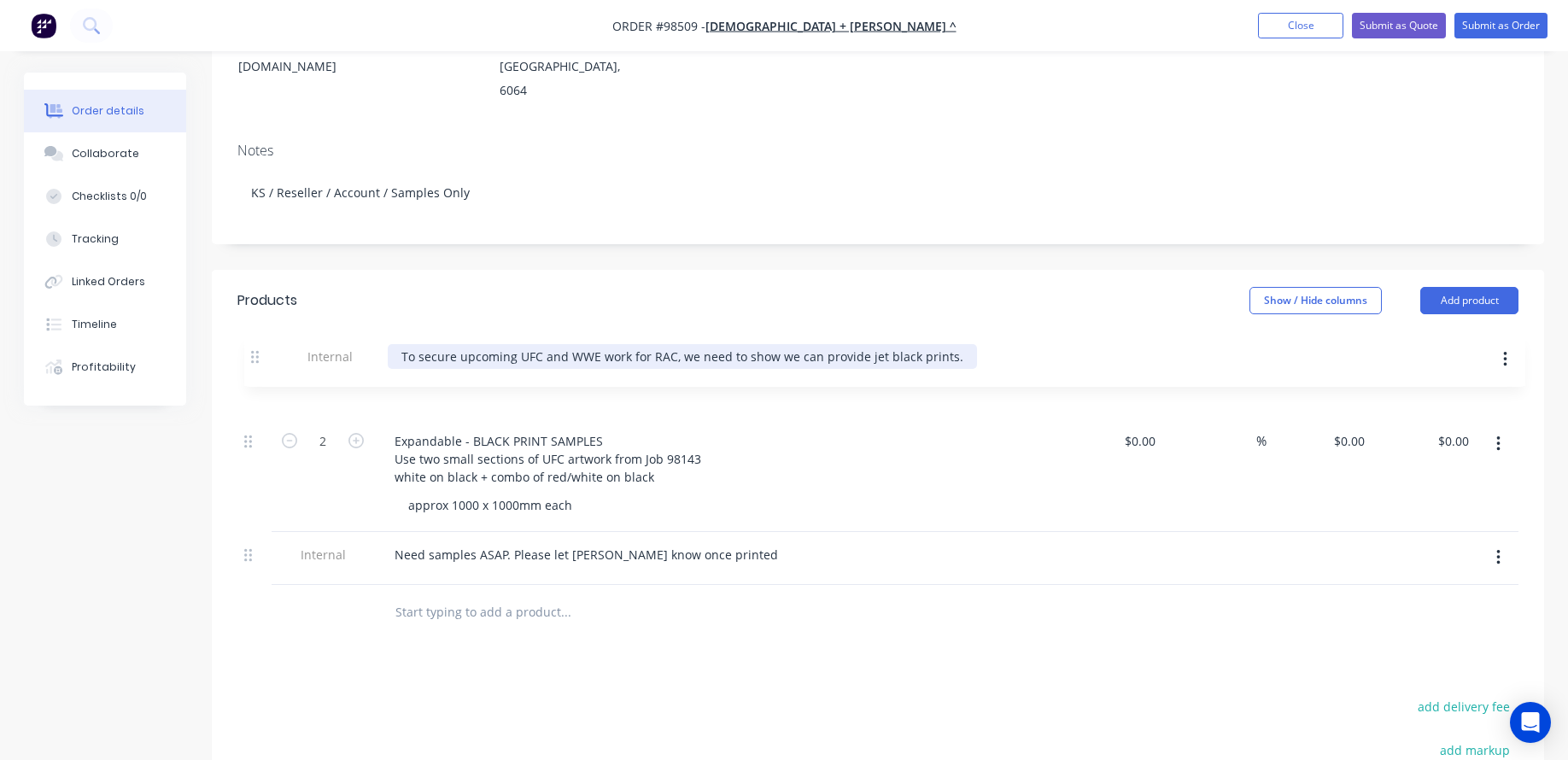
drag, startPoint x: 245, startPoint y: 541, endPoint x: 251, endPoint y: 362, distance: 179.1
click at [251, 366] on div "2 Expandable - BLACK PRINT SAMPLES Use two small sections of UFC artwork from J…" at bounding box center [877, 475] width 1280 height 219
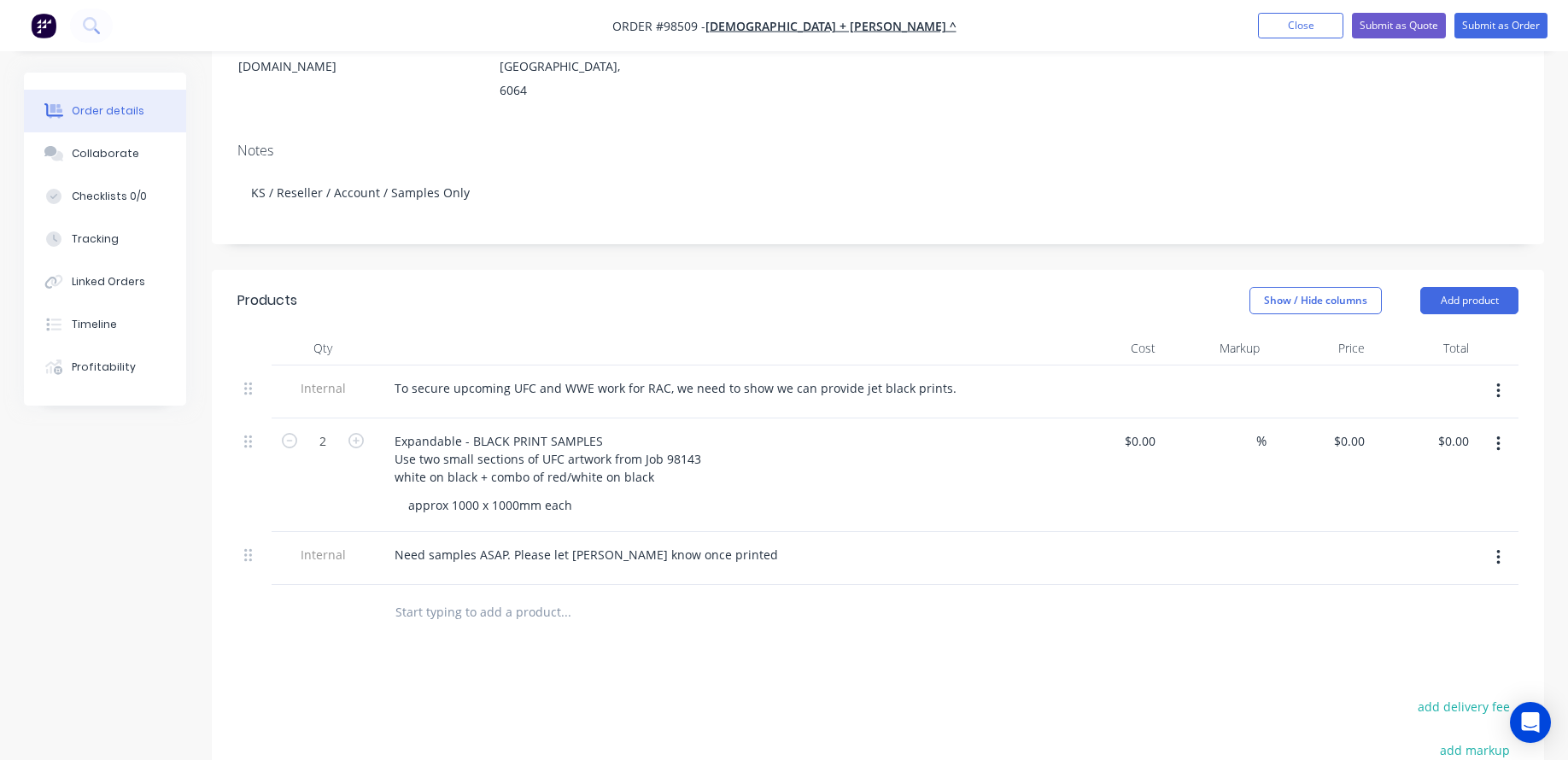
click at [570, 595] on input "text" at bounding box center [564, 613] width 341 height 35
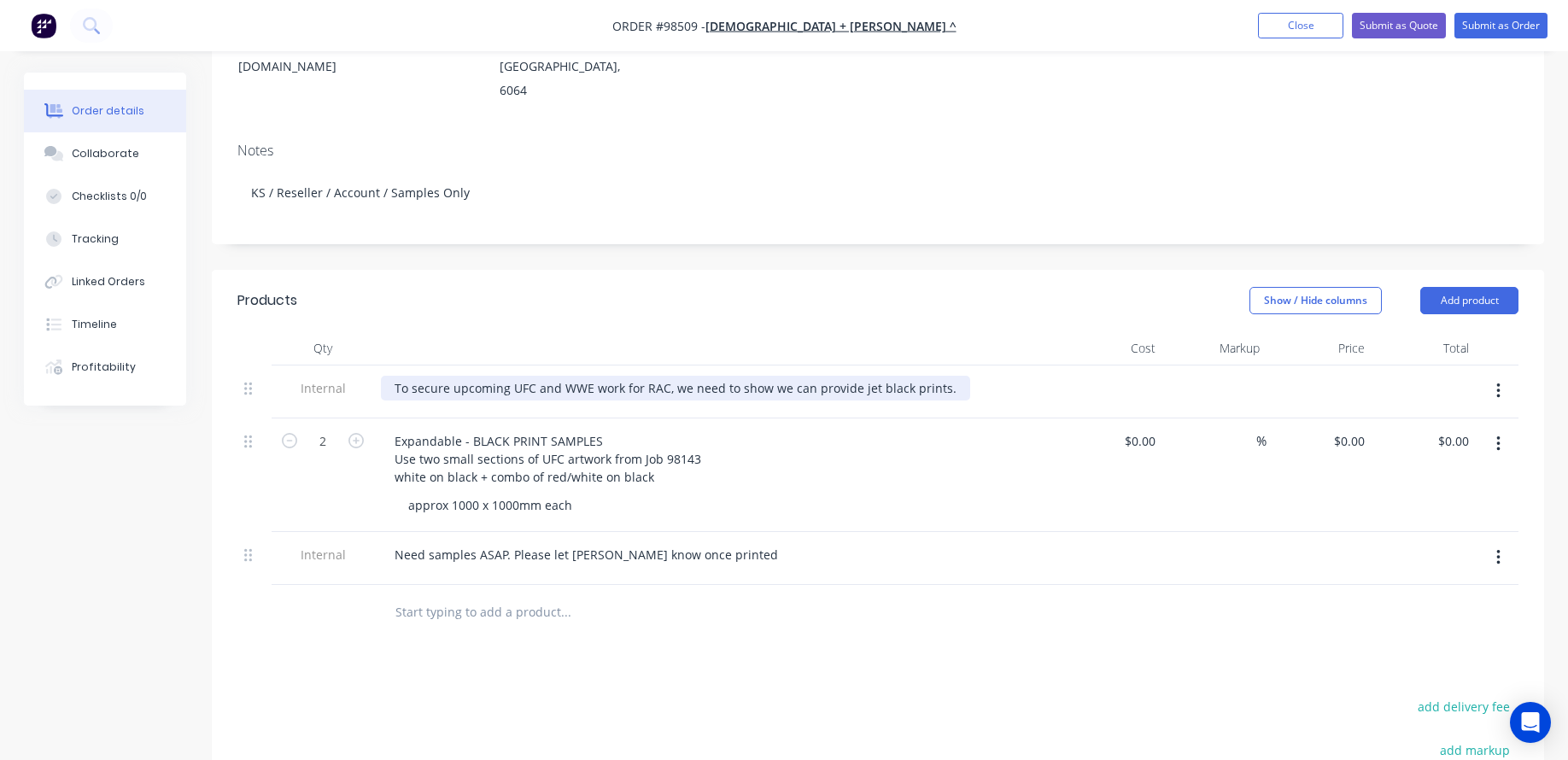
click at [936, 376] on div "To secure upcoming UFC and WWE work for RAC, we need to show we can provide jet…" at bounding box center [674, 388] width 589 height 25
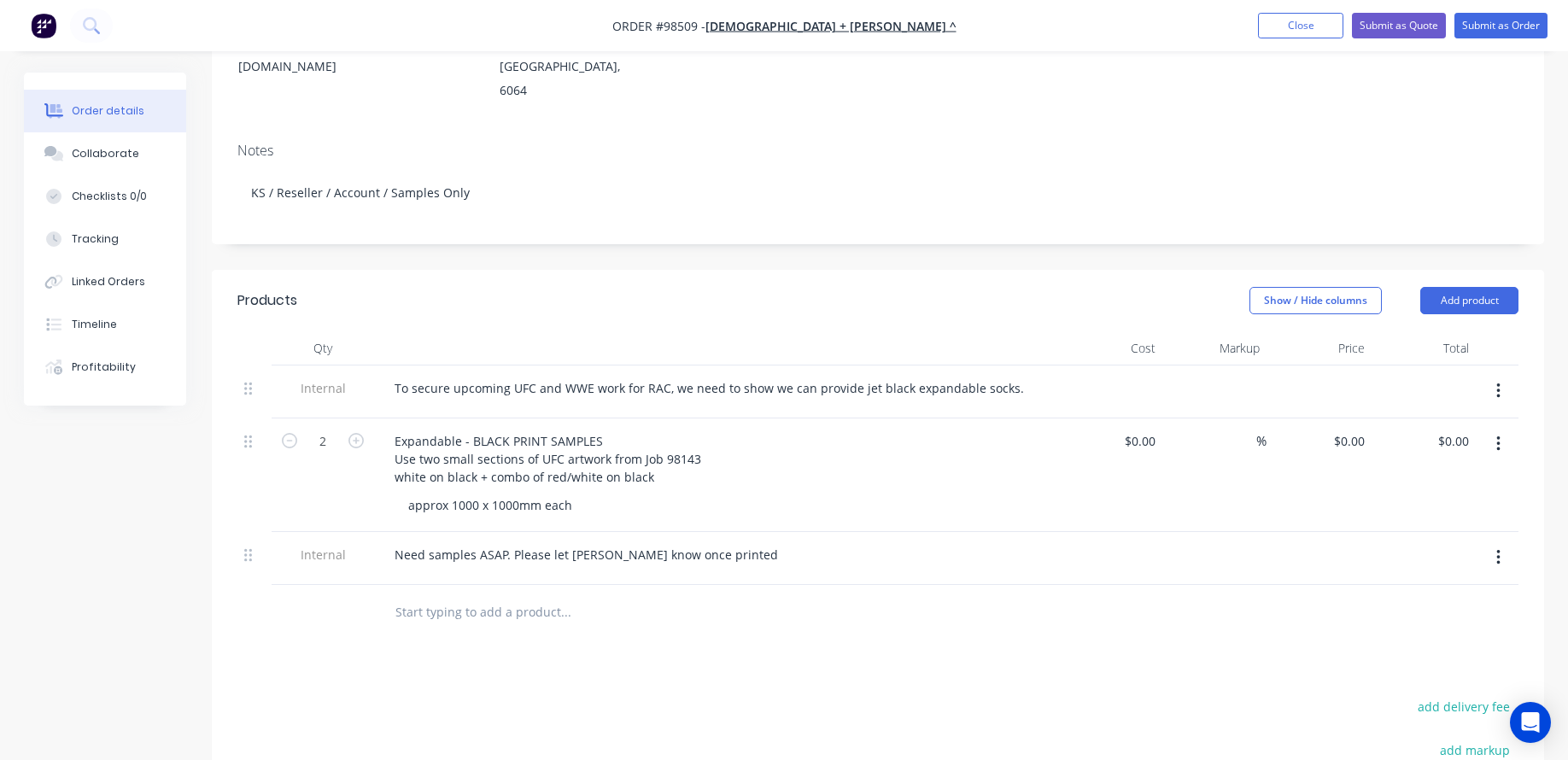
click at [508, 595] on input "text" at bounding box center [564, 613] width 341 height 35
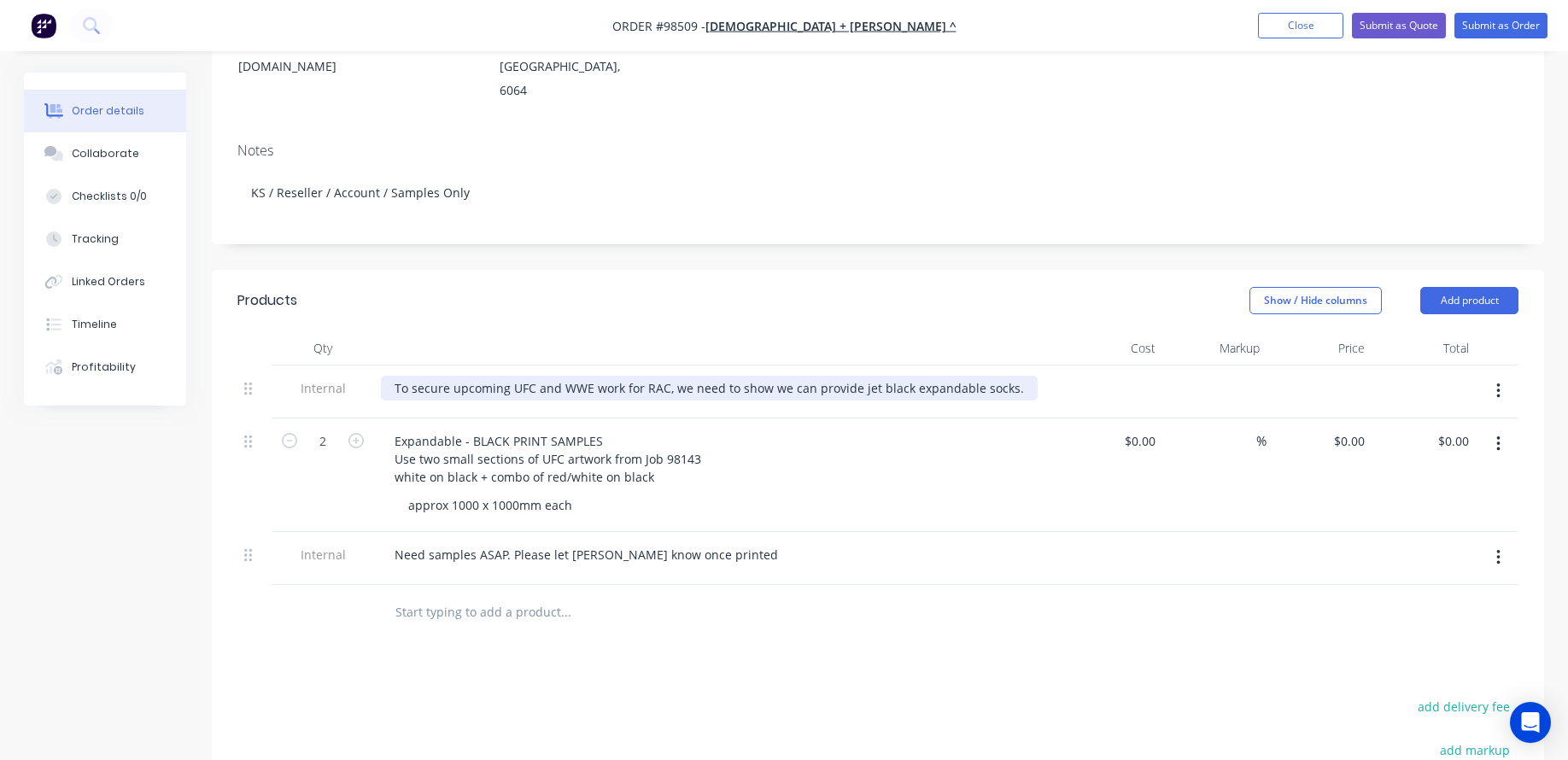
click at [1004, 376] on div "To secure upcoming UFC and WWE work for RAC, we need to show we can provide jet…" at bounding box center [709, 388] width 657 height 25
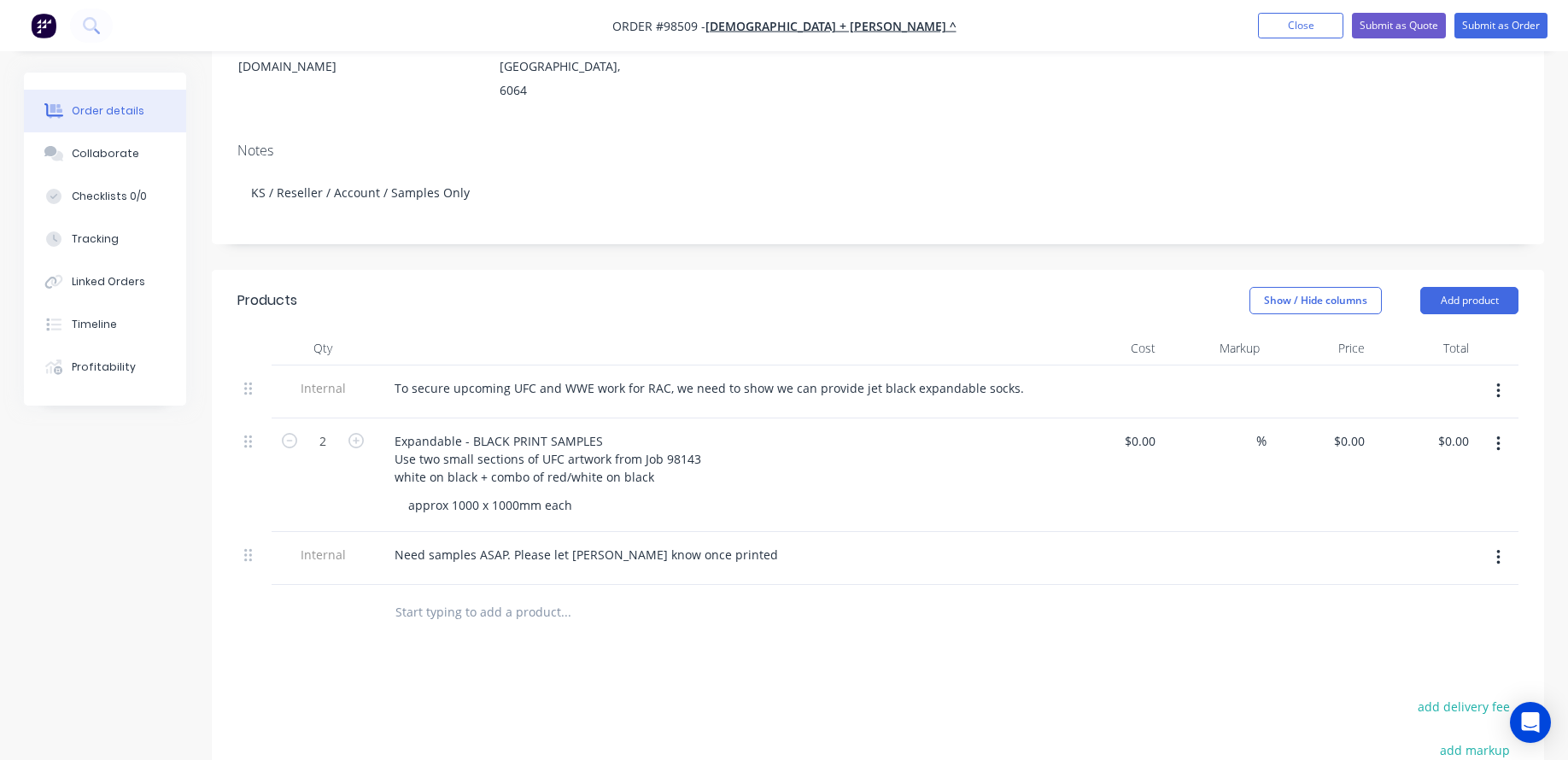
click at [498, 595] on input "text" at bounding box center [564, 613] width 341 height 35
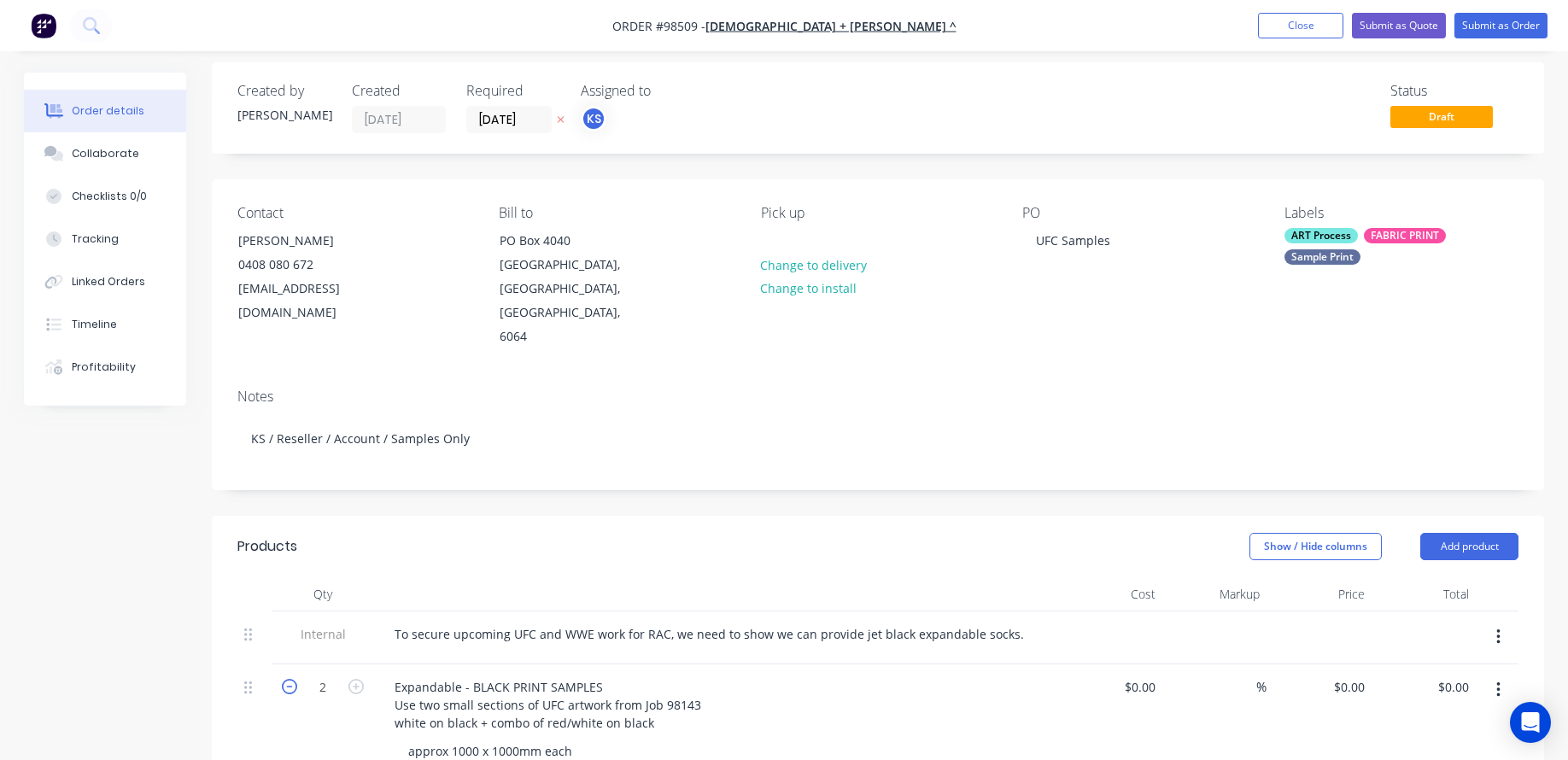
scroll to position [0, 0]
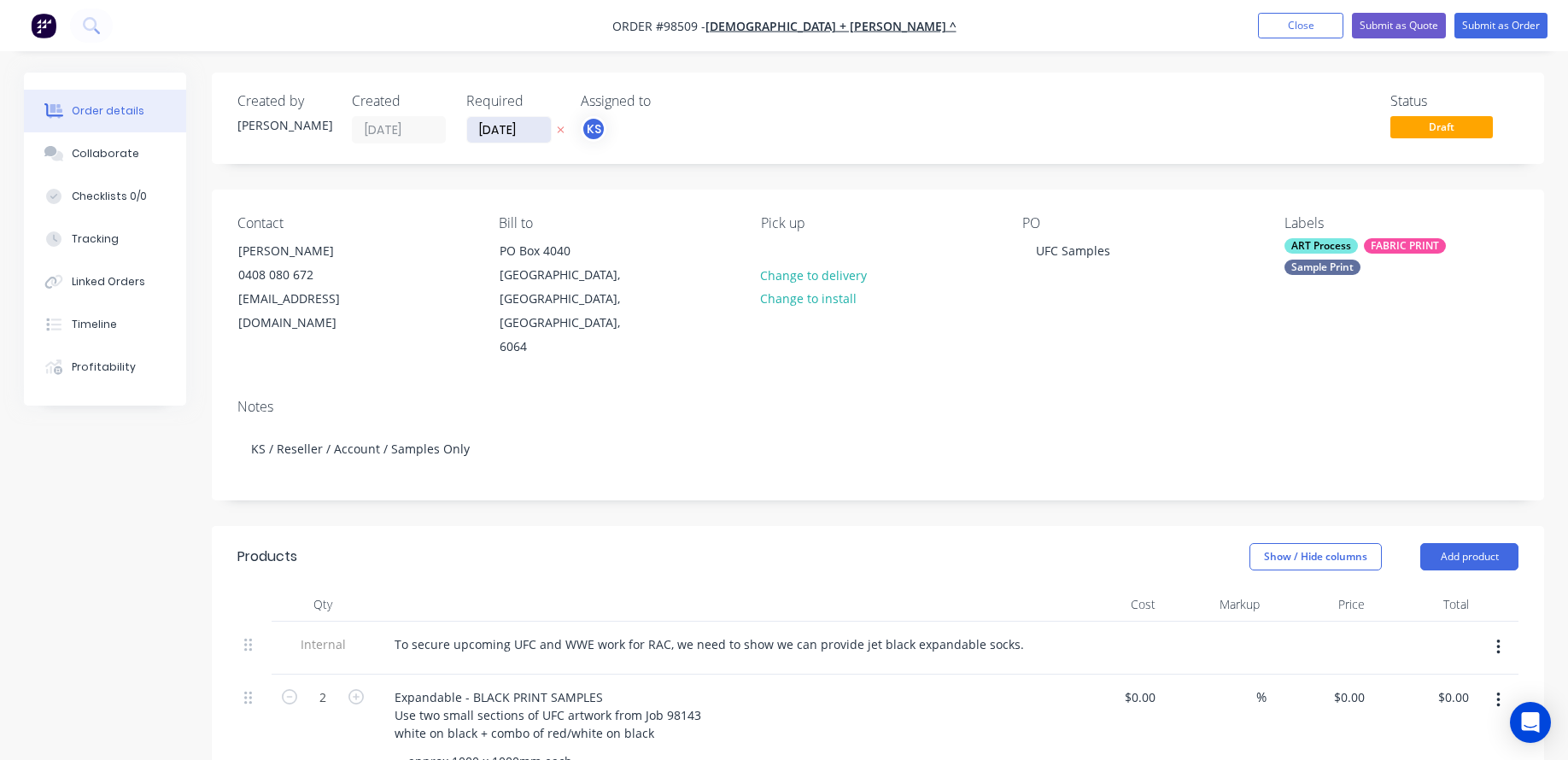
click at [531, 131] on input "[DATE]" at bounding box center [509, 130] width 84 height 25
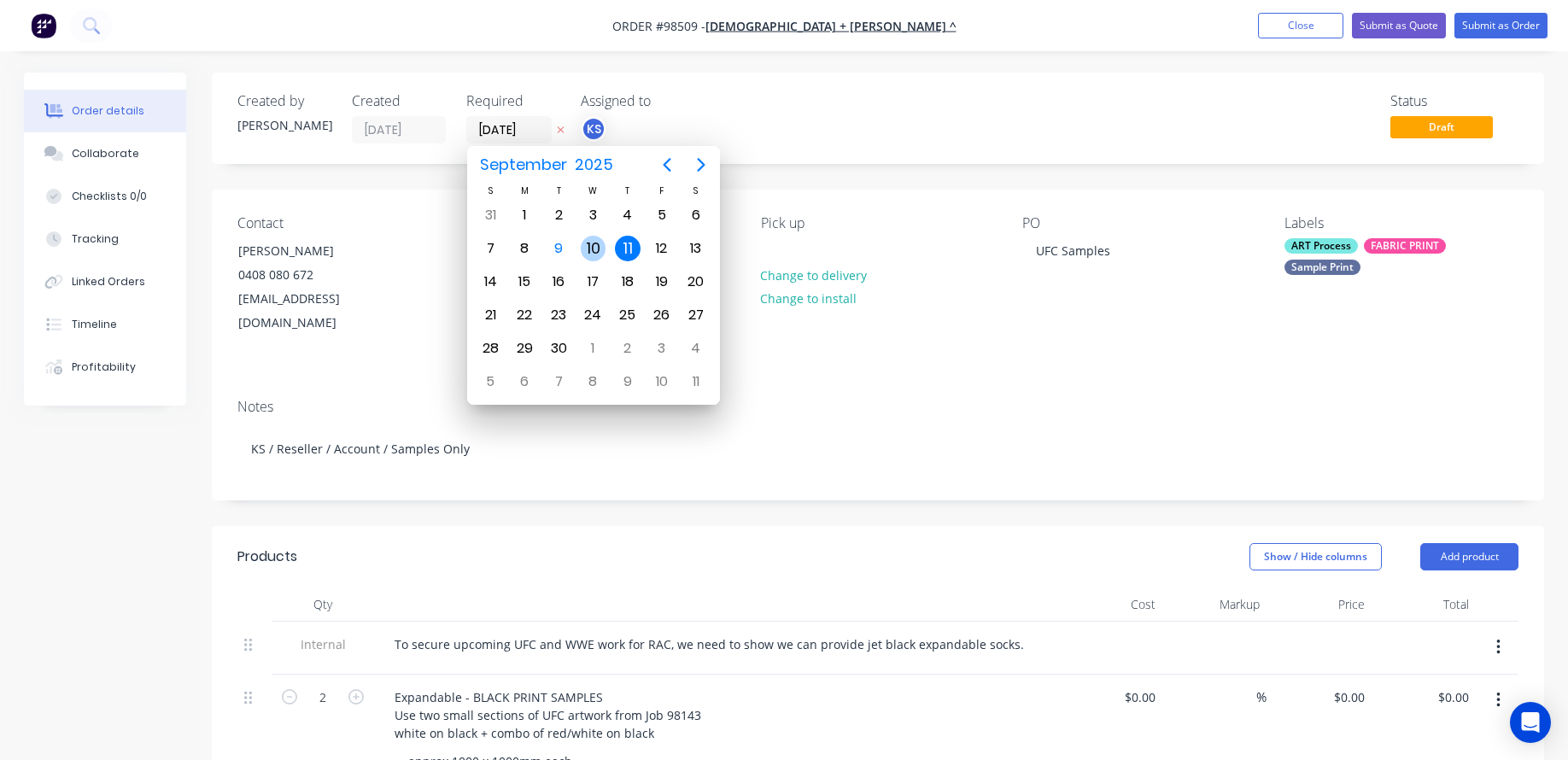
click at [597, 243] on div "10" at bounding box center [593, 248] width 25 height 25
type input "[DATE]"
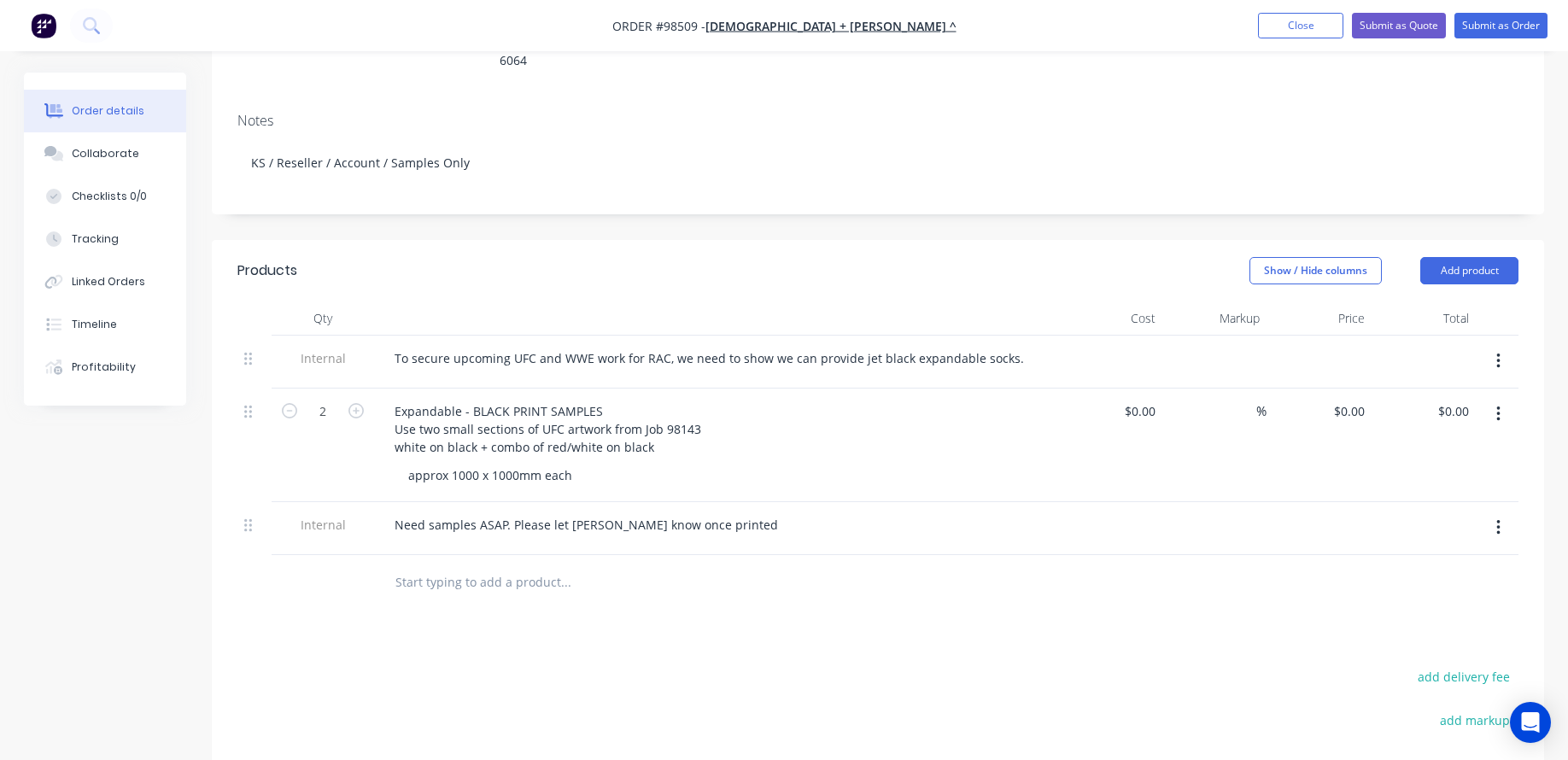
scroll to position [341, 0]
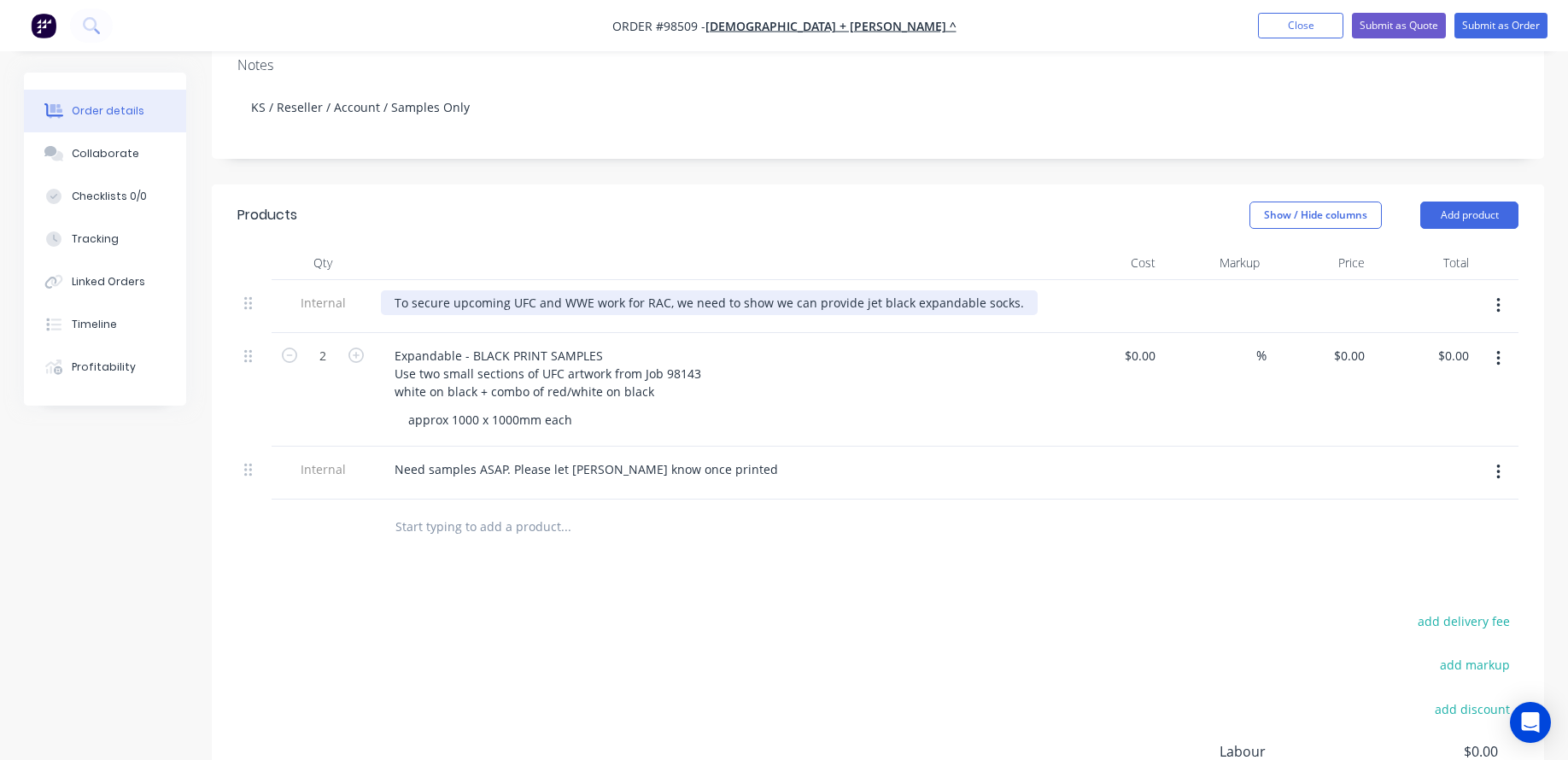
drag, startPoint x: 1030, startPoint y: 270, endPoint x: 995, endPoint y: 288, distance: 39.4
click at [1030, 290] on div "To secure upcoming UFC and WWE work for RAC, we need to show we can provide jet…" at bounding box center [715, 302] width 670 height 25
click at [1004, 290] on div "To secure upcoming UFC and WWE work for RAC, we need to show we can provide jet…" at bounding box center [709, 302] width 657 height 25
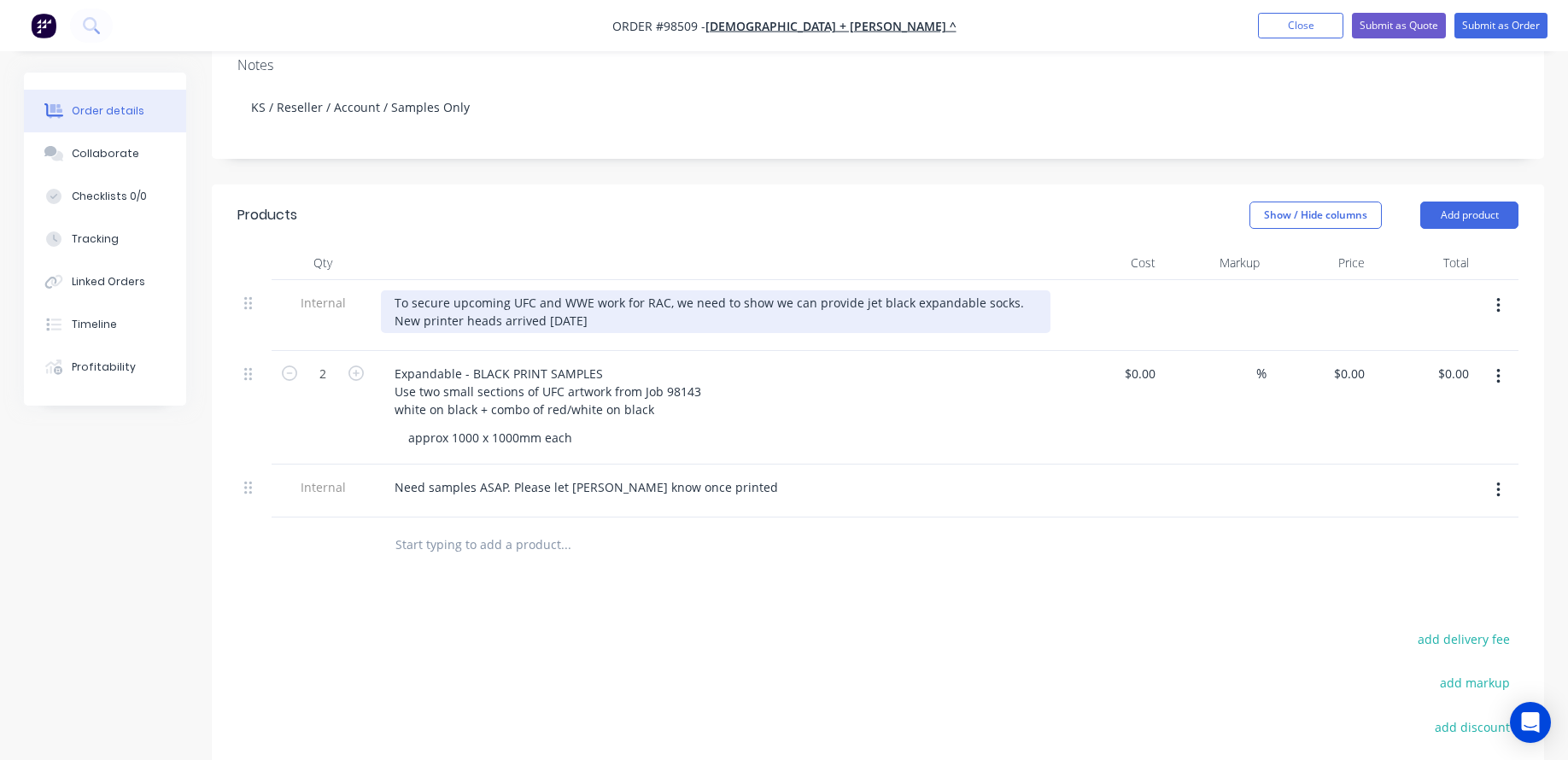
click at [1009, 290] on div "To secure upcoming UFC and WWE work for RAC, we need to show we can provide jet…" at bounding box center [715, 311] width 670 height 43
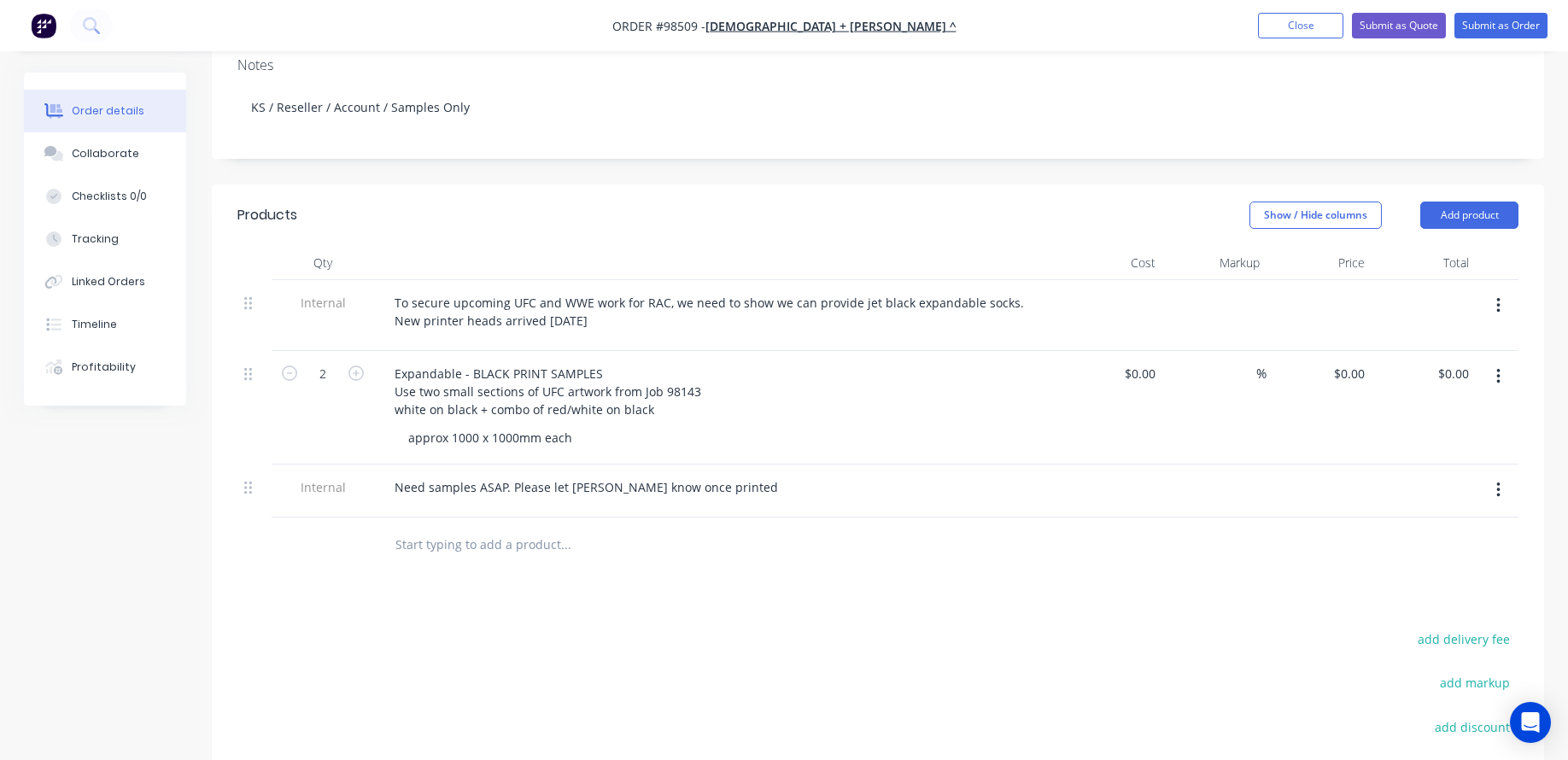
click at [585, 555] on div "Products Show / Hide columns Add product Qty Cost Markup Price Total Internal T…" at bounding box center [878, 583] width 1332 height 798
click at [450, 529] on input "text" at bounding box center [564, 545] width 341 height 35
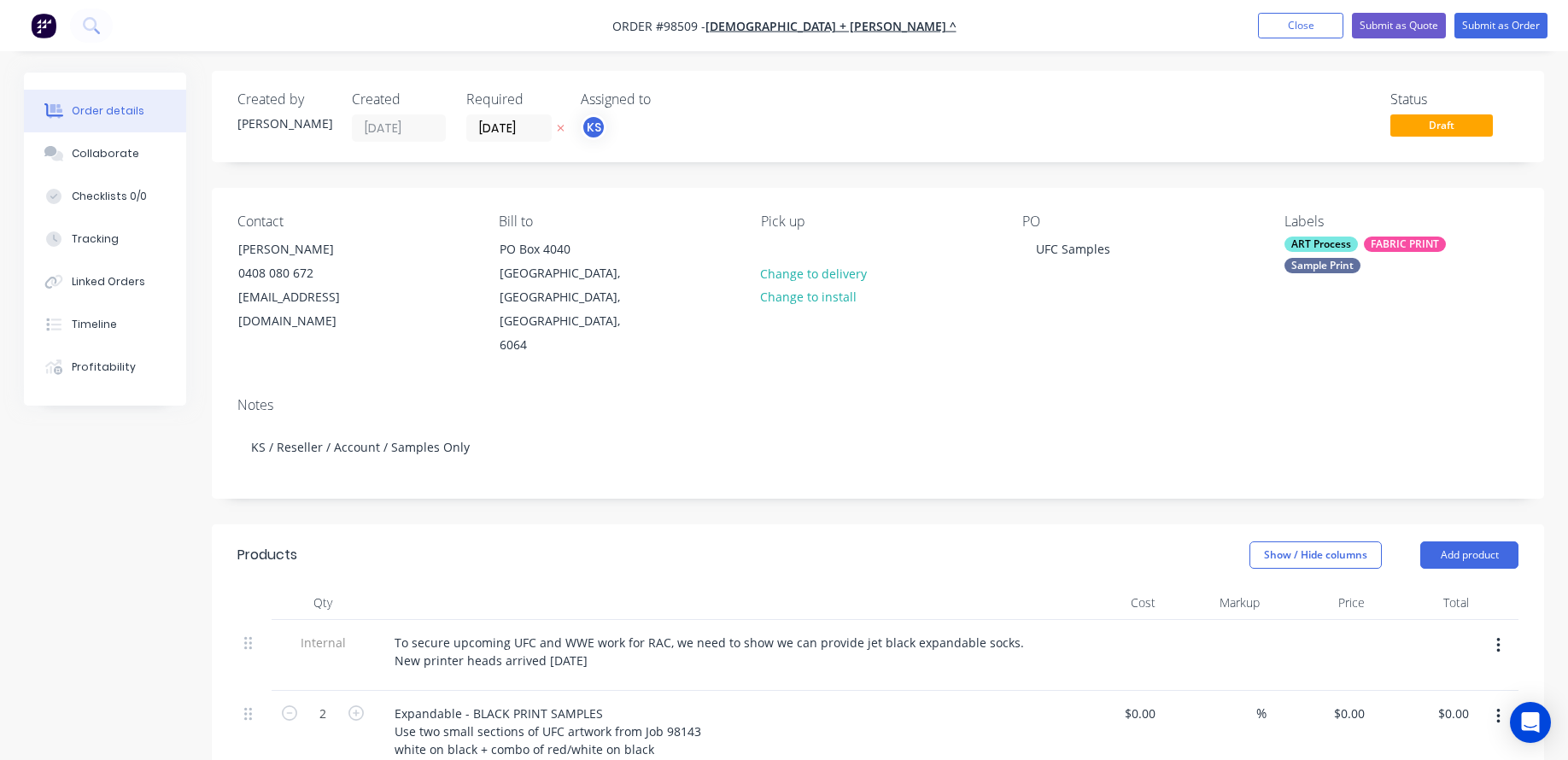
scroll to position [0, 0]
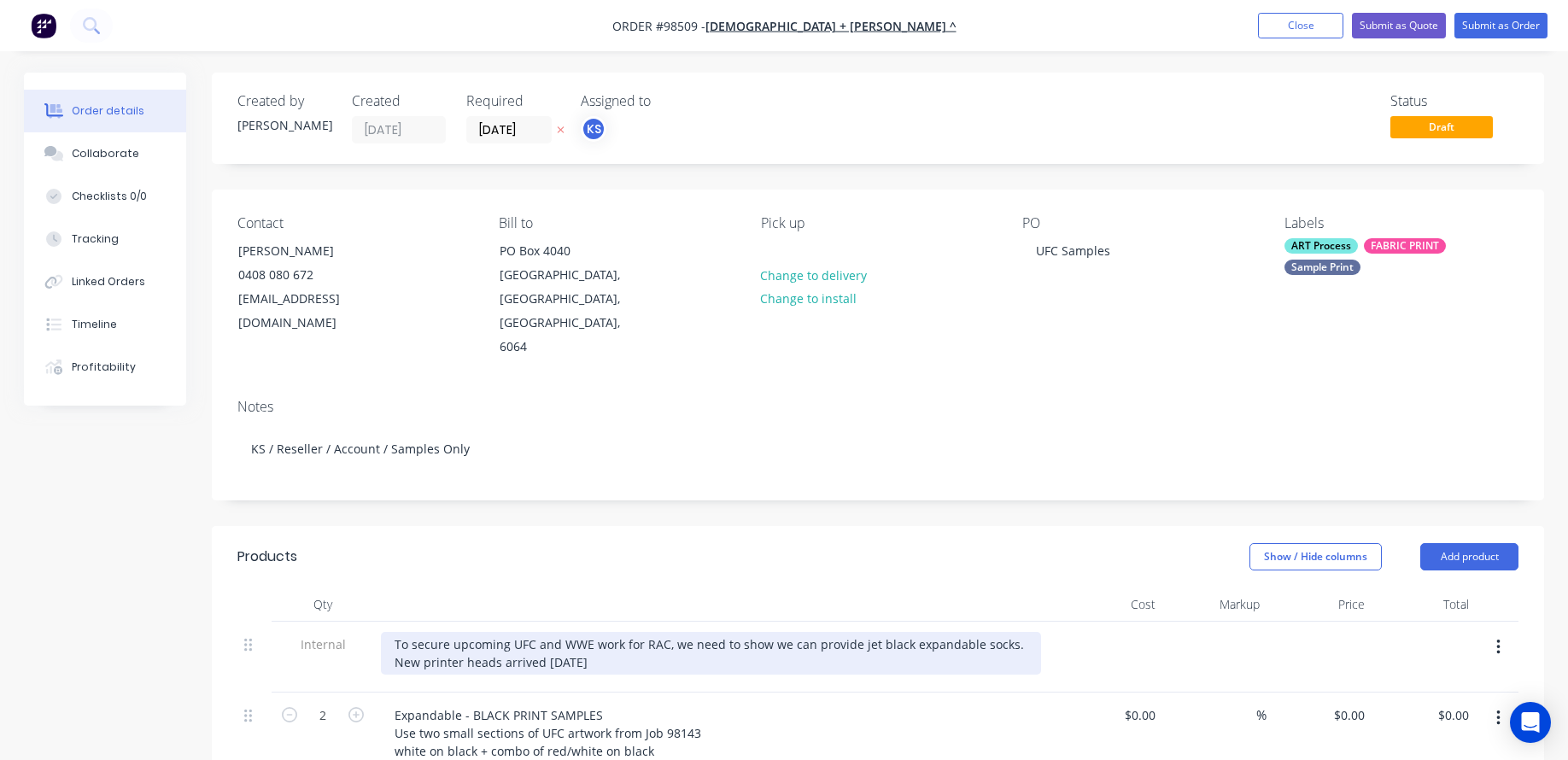
click at [641, 632] on div "To secure upcoming UFC and WWE work for RAC, we need to show we can provide jet…" at bounding box center [710, 653] width 660 height 43
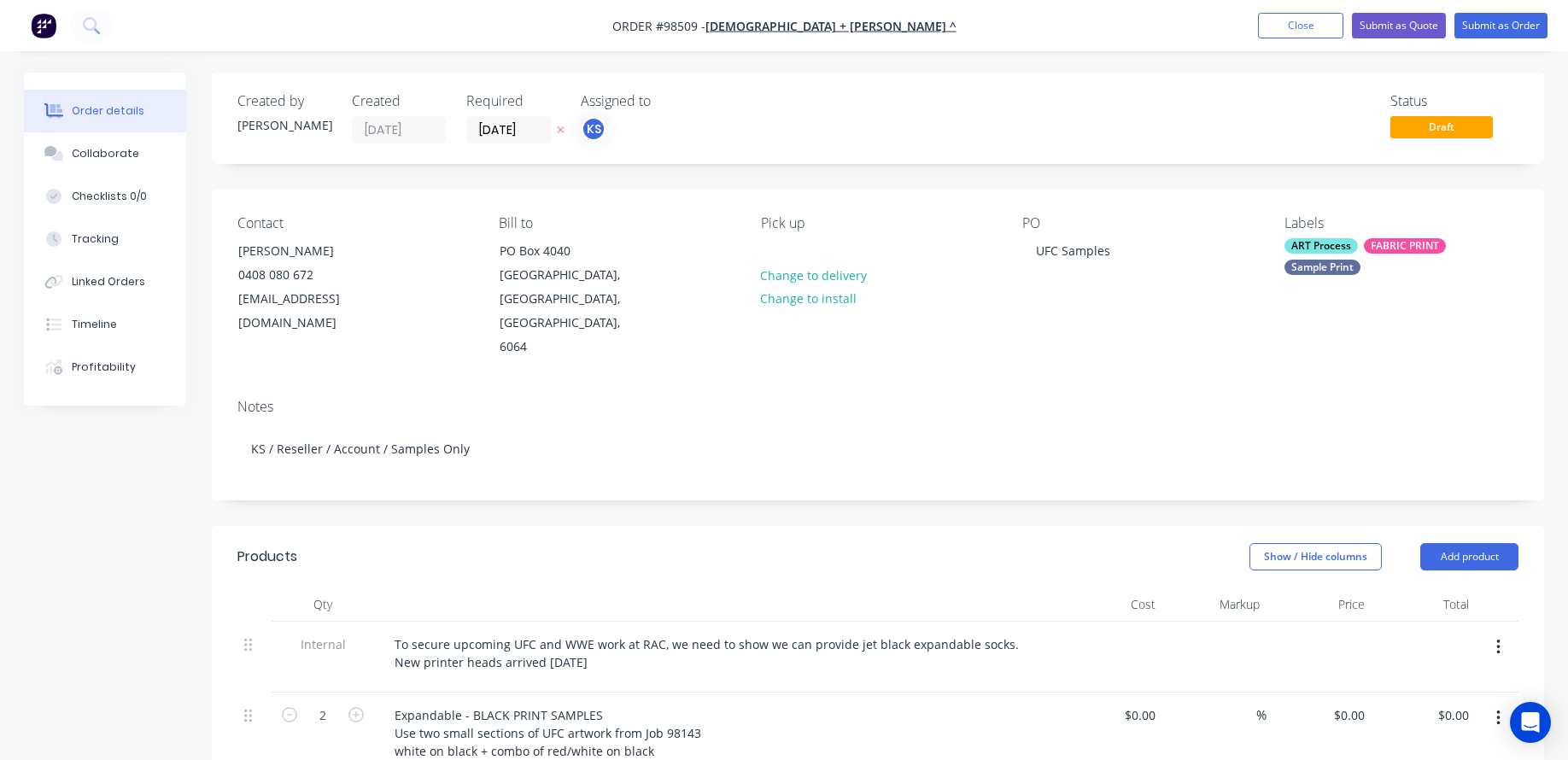
click at [522, 693] on div "Expandable - BLACK PRINT SAMPLES Use two small sections of UFC artwork from Job…" at bounding box center [715, 749] width 683 height 114
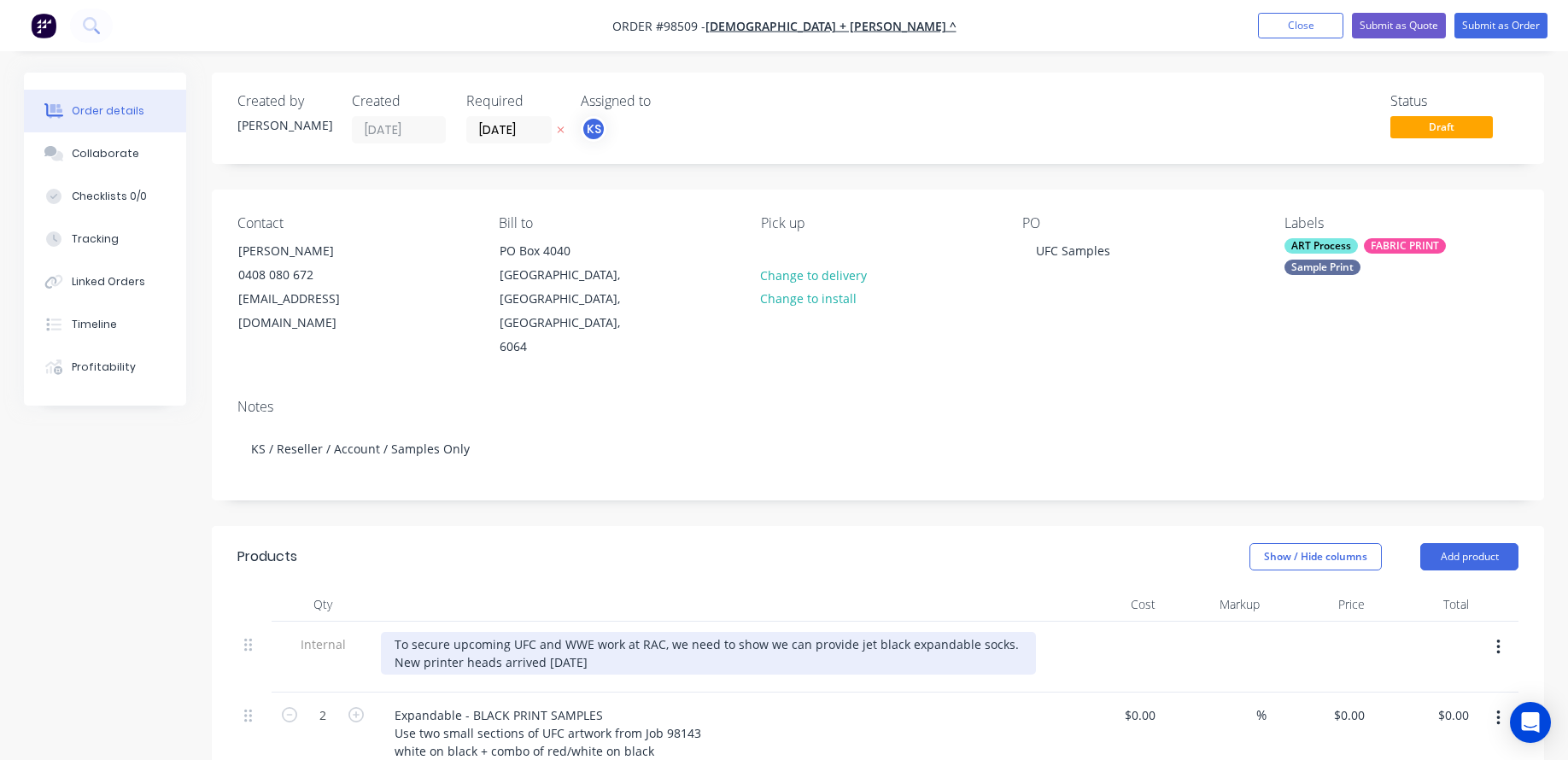
click at [505, 643] on div "To secure upcoming UFC and WWE work at RAC, we need to show we can provide jet …" at bounding box center [708, 653] width 655 height 43
click at [501, 636] on div "To secure upcoming UFC and WWE work at RAC, we need to show we can provide jet …" at bounding box center [708, 653] width 655 height 43
click at [555, 635] on div "To secure upcoming UFC and WWE work at RAC, we need to show we can provide jet …" at bounding box center [708, 653] width 655 height 43
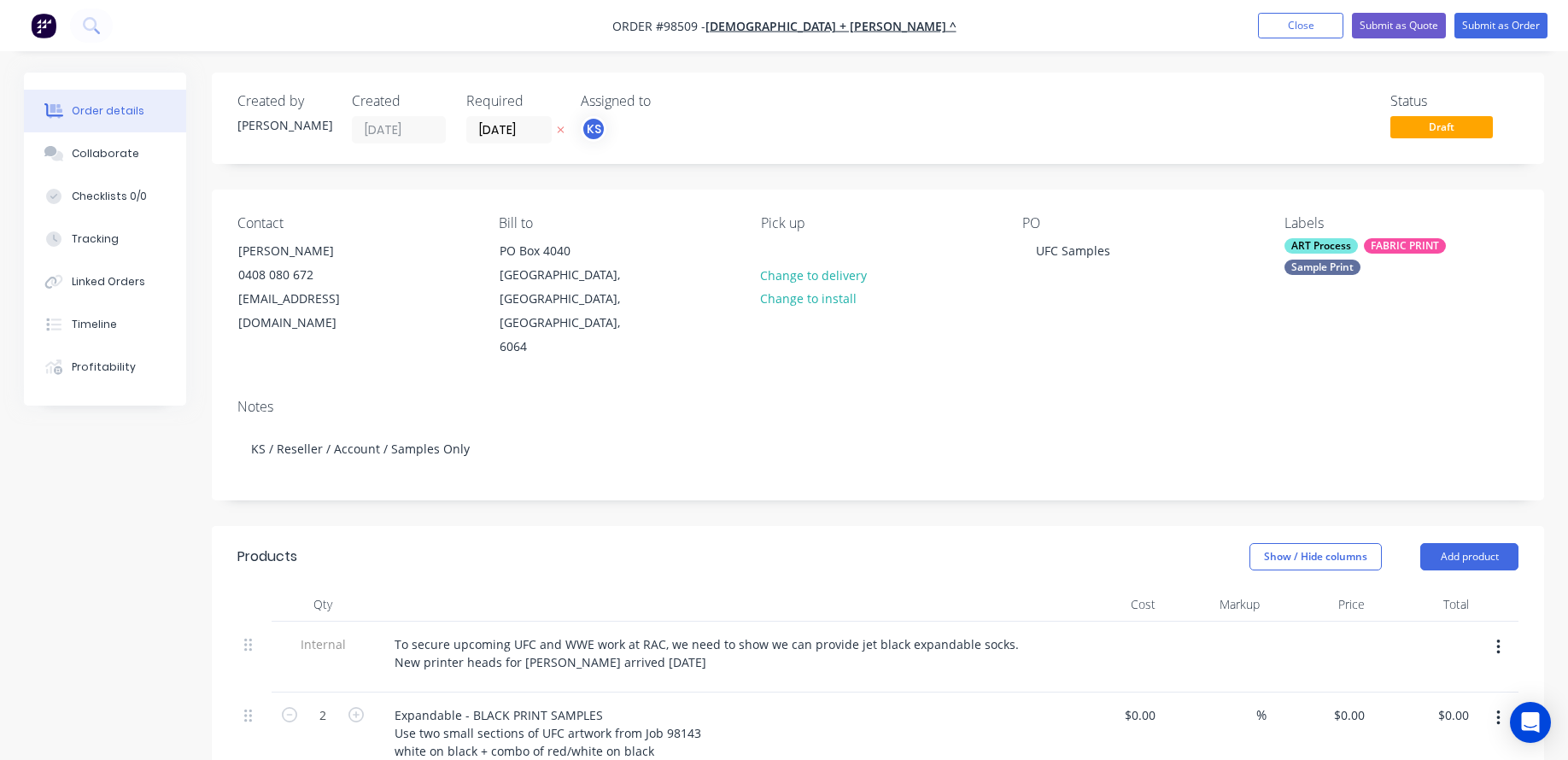
click at [503, 678] on div at bounding box center [715, 680] width 670 height 4
click at [1310, 21] on button "Close" at bounding box center [1300, 25] width 86 height 25
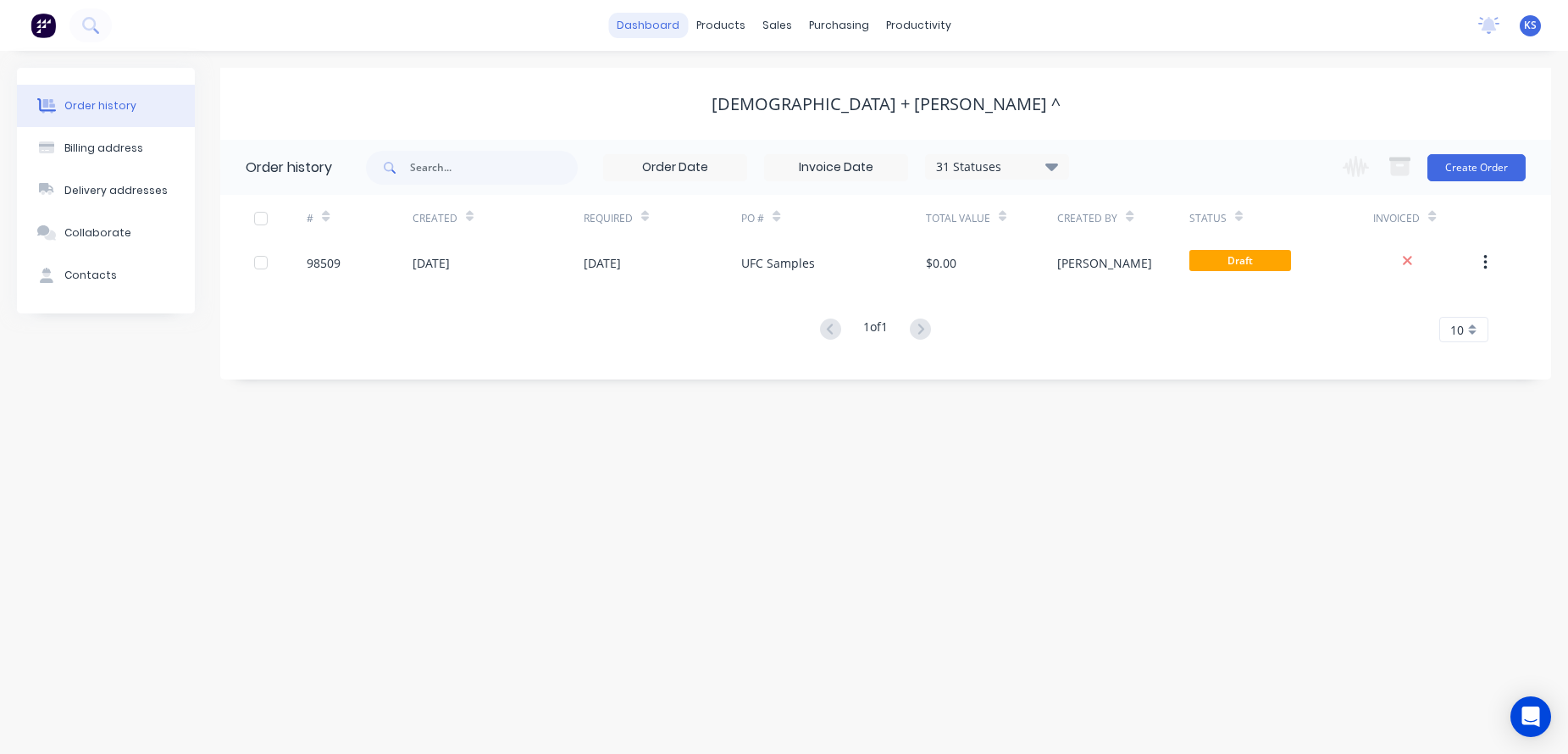
click at [649, 22] on link "dashboard" at bounding box center [648, 25] width 79 height 25
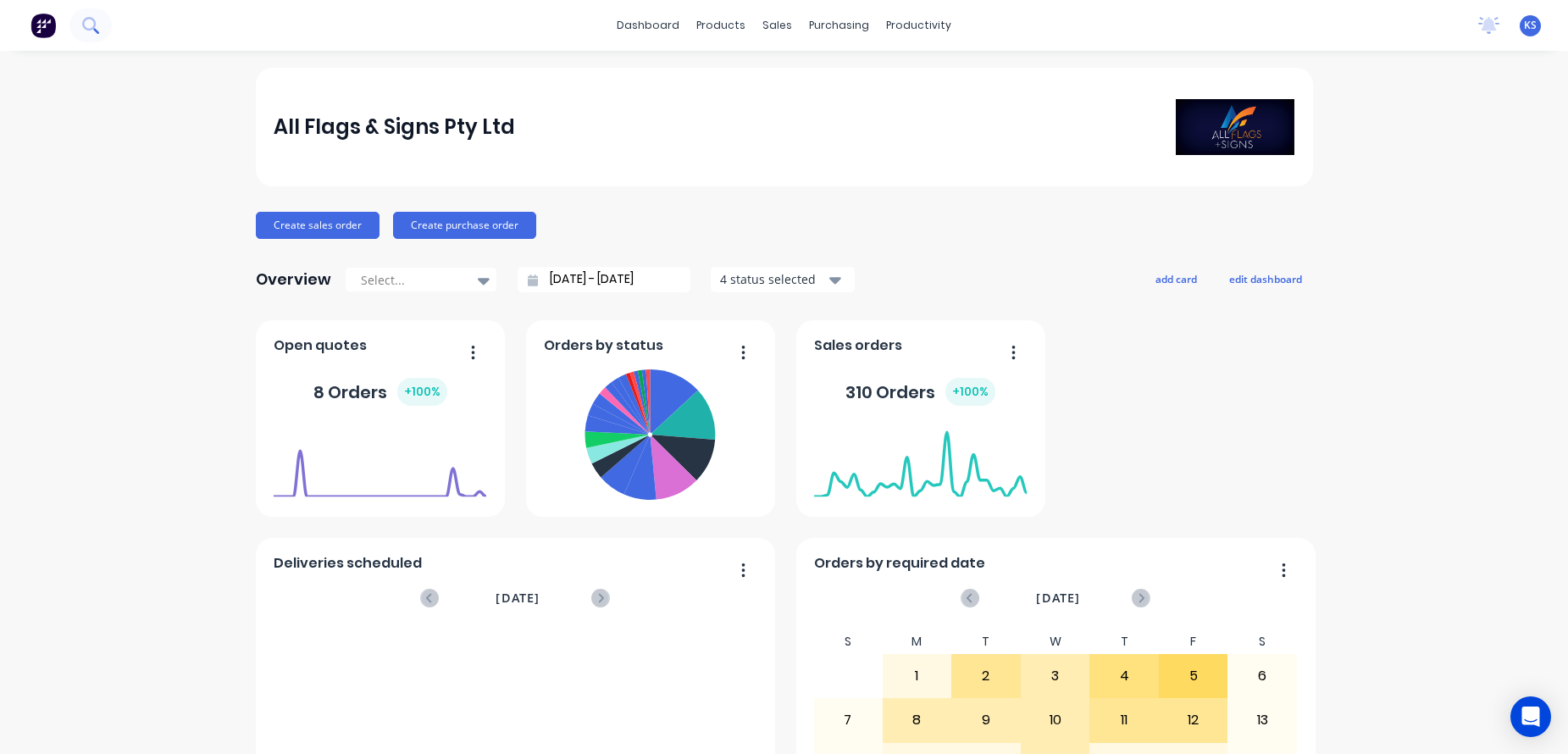
click at [88, 24] on icon at bounding box center [90, 25] width 16 height 16
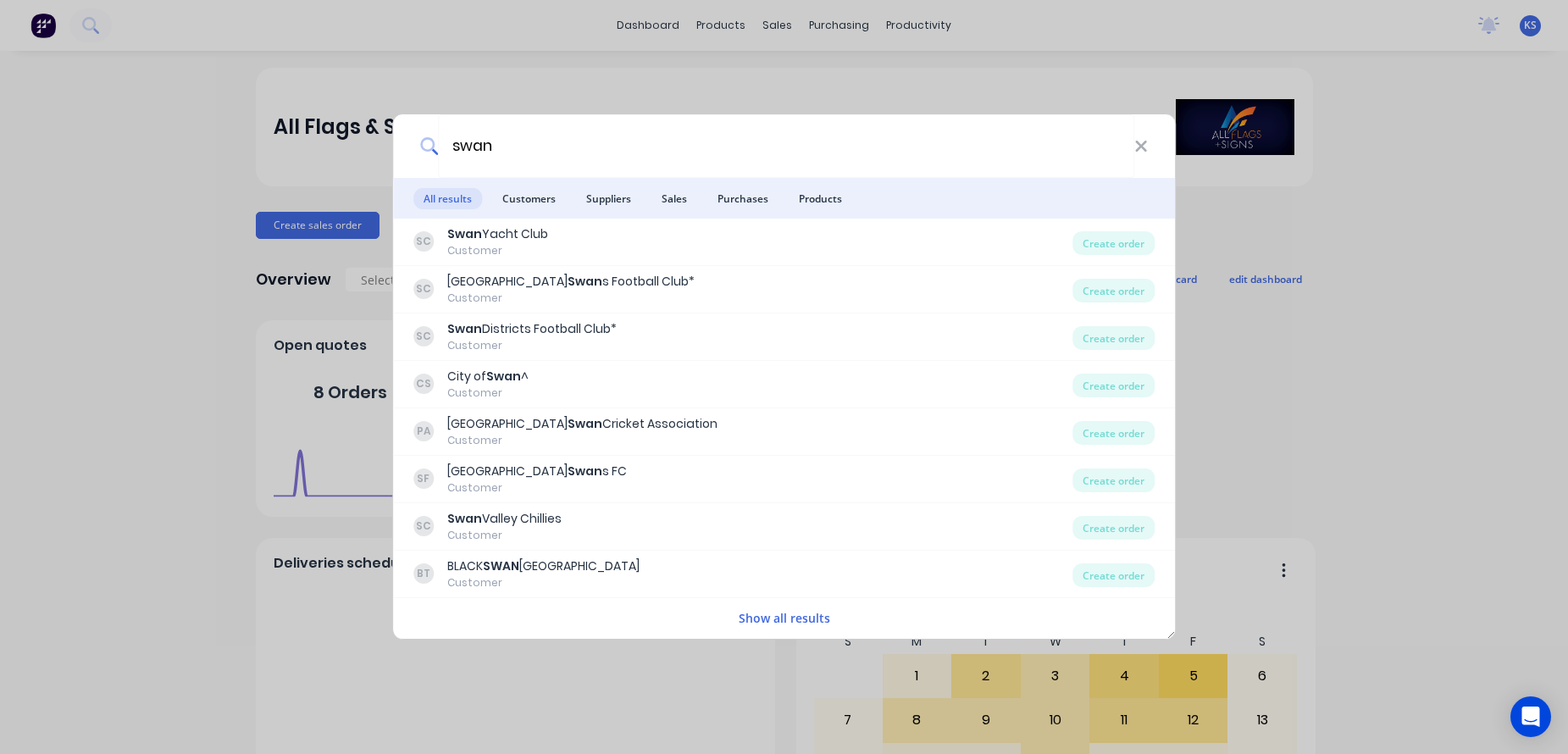
type input "swan"
click at [799, 618] on button "Show all results" at bounding box center [784, 619] width 102 height 20
